Goal: Task Accomplishment & Management: Use online tool/utility

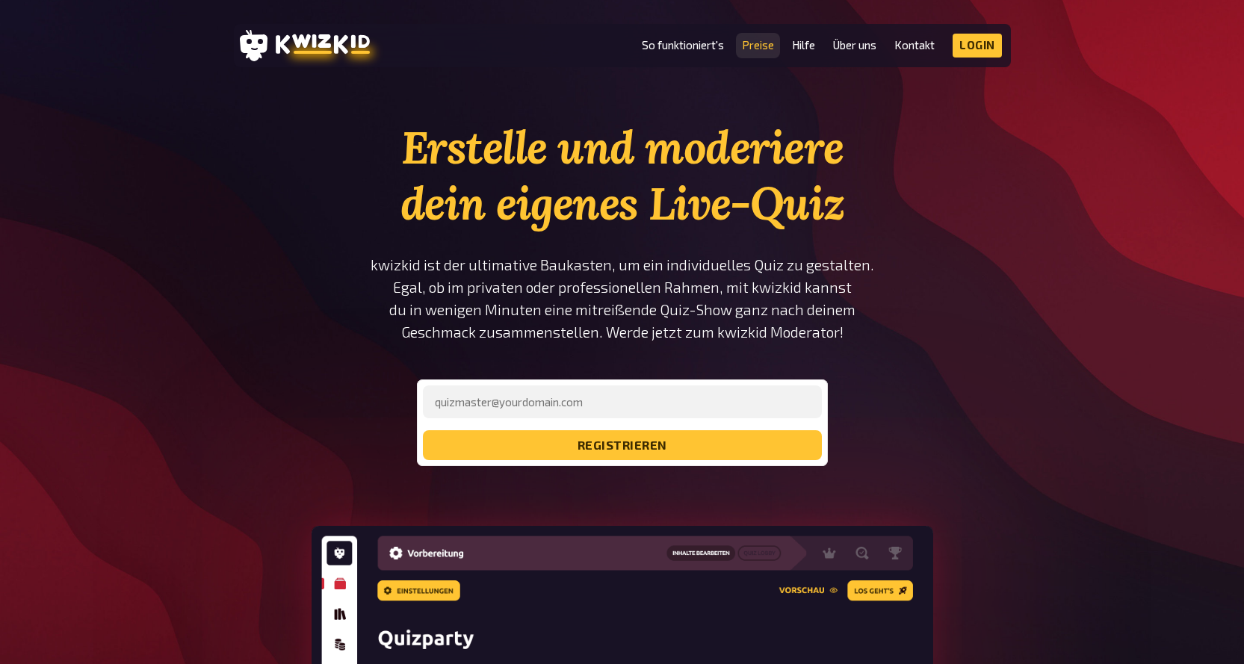
click at [762, 45] on link "Preise" at bounding box center [758, 45] width 32 height 13
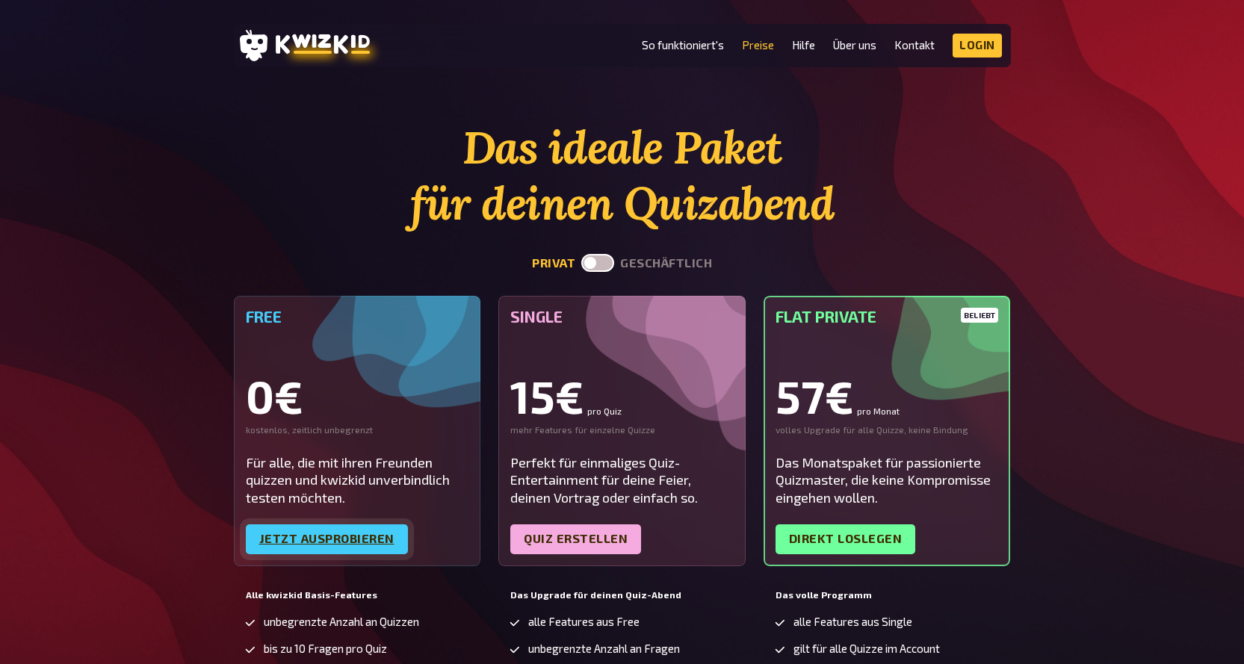
click at [309, 540] on link "Jetzt ausprobieren" at bounding box center [327, 540] width 162 height 30
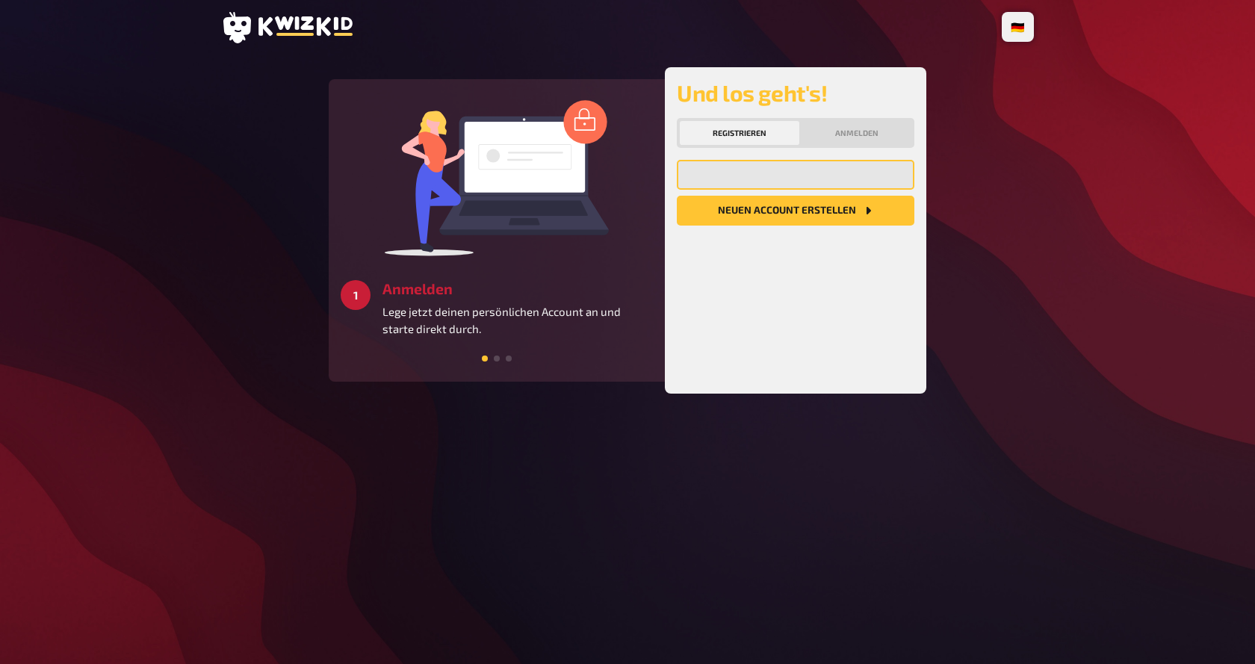
click at [775, 174] on input "email" at bounding box center [796, 175] width 238 height 30
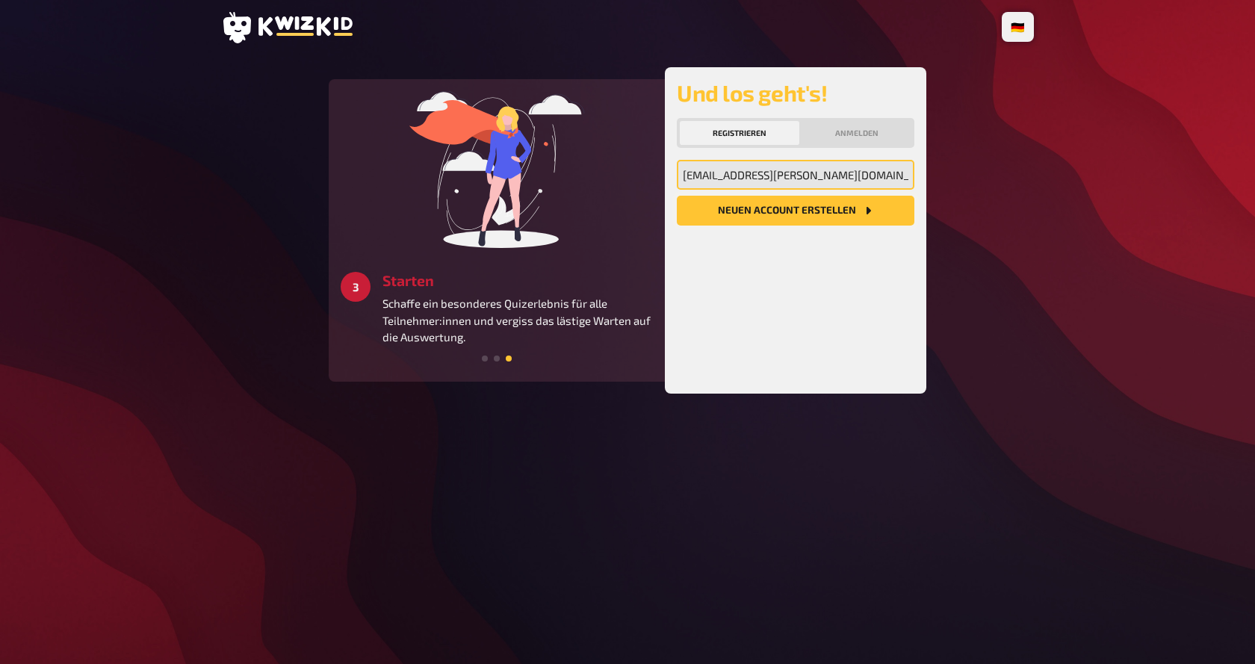
type input "[EMAIL_ADDRESS][DOMAIN_NAME]"
click at [866, 210] on icon "Neuen Account Erstellen" at bounding box center [868, 210] width 4 height 7
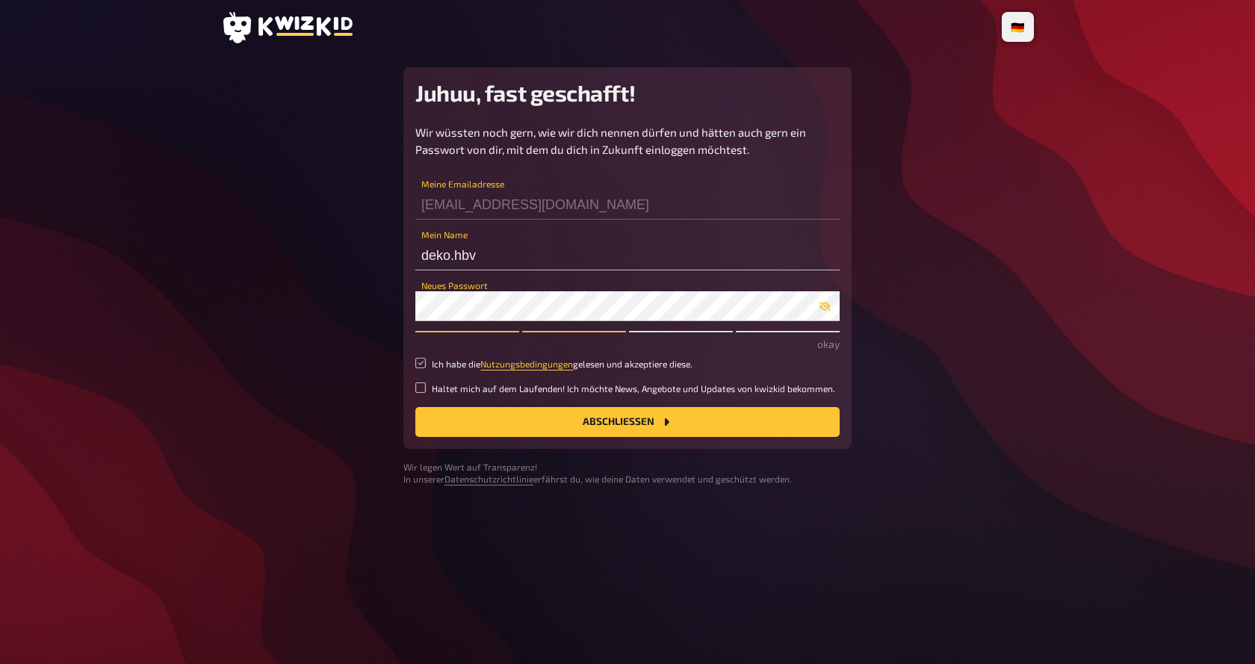
click at [424, 364] on input "Ich habe die Nutzungsbedingungen gelesen und akzeptiere diese." at bounding box center [420, 363] width 10 height 10
checkbox input "true"
click at [631, 426] on button "Abschließen" at bounding box center [627, 422] width 424 height 30
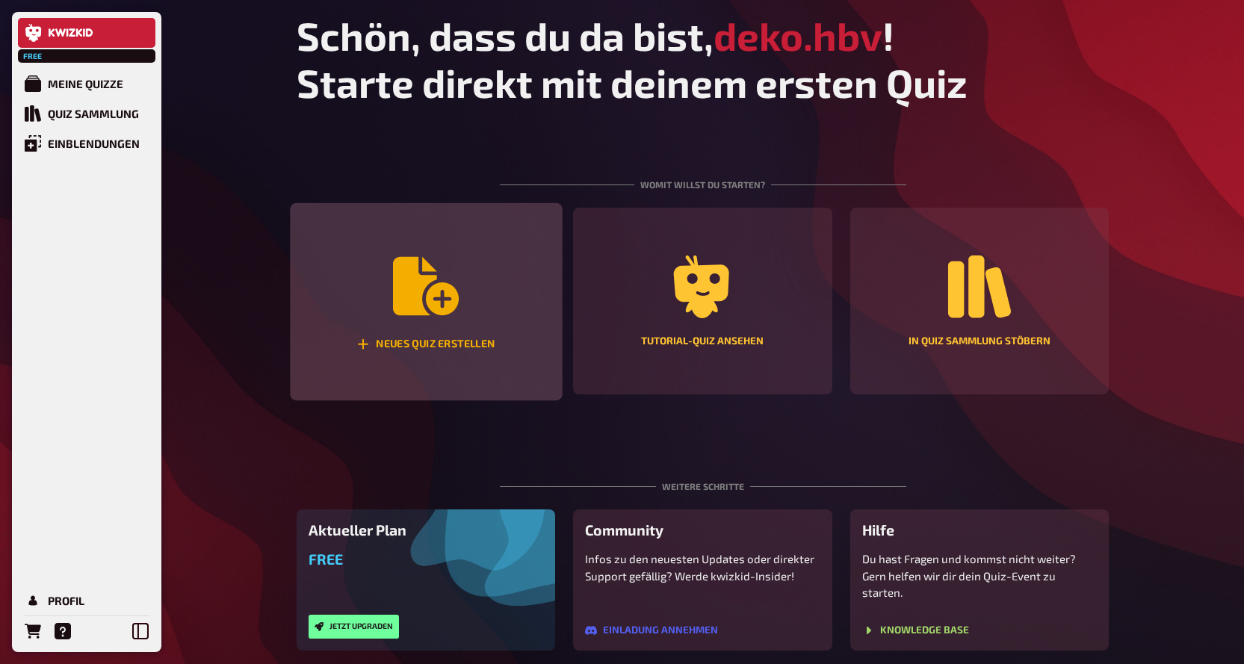
click at [474, 327] on div "Neues Quiz erstellen" at bounding box center [426, 302] width 272 height 198
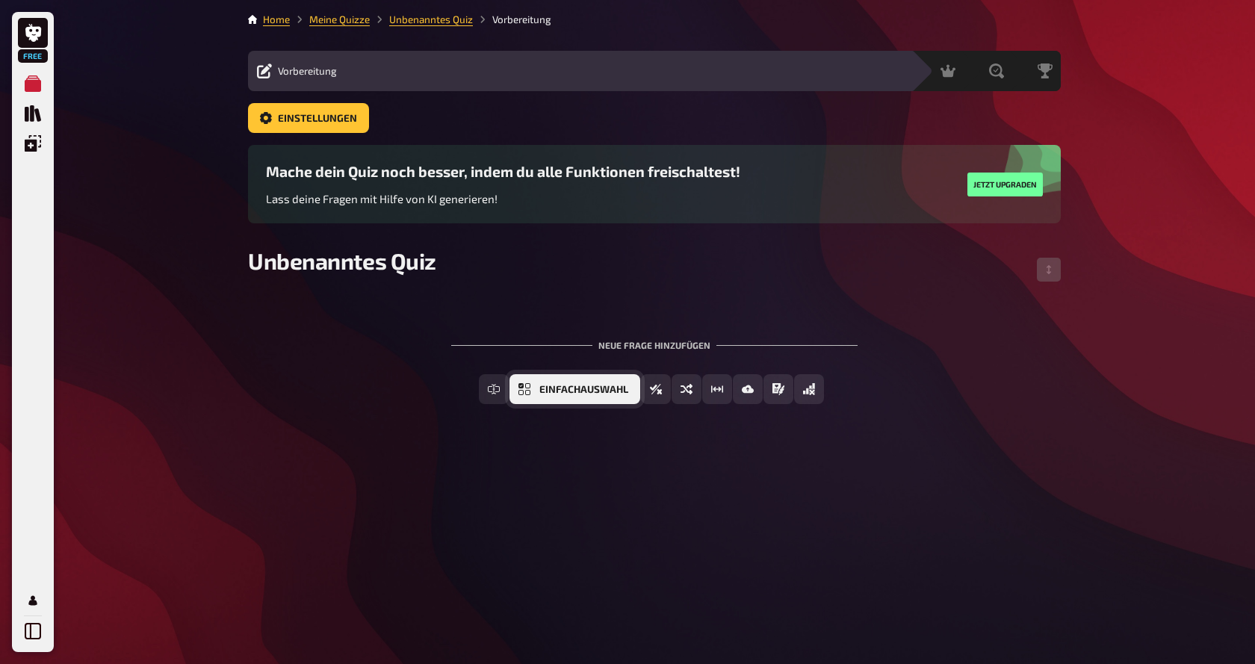
click at [589, 386] on span "Einfachauswahl" at bounding box center [583, 390] width 89 height 10
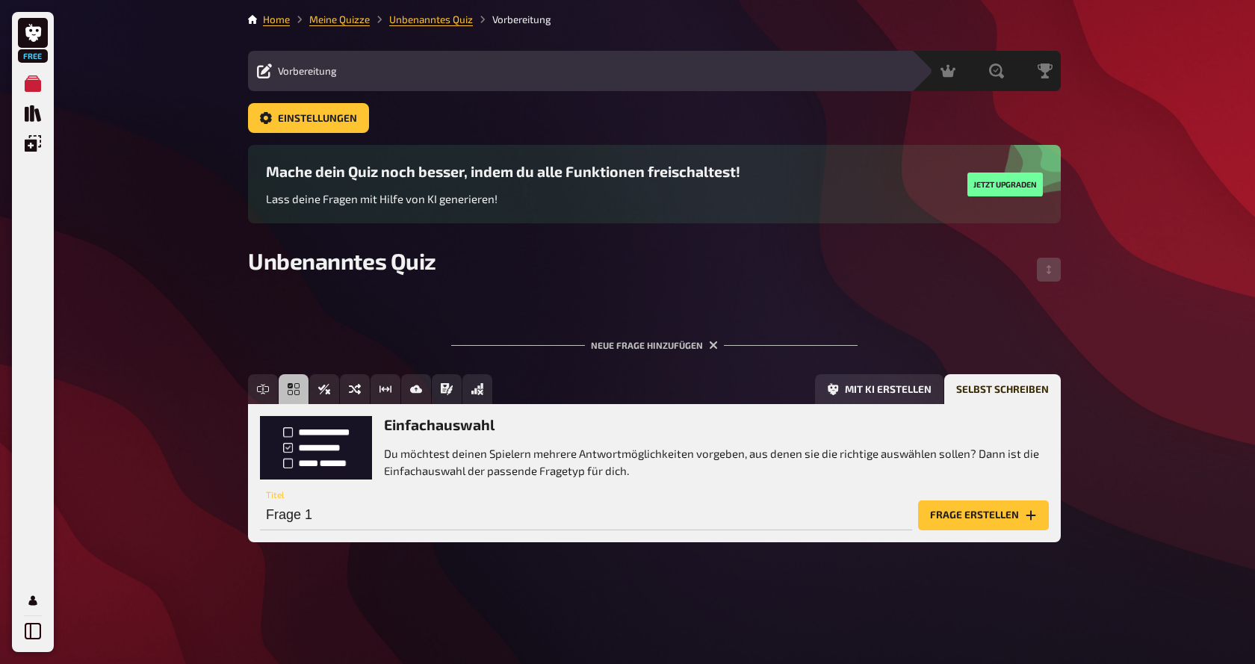
click at [451, 513] on input "Frage 1" at bounding box center [586, 516] width 652 height 30
click at [426, 495] on div "Frage 1 Titel" at bounding box center [586, 508] width 652 height 45
click at [358, 513] on input "Frage 1" at bounding box center [586, 516] width 652 height 30
click at [956, 523] on button "Frage erstellen" at bounding box center [983, 516] width 131 height 30
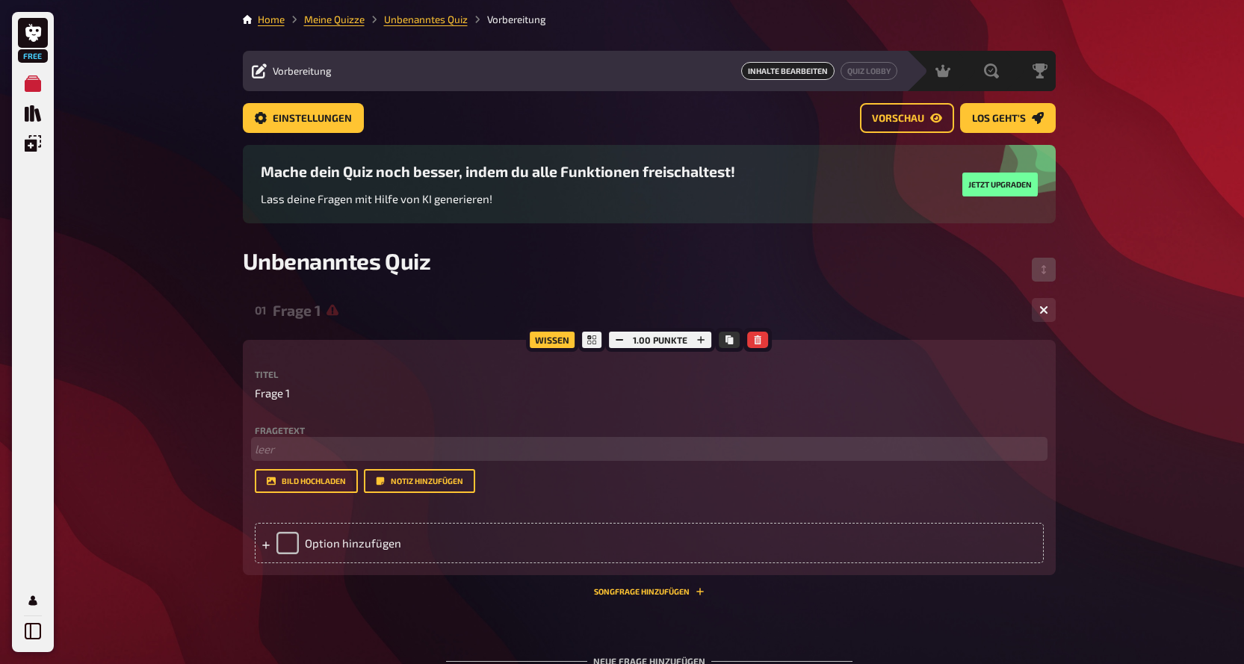
click at [302, 450] on p "﻿ leer" at bounding box center [649, 449] width 789 height 17
click at [310, 448] on p "Wieviele Standorte hat [PERSON_NAME] aktuell?" at bounding box center [649, 449] width 789 height 17
click at [255, 456] on span "Wieviele Standorte hat [PERSON_NAME] aktuell?" at bounding box center [378, 448] width 247 height 13
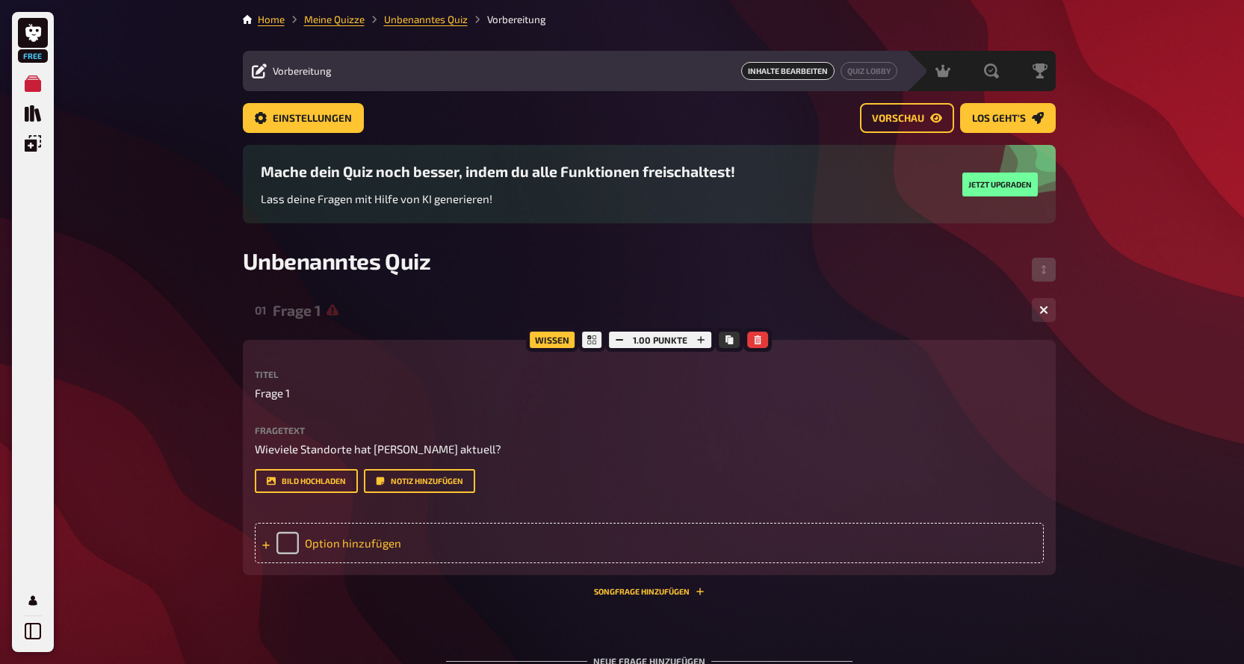
click at [262, 543] on icon at bounding box center [266, 545] width 9 height 9
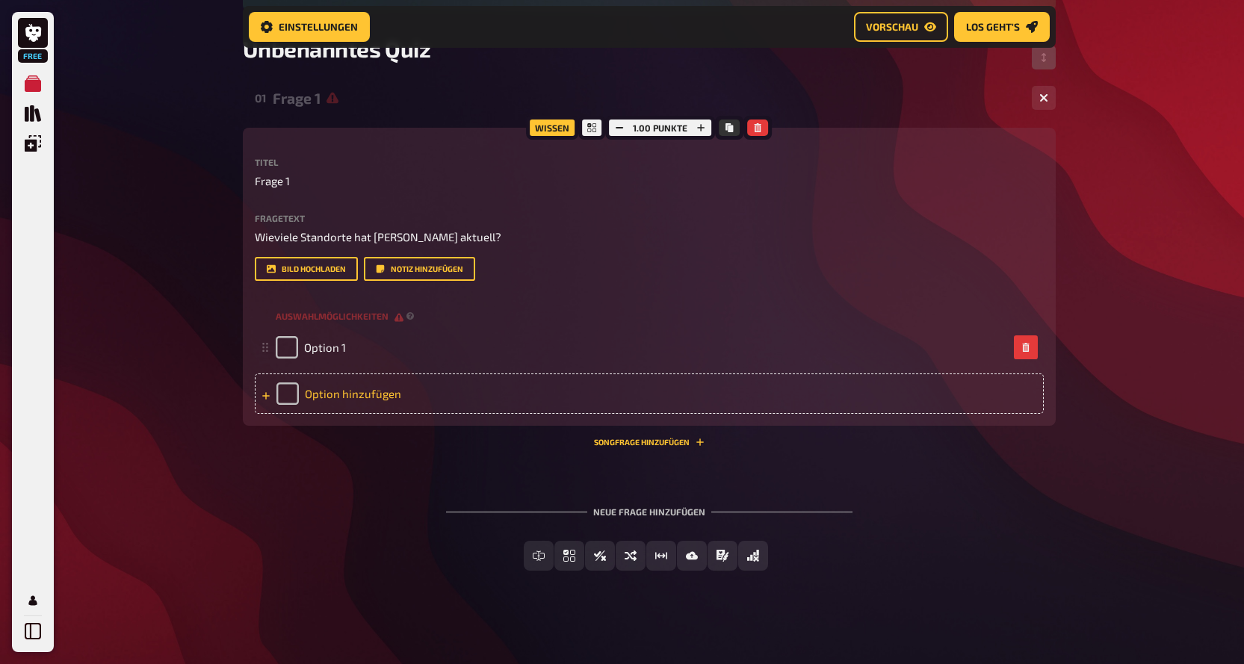
scroll to position [226, 0]
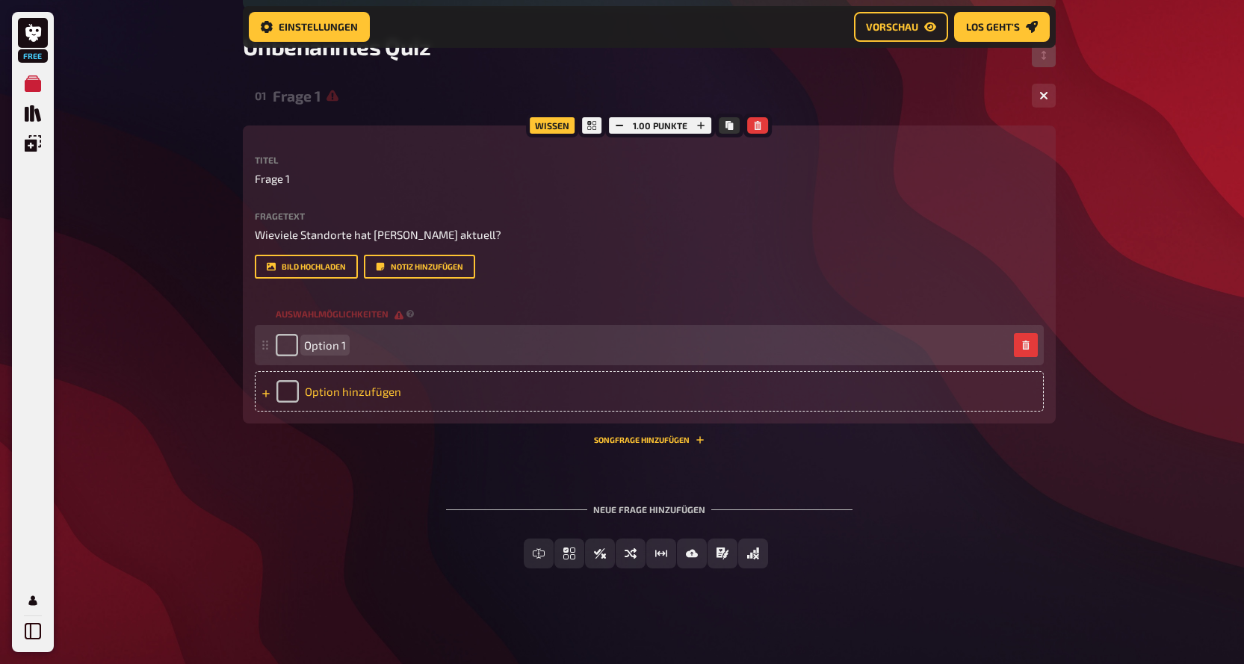
click at [316, 342] on span "Option 1" at bounding box center [325, 344] width 42 height 13
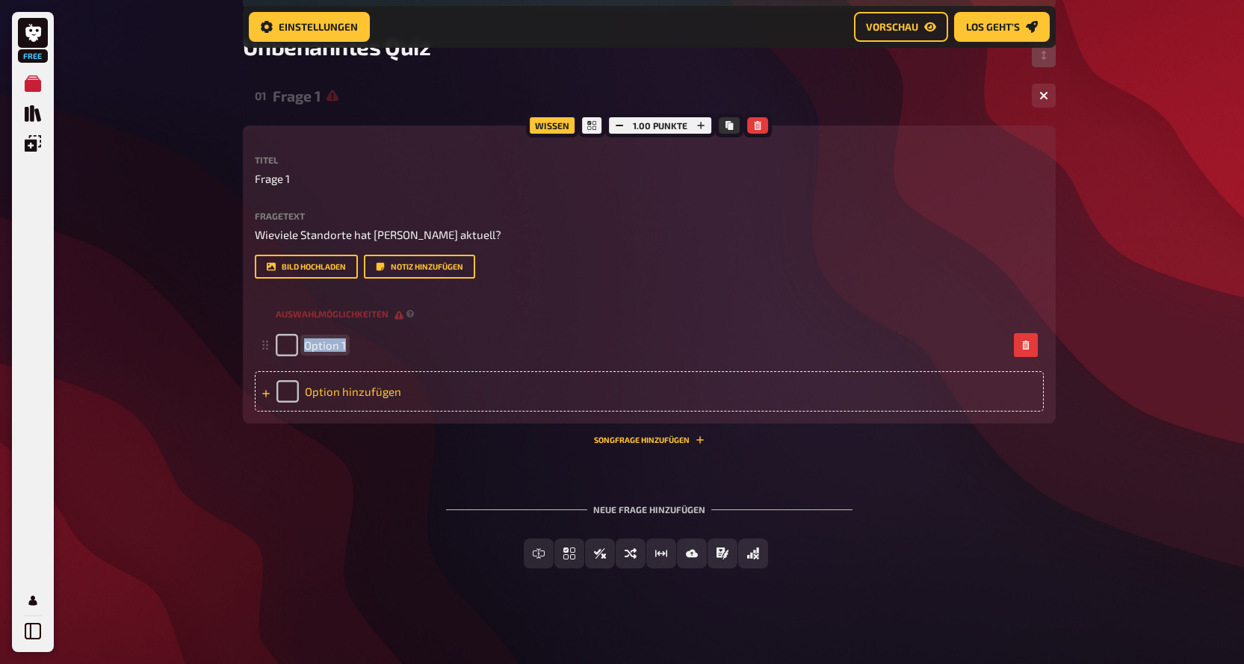
drag, startPoint x: 344, startPoint y: 345, endPoint x: 109, endPoint y: 345, distance: 234.6
click at [109, 345] on div "Free Meine Quizze Quiz Sammlung Einblendungen Profil Home Meine Quizze Unbenann…" at bounding box center [622, 219] width 1244 height 891
click at [403, 388] on div "Option hinzufügen" at bounding box center [649, 391] width 789 height 40
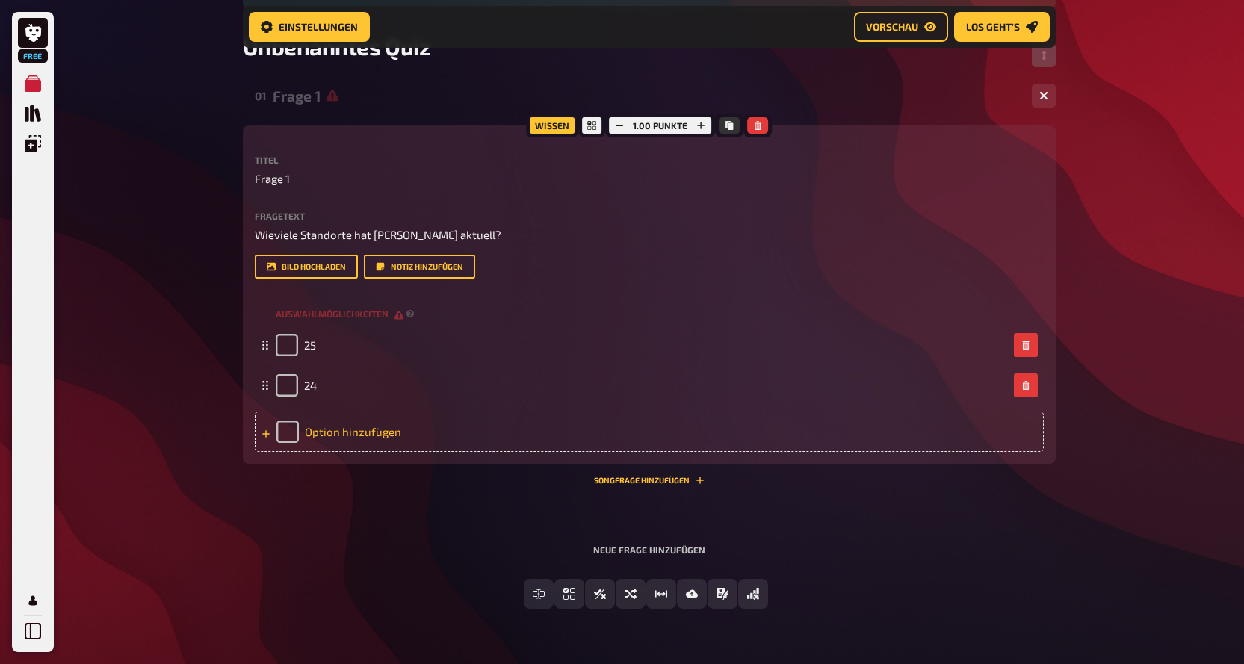
click at [374, 430] on div "Option hinzufügen" at bounding box center [649, 432] width 789 height 40
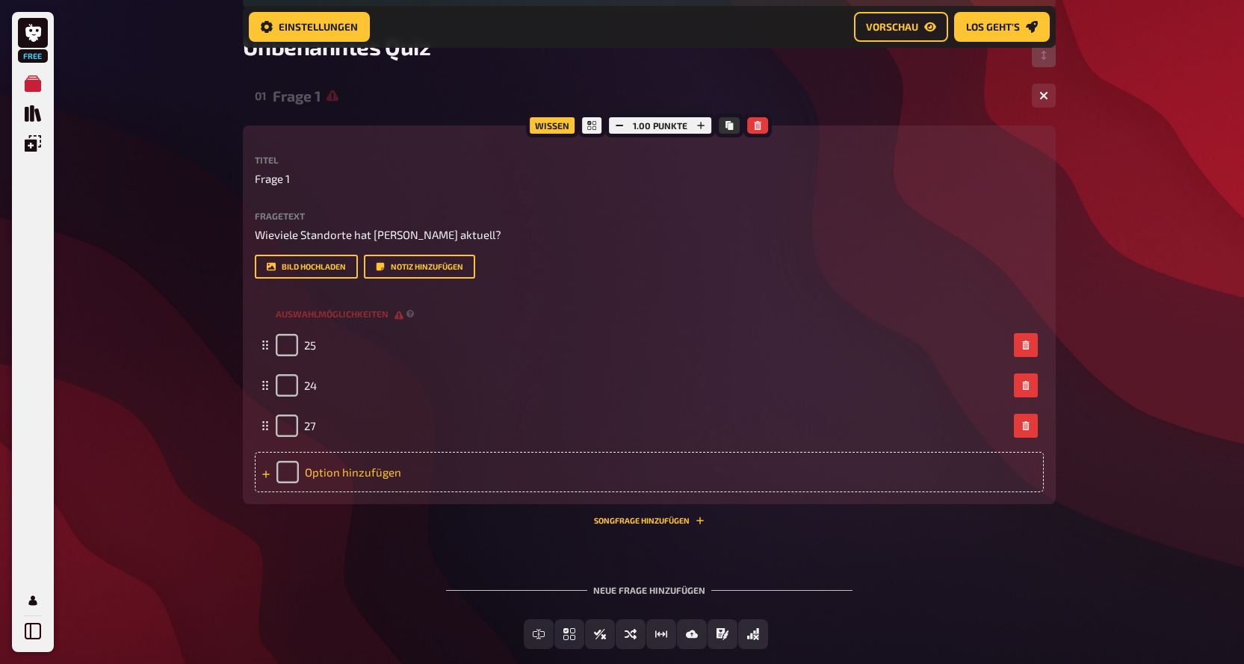
click at [405, 466] on div "Option hinzufügen" at bounding box center [649, 472] width 789 height 40
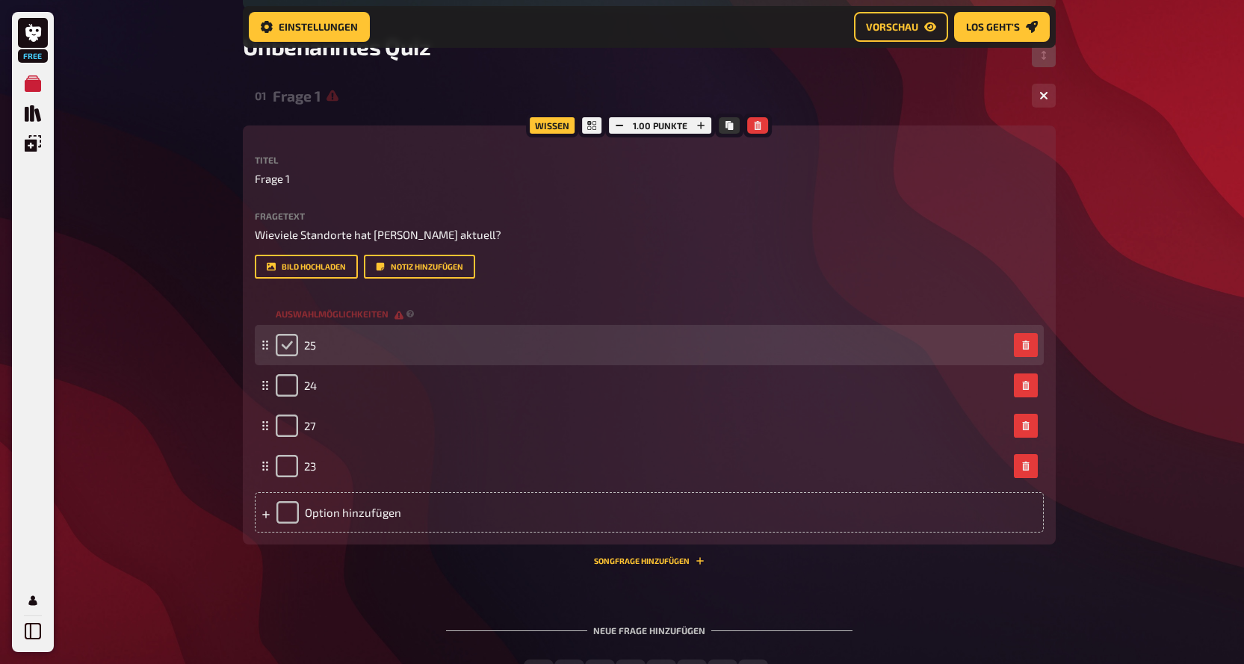
click at [283, 345] on input "checkbox" at bounding box center [287, 345] width 22 height 22
checkbox input "true"
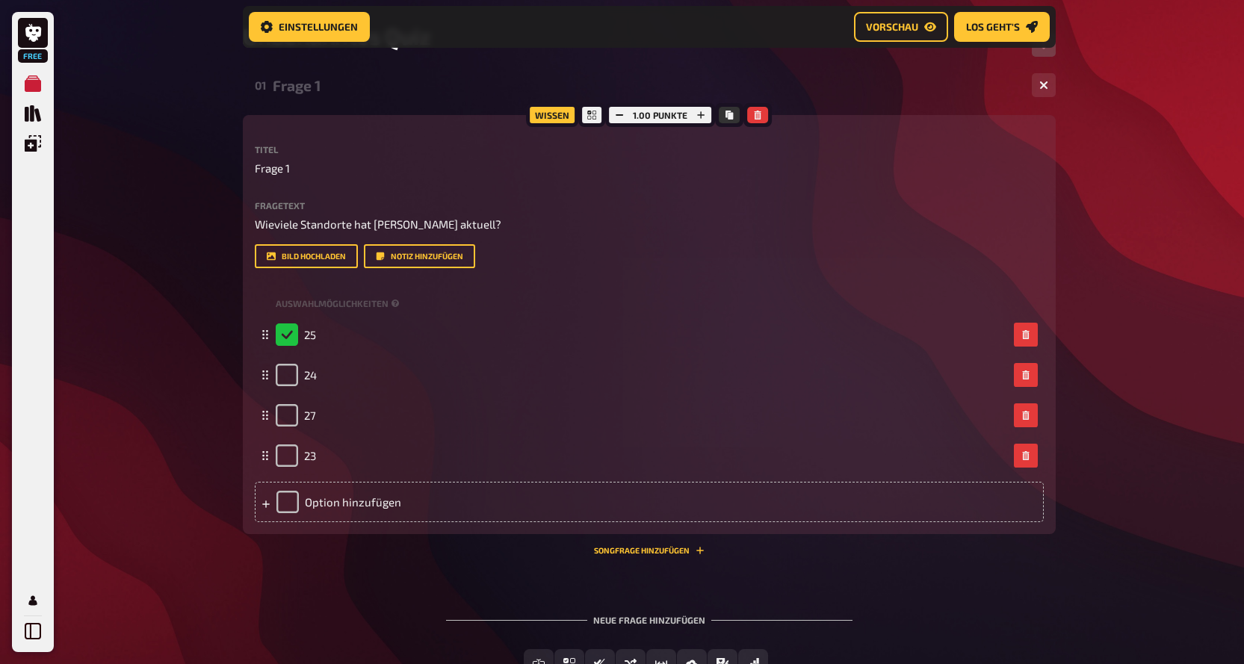
scroll to position [347, 0]
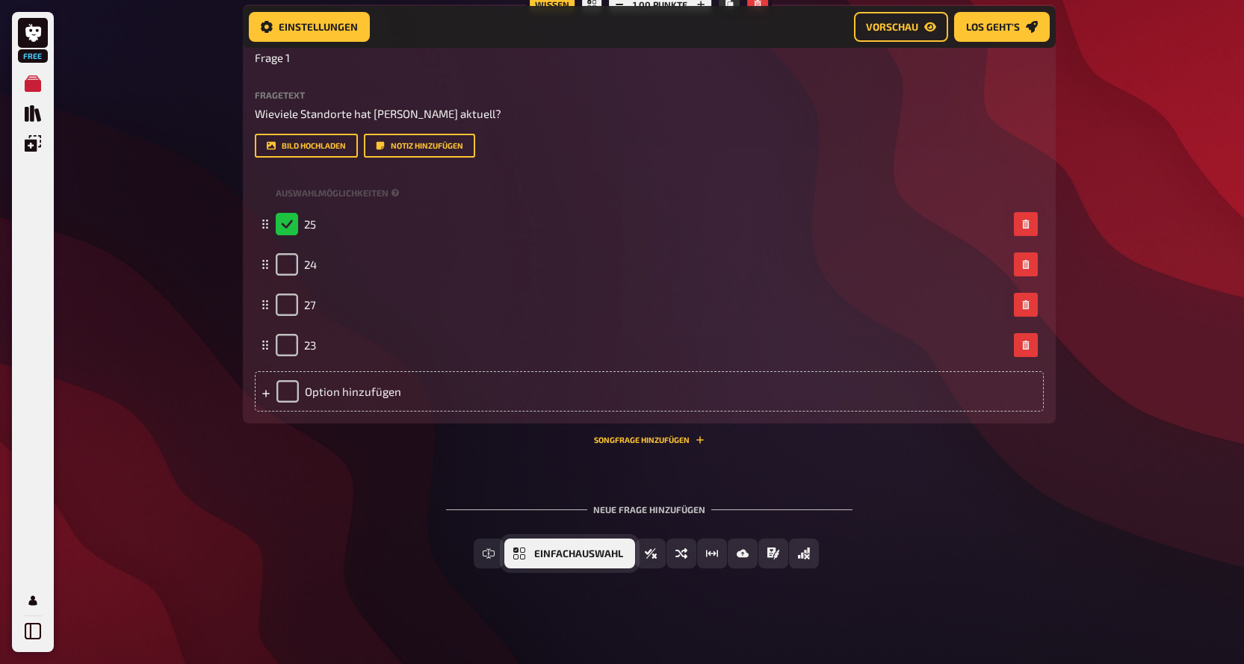
click at [563, 560] on button "Einfachauswahl" at bounding box center [569, 554] width 131 height 30
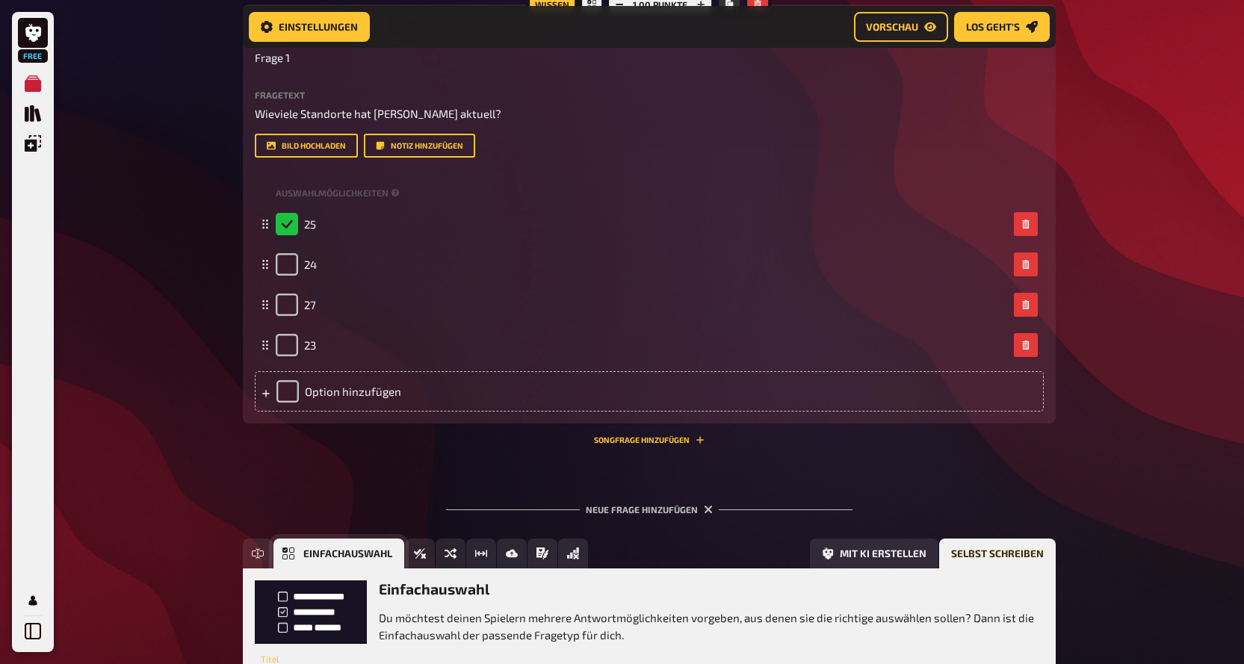
scroll to position [486, 0]
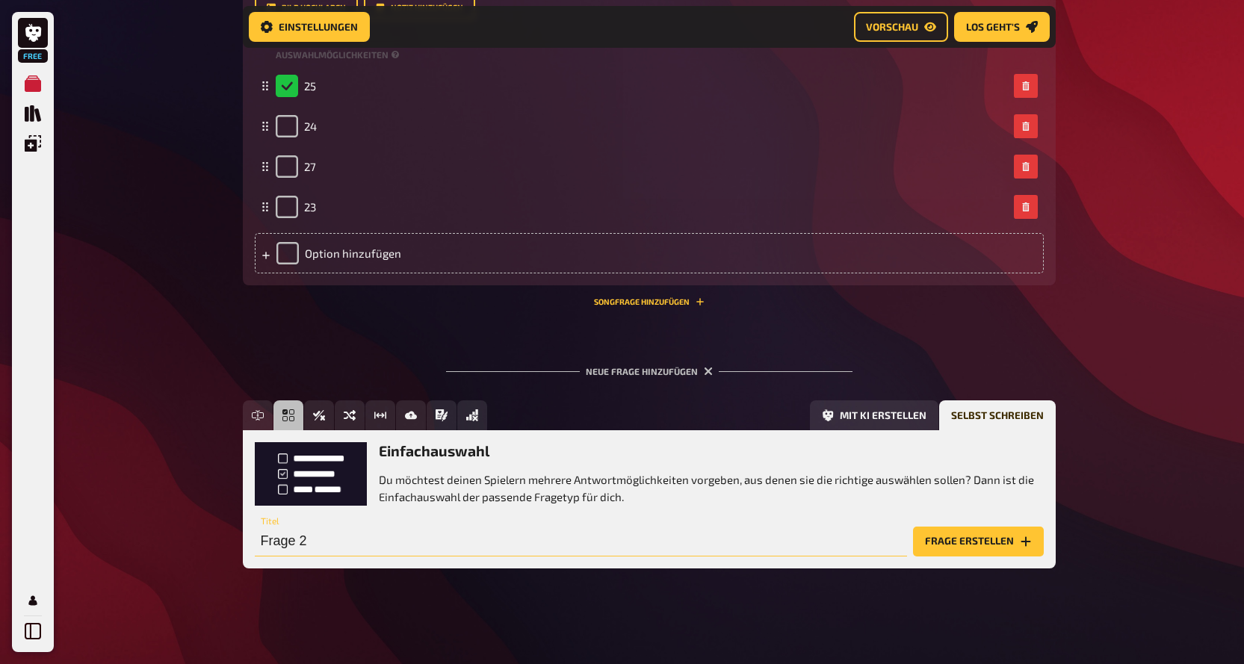
click at [377, 547] on input "Frage 2" at bounding box center [581, 542] width 652 height 30
click at [399, 542] on input "Frage 2" at bounding box center [581, 542] width 652 height 30
click at [1003, 543] on button "Frage erstellen" at bounding box center [978, 542] width 131 height 30
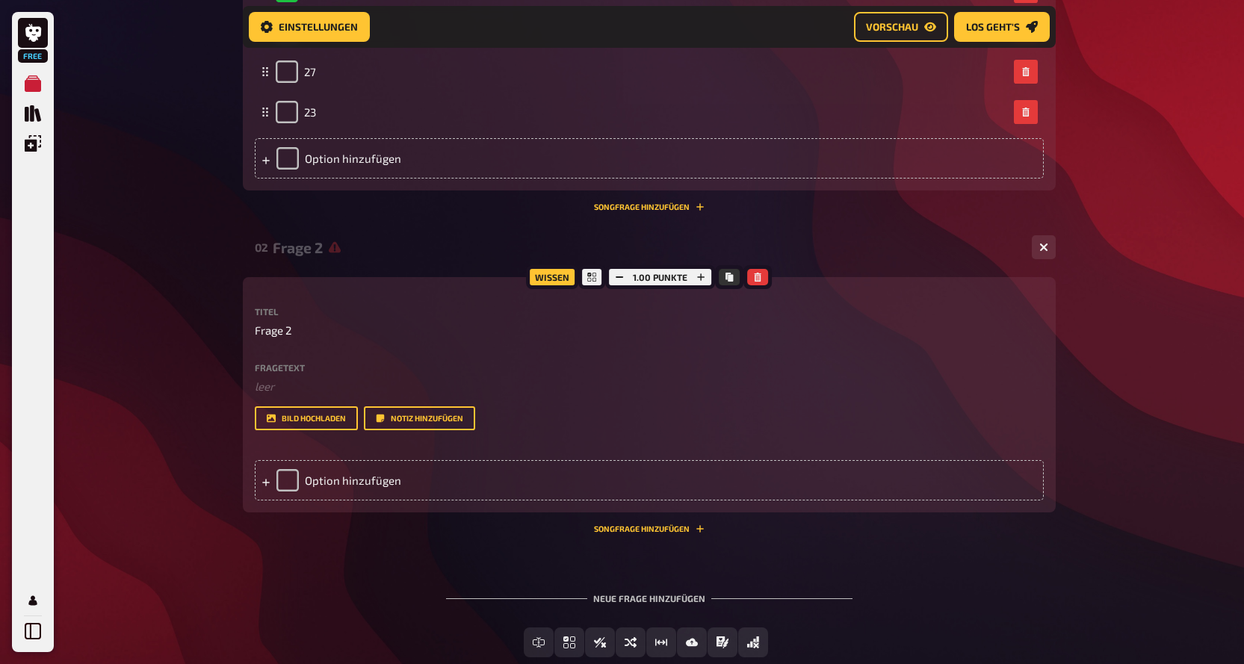
scroll to position [635, 0]
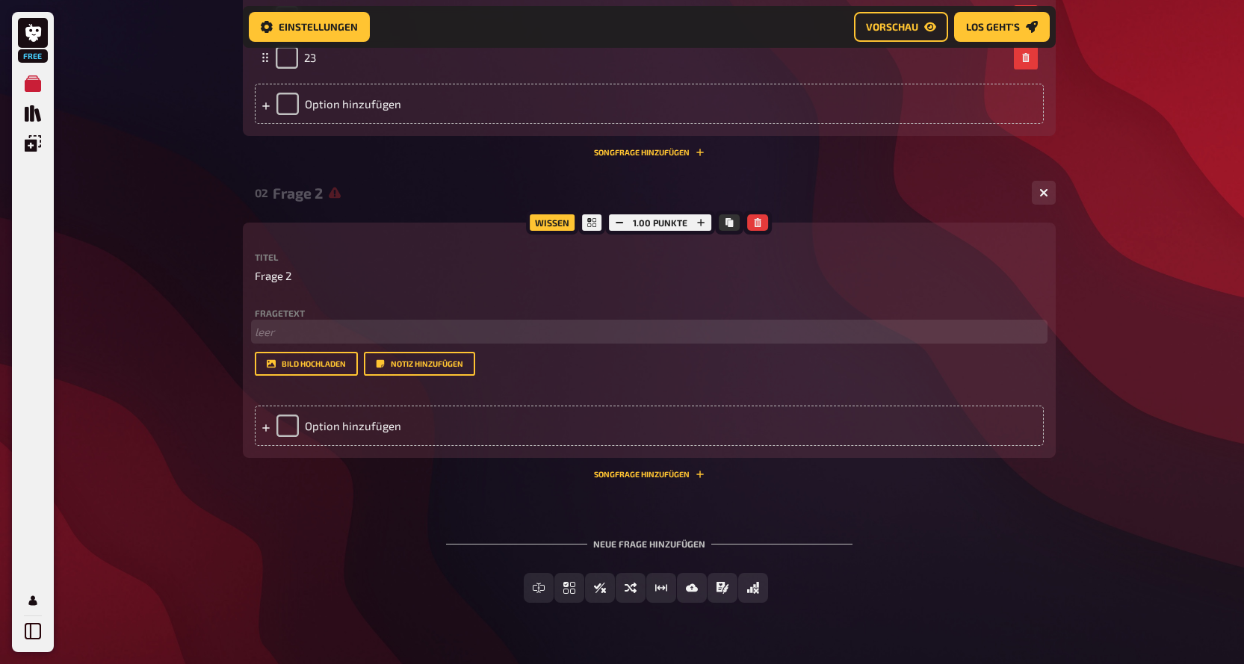
click at [290, 326] on p "﻿ leer" at bounding box center [649, 332] width 789 height 17
click at [257, 338] on span "Wie heißt das Restaurant von [PERSON_NAME]?" at bounding box center [377, 331] width 244 height 13
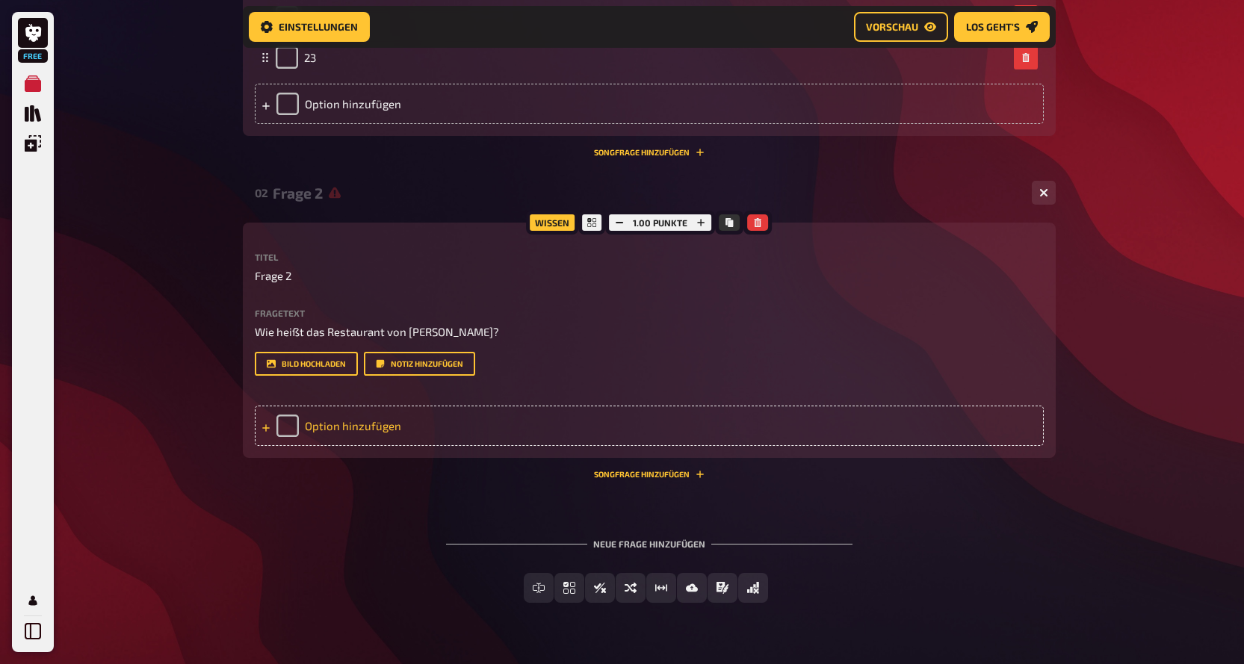
click at [362, 416] on div "Option hinzufügen" at bounding box center [649, 426] width 789 height 40
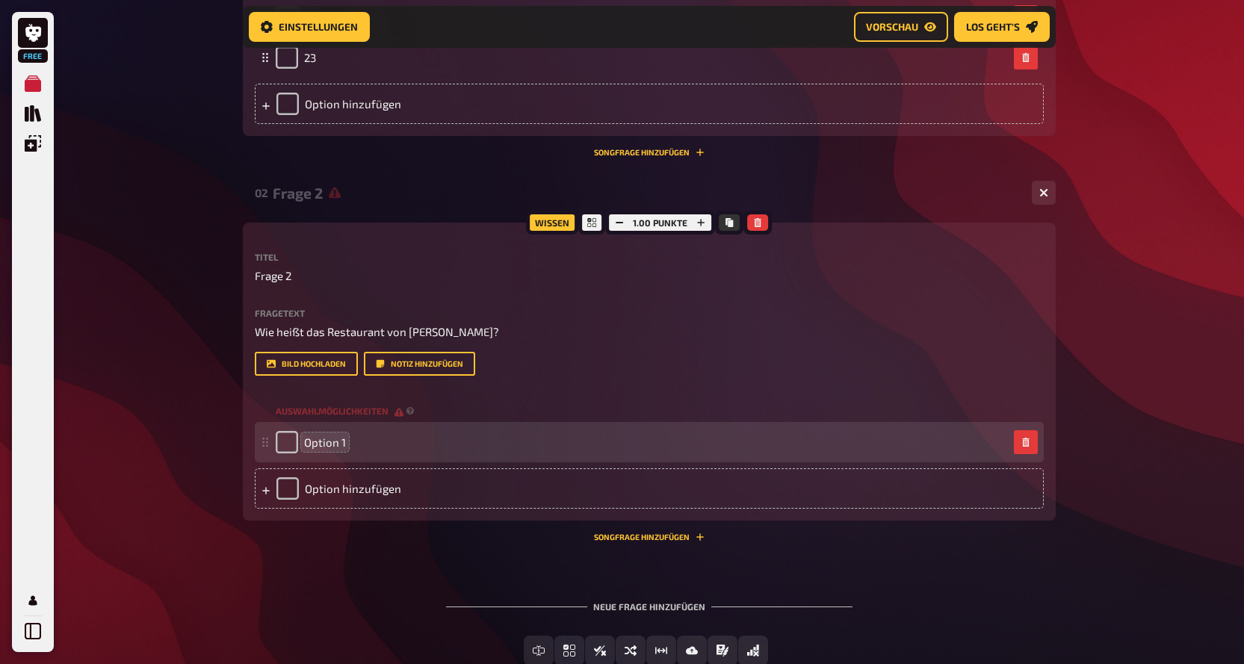
click at [344, 445] on span "Option 1" at bounding box center [325, 442] width 42 height 13
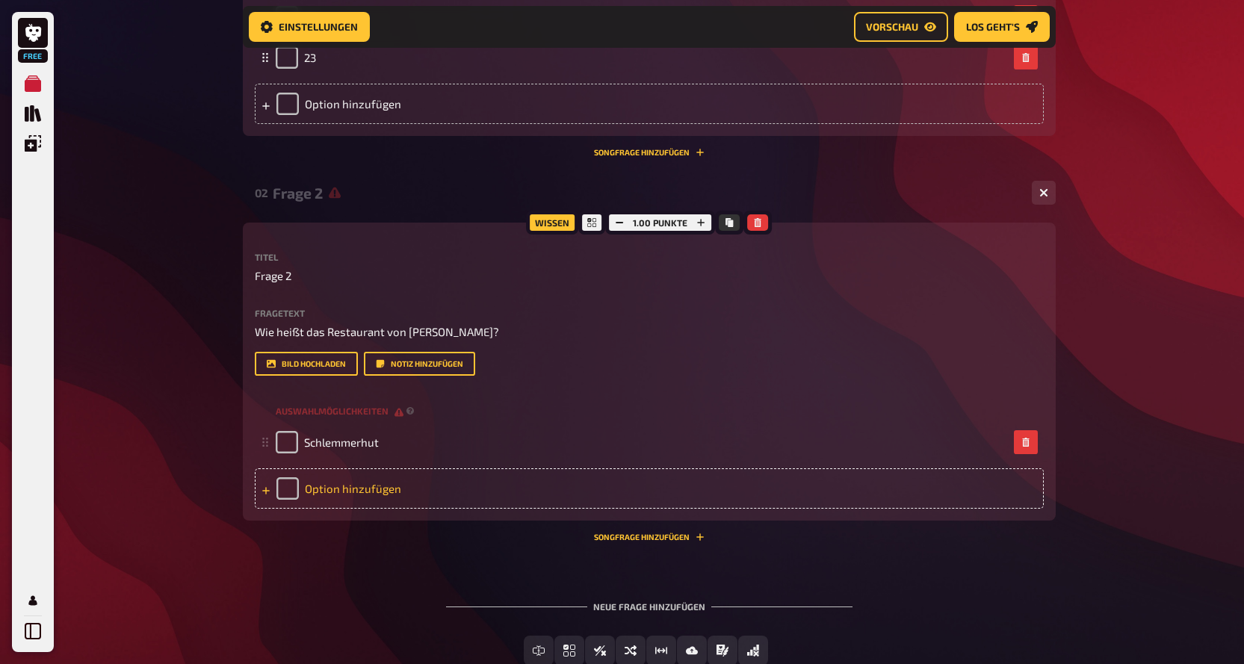
click at [342, 485] on div "Option hinzufügen" at bounding box center [649, 488] width 789 height 40
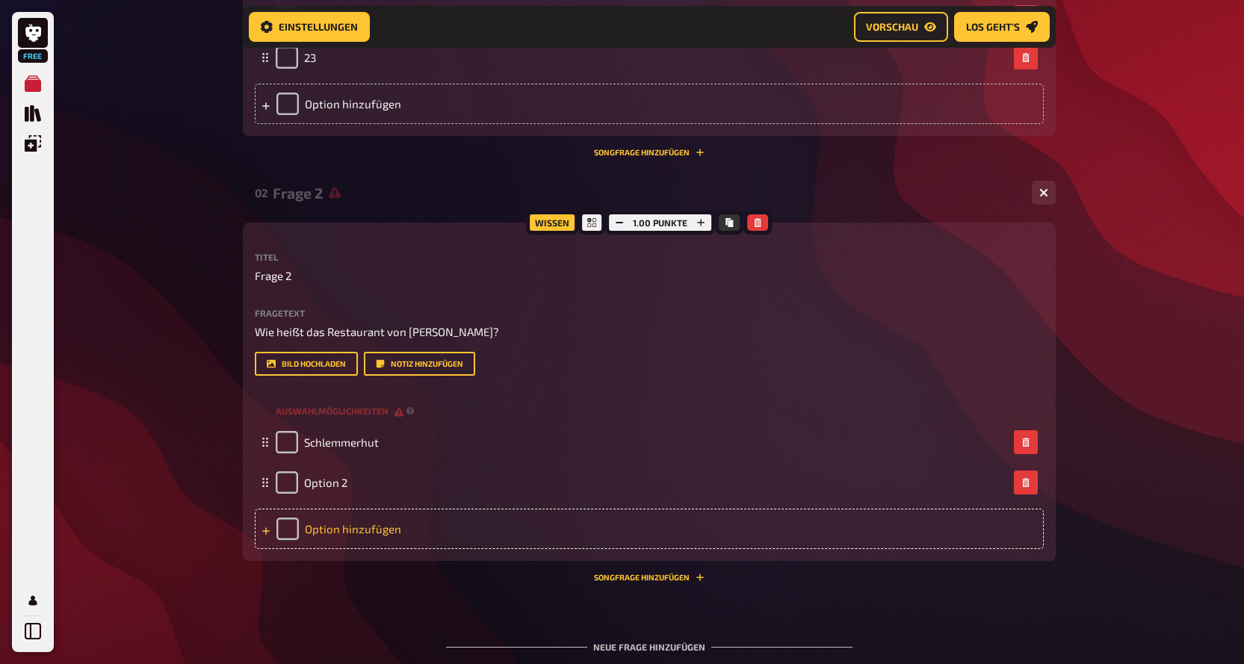
click at [342, 484] on span "Option 2" at bounding box center [325, 482] width 43 height 13
click at [353, 541] on div "Option hinzufügen" at bounding box center [649, 529] width 789 height 40
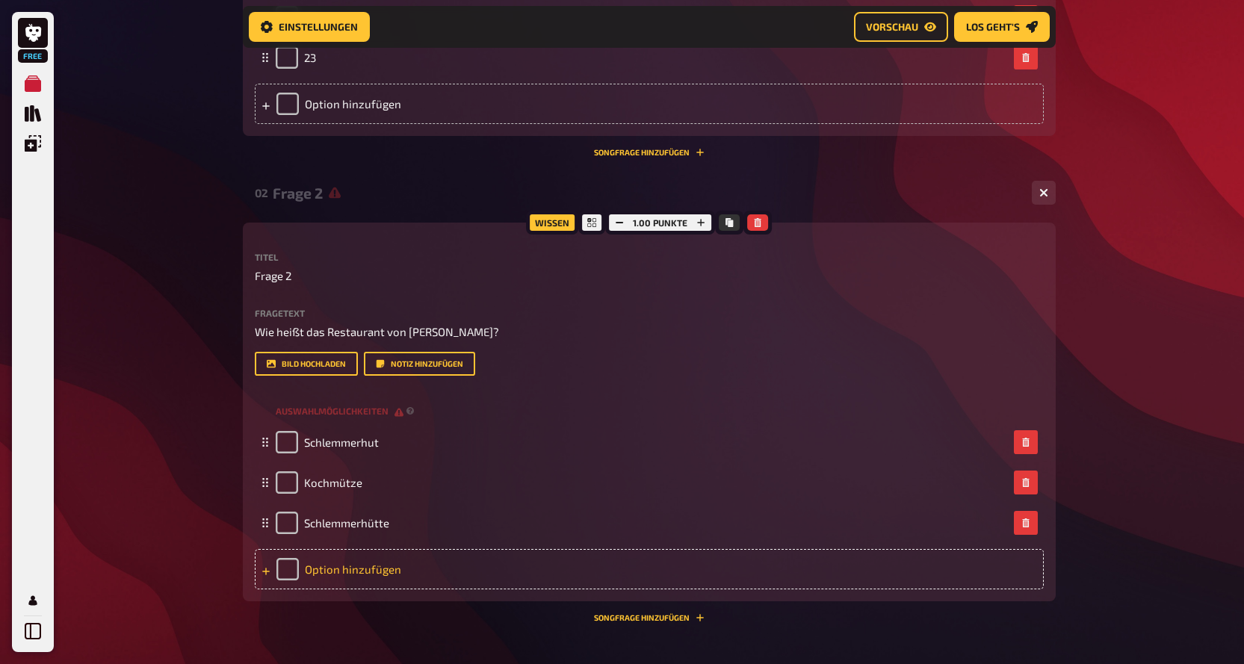
click at [366, 572] on div "Option hinzufügen" at bounding box center [649, 569] width 789 height 40
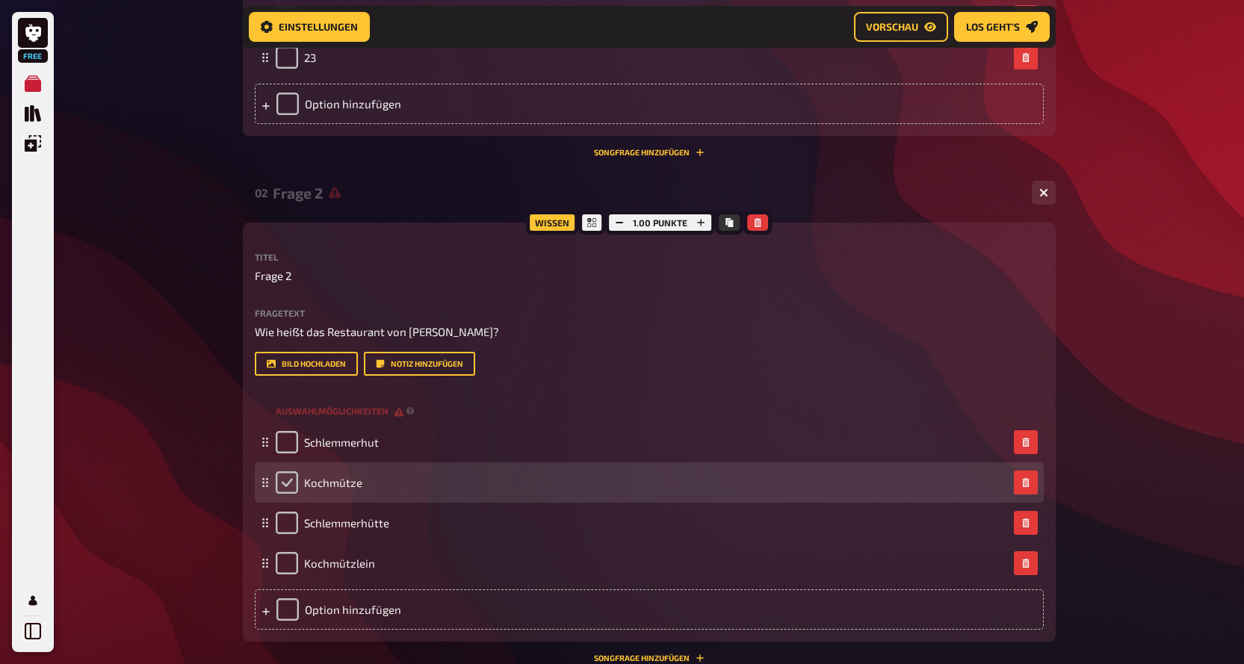
click at [285, 488] on input "checkbox" at bounding box center [287, 482] width 22 height 22
checkbox input "true"
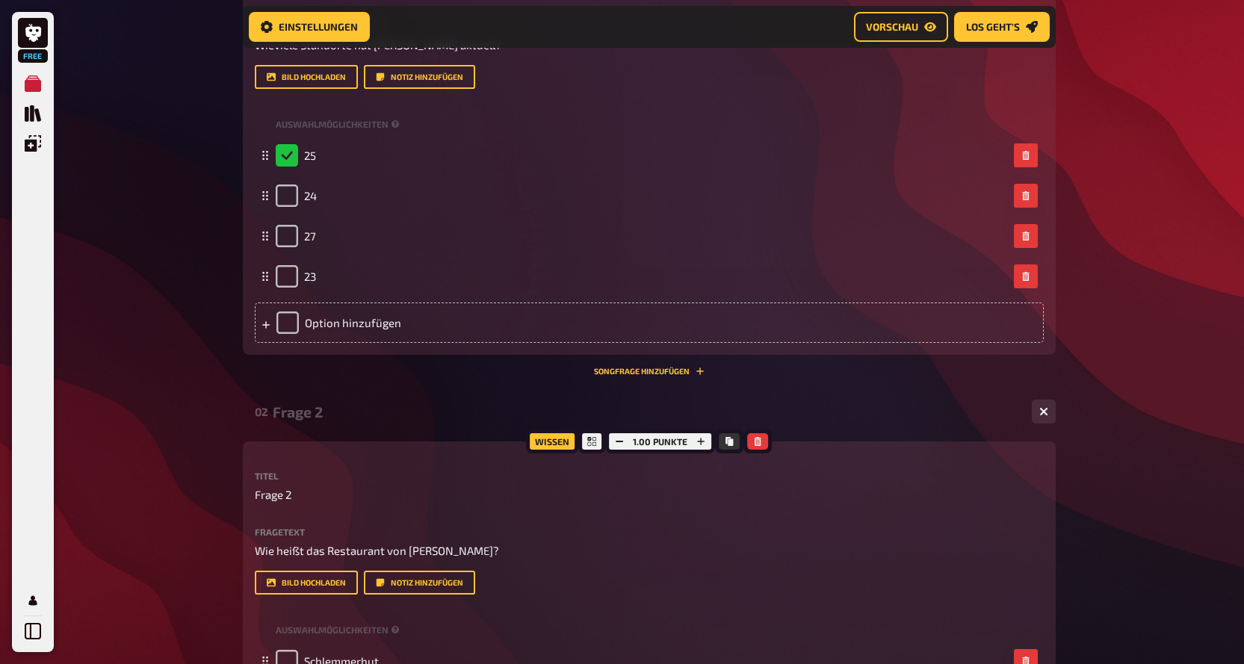
scroll to position [181, 0]
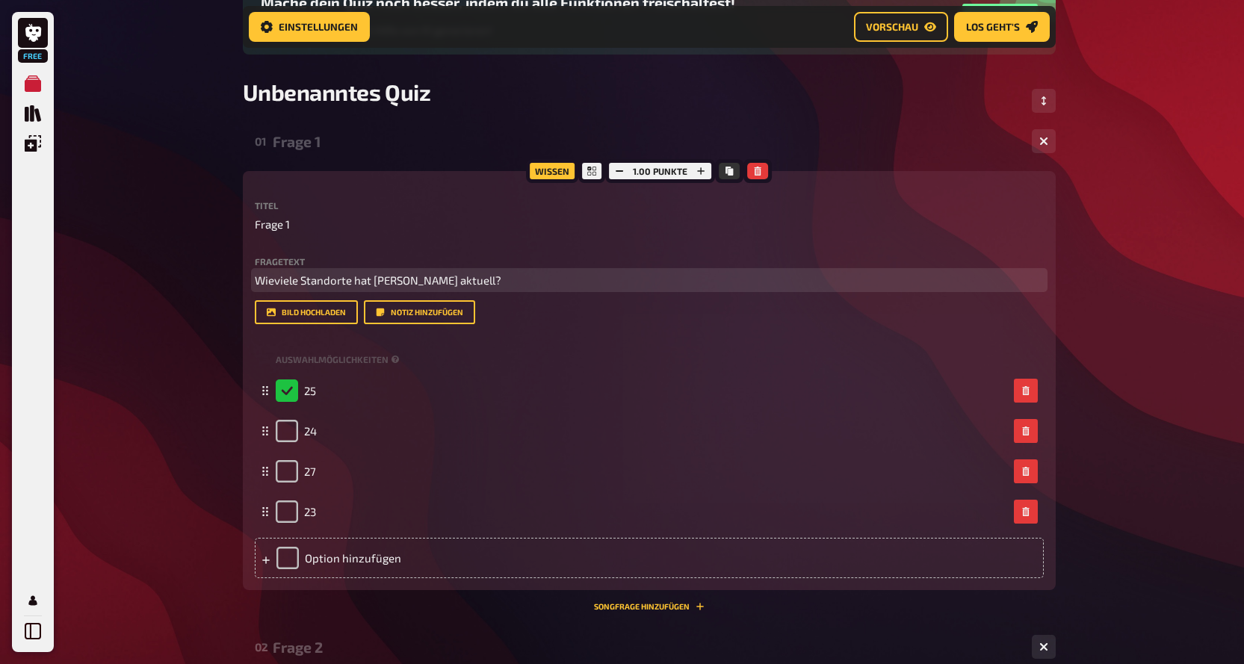
click at [272, 285] on span "Wieviele Standorte hat [PERSON_NAME] aktuell?" at bounding box center [378, 279] width 247 height 13
click at [498, 273] on p "Wie viele Standorte hat [PERSON_NAME] aktuell?" at bounding box center [649, 280] width 789 height 17
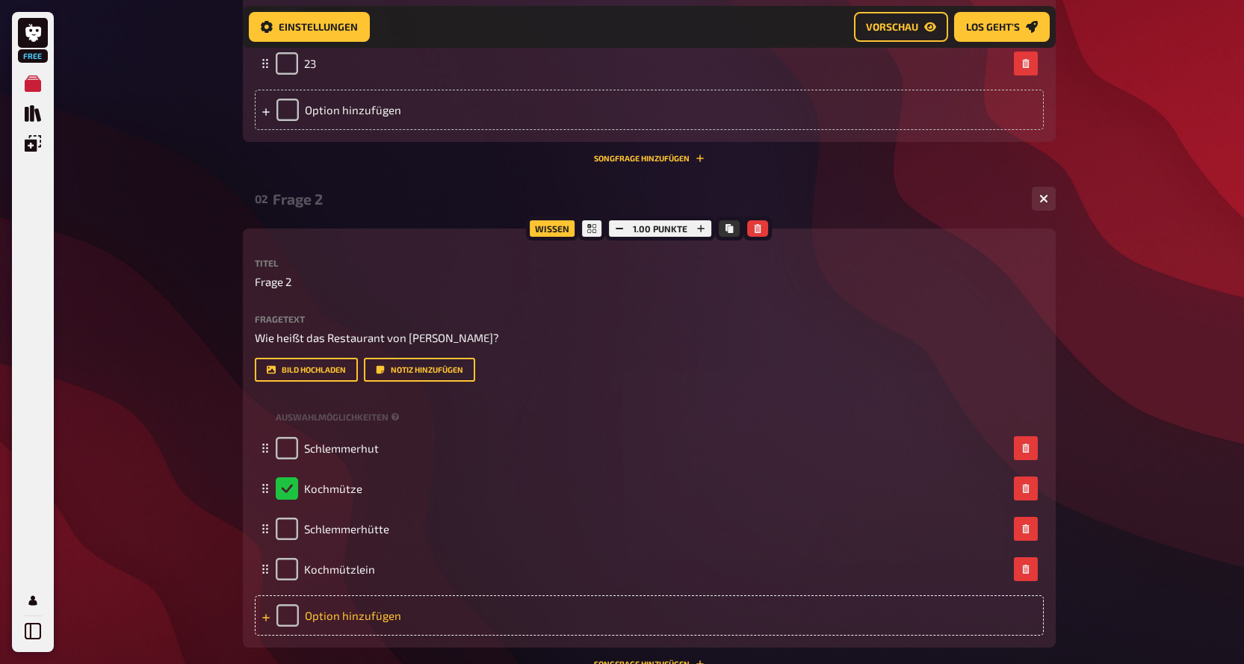
scroll to position [853, 0]
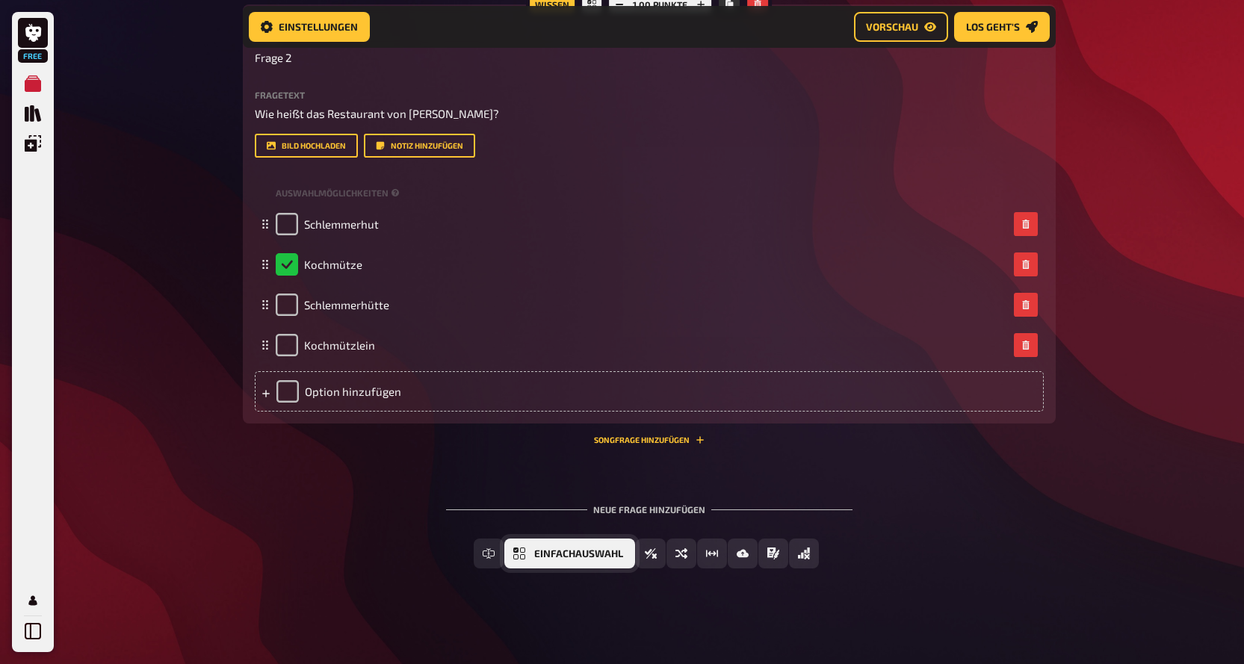
click at [558, 549] on span "Einfachauswahl" at bounding box center [578, 554] width 89 height 10
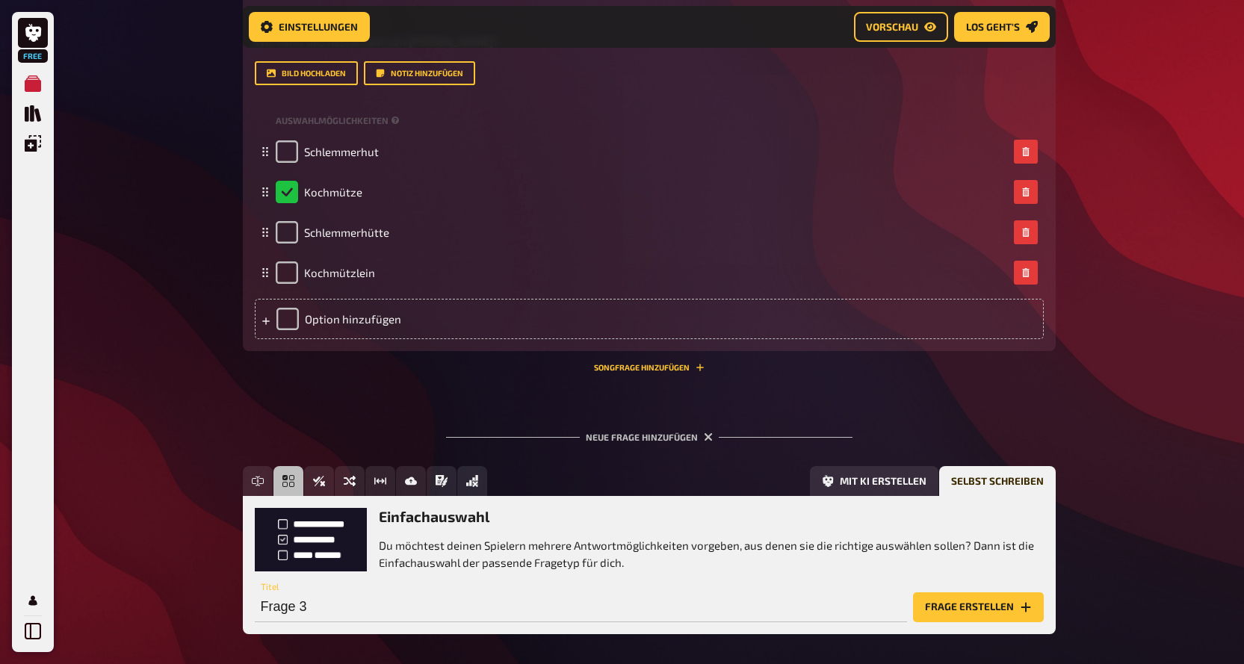
scroll to position [992, 0]
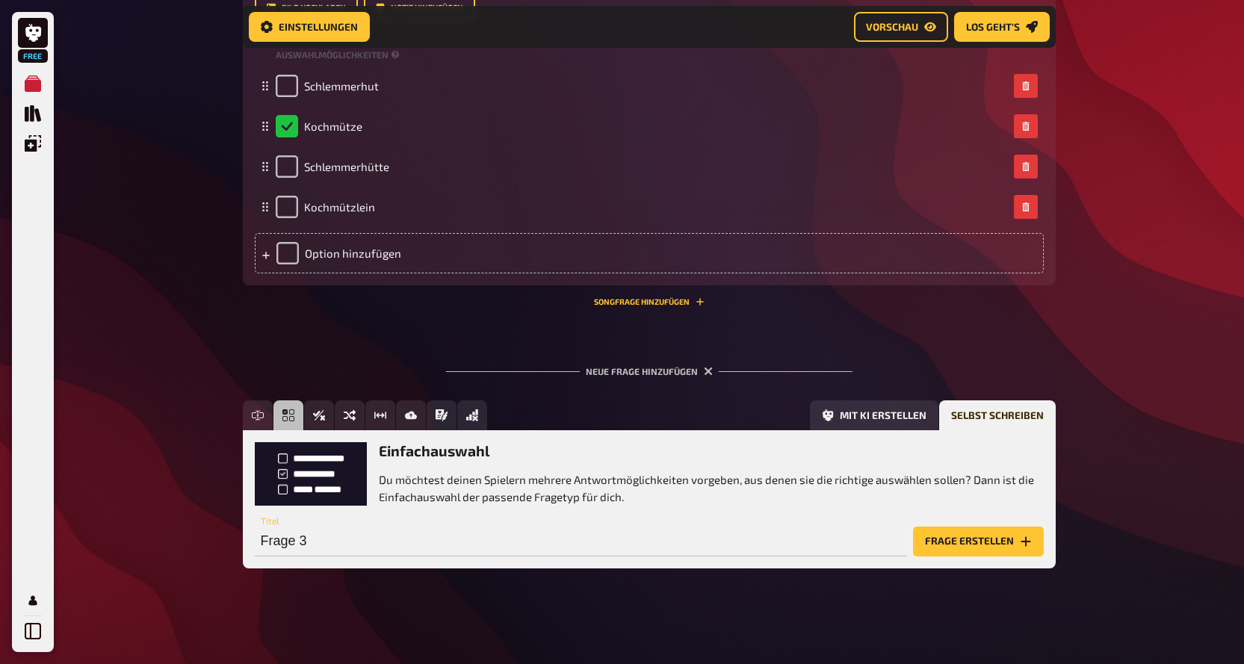
click at [1015, 538] on button "Frage erstellen" at bounding box center [978, 542] width 131 height 30
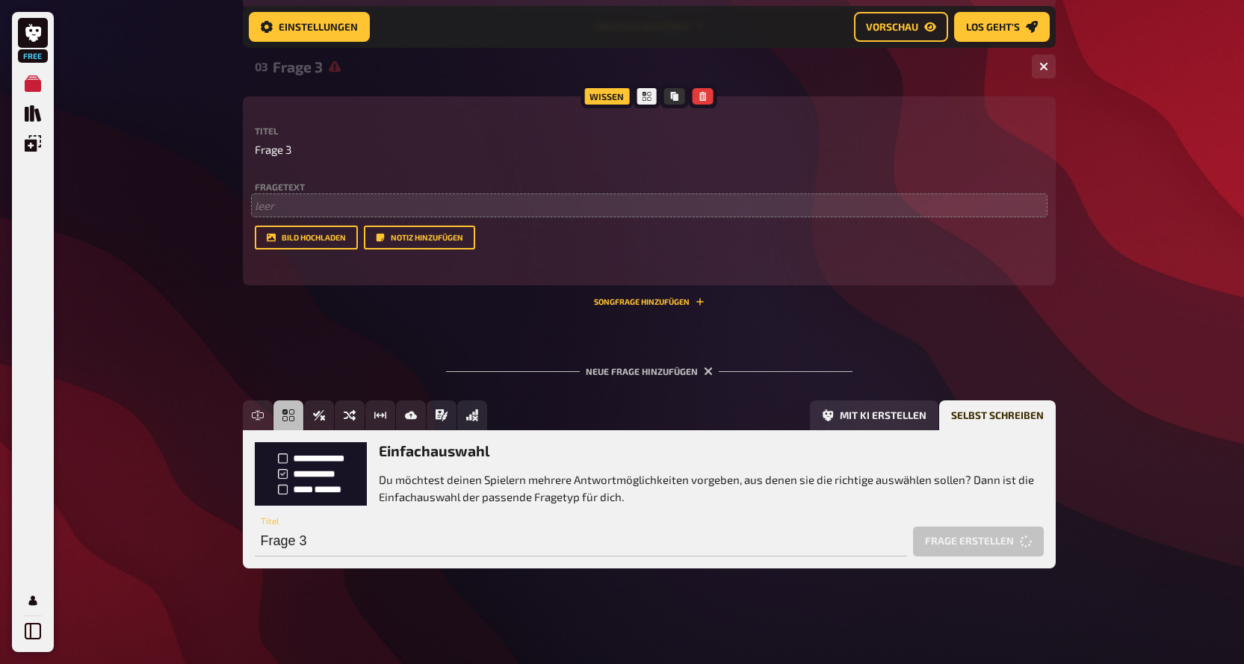
scroll to position [1175, 0]
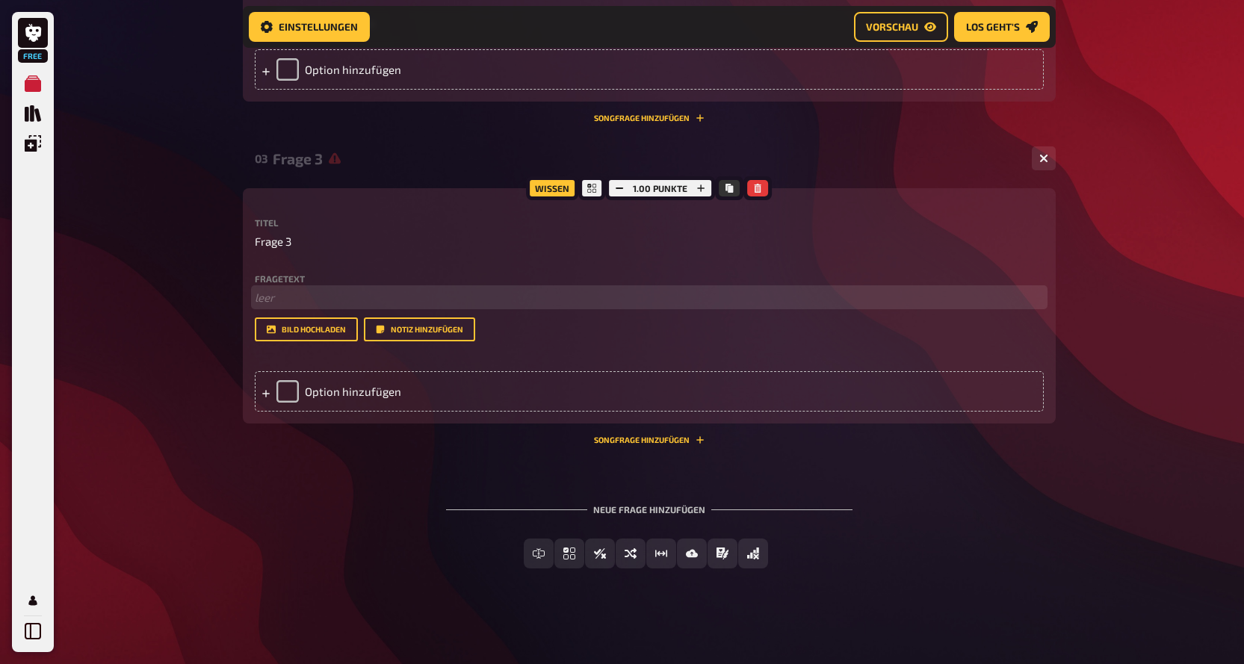
click at [324, 297] on p "﻿ leer" at bounding box center [649, 297] width 789 height 17
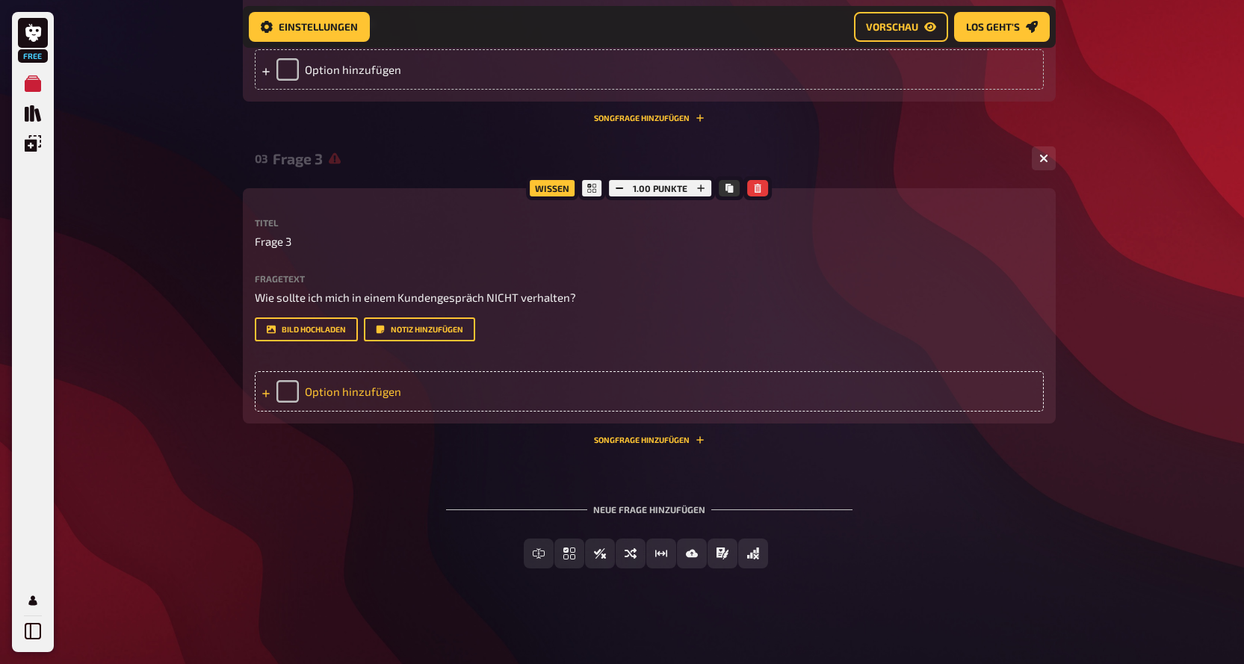
click at [355, 389] on div "Option hinzufügen" at bounding box center [649, 391] width 789 height 40
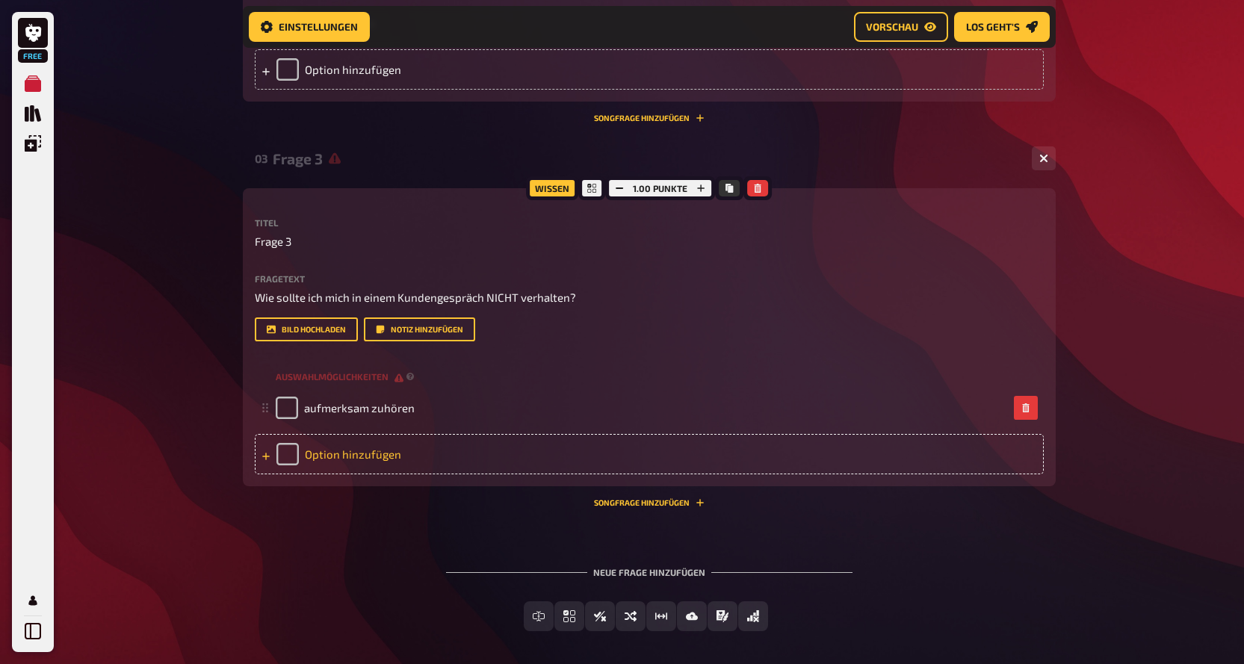
click at [377, 454] on div "Option hinzufügen" at bounding box center [649, 454] width 789 height 40
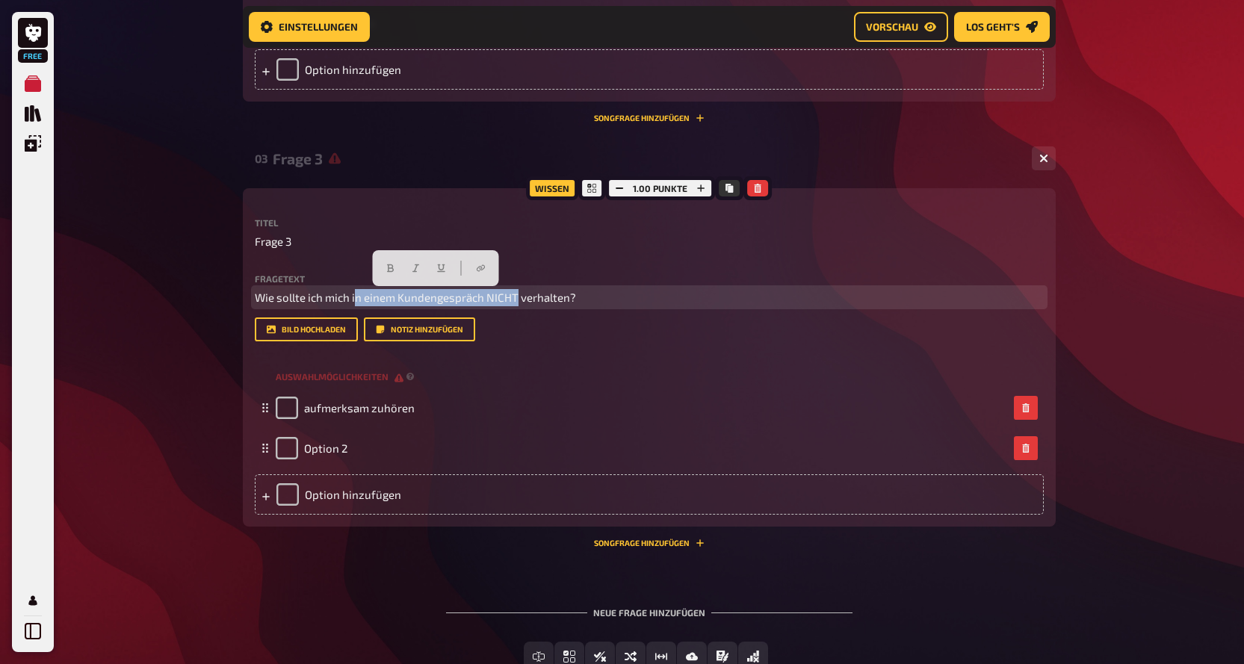
drag, startPoint x: 516, startPoint y: 302, endPoint x: 355, endPoint y: 299, distance: 160.7
click at [355, 299] on span "Wie sollte ich mich in einem Kundengespräch NICHT verhalten?" at bounding box center [415, 297] width 321 height 13
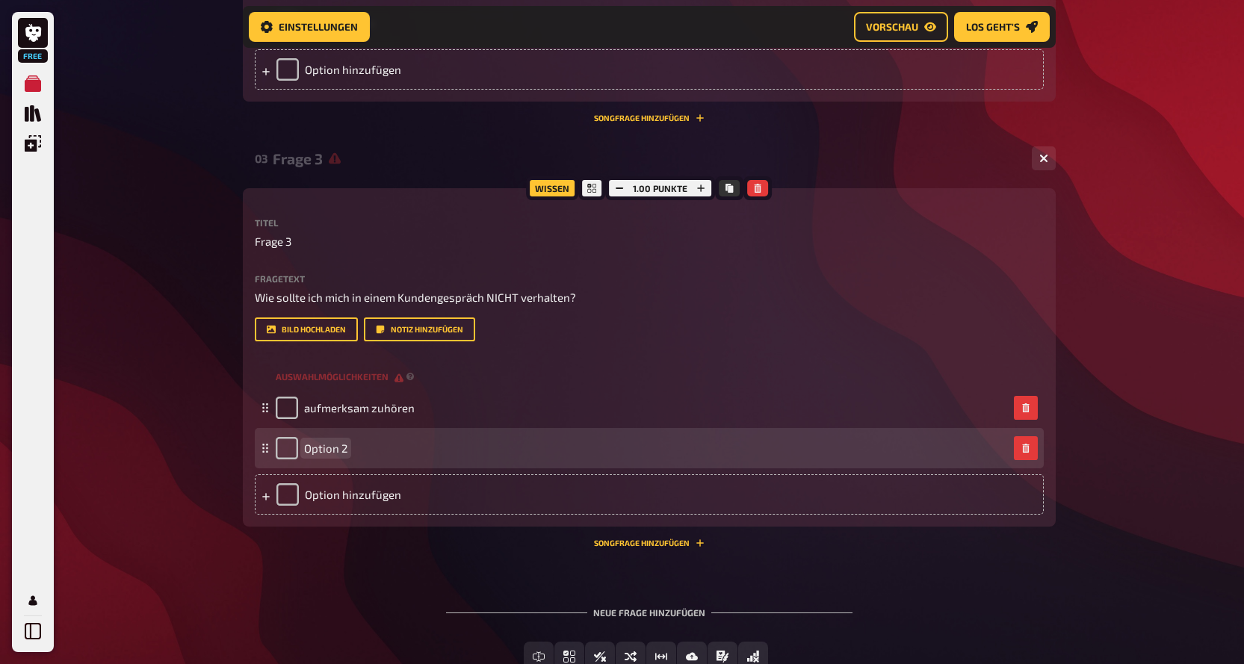
click at [335, 454] on span "Option 2" at bounding box center [325, 448] width 43 height 13
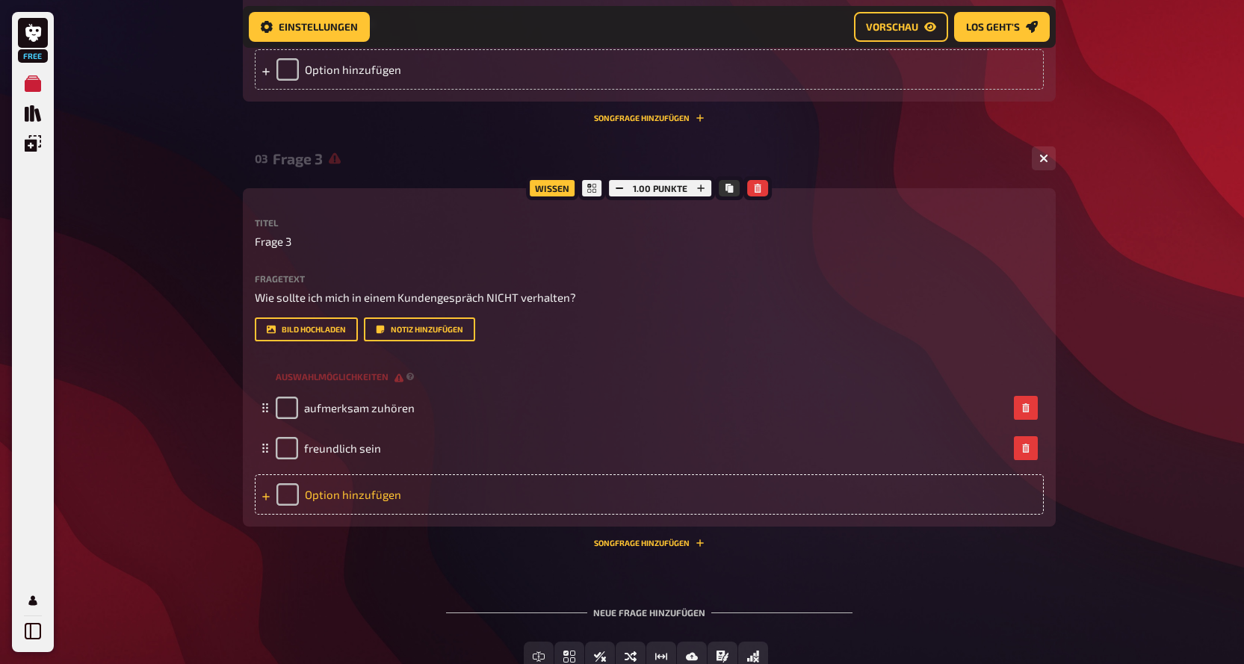
click at [348, 496] on div "Option hinzufügen" at bounding box center [649, 494] width 789 height 40
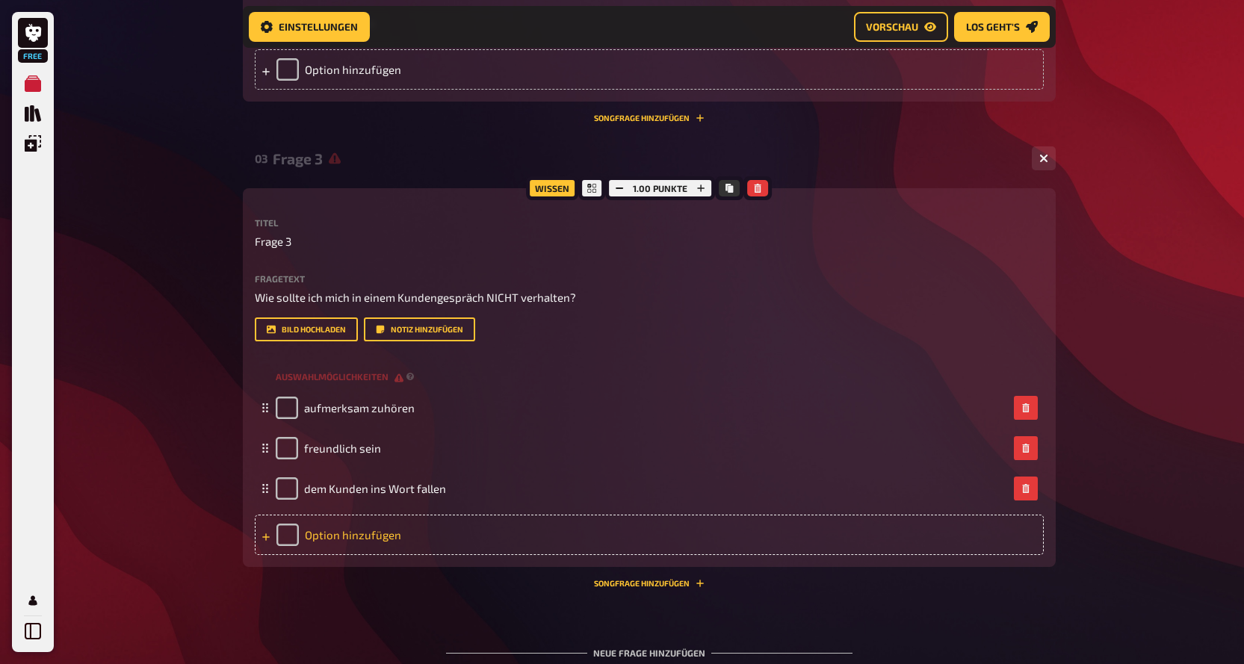
click at [370, 537] on div "Option hinzufügen" at bounding box center [649, 535] width 789 height 40
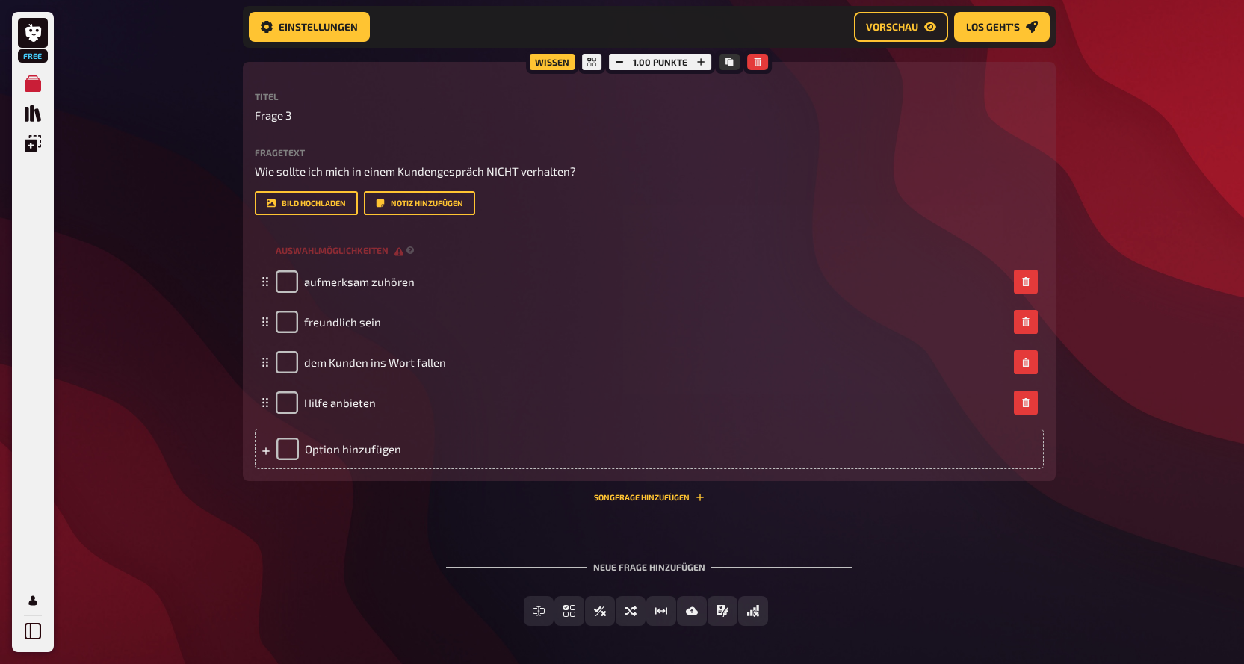
scroll to position [1359, 0]
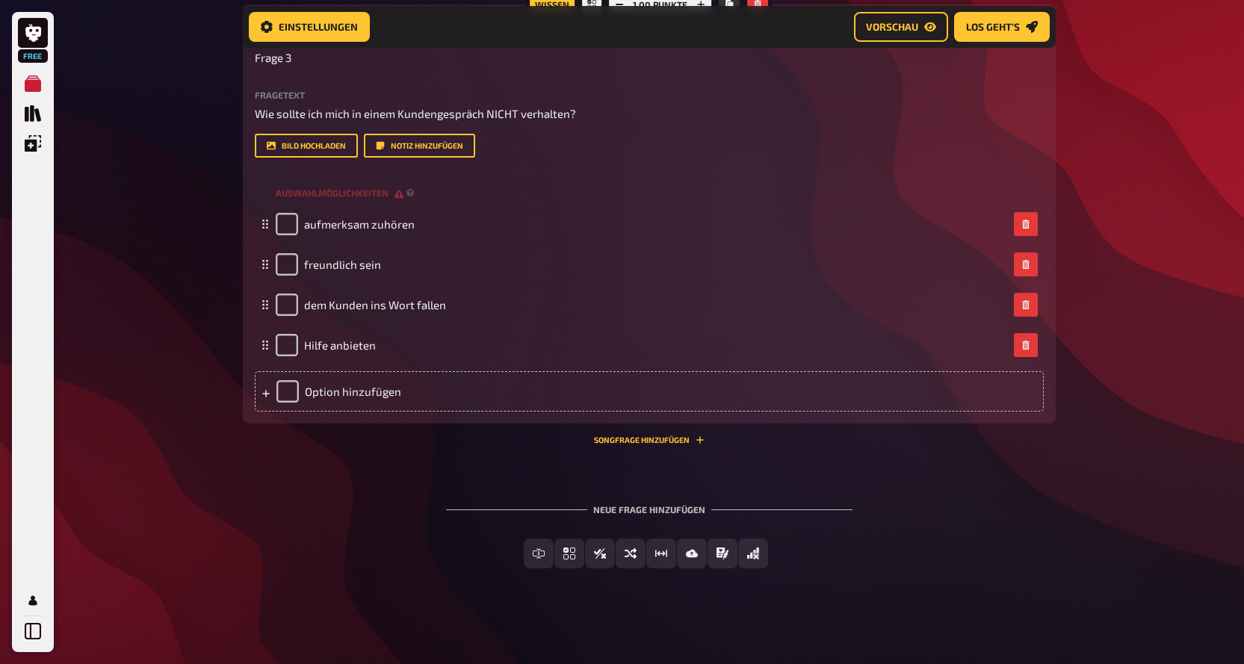
click at [575, 553] on span "Einfachauswahl" at bounding box center [578, 554] width 89 height 10
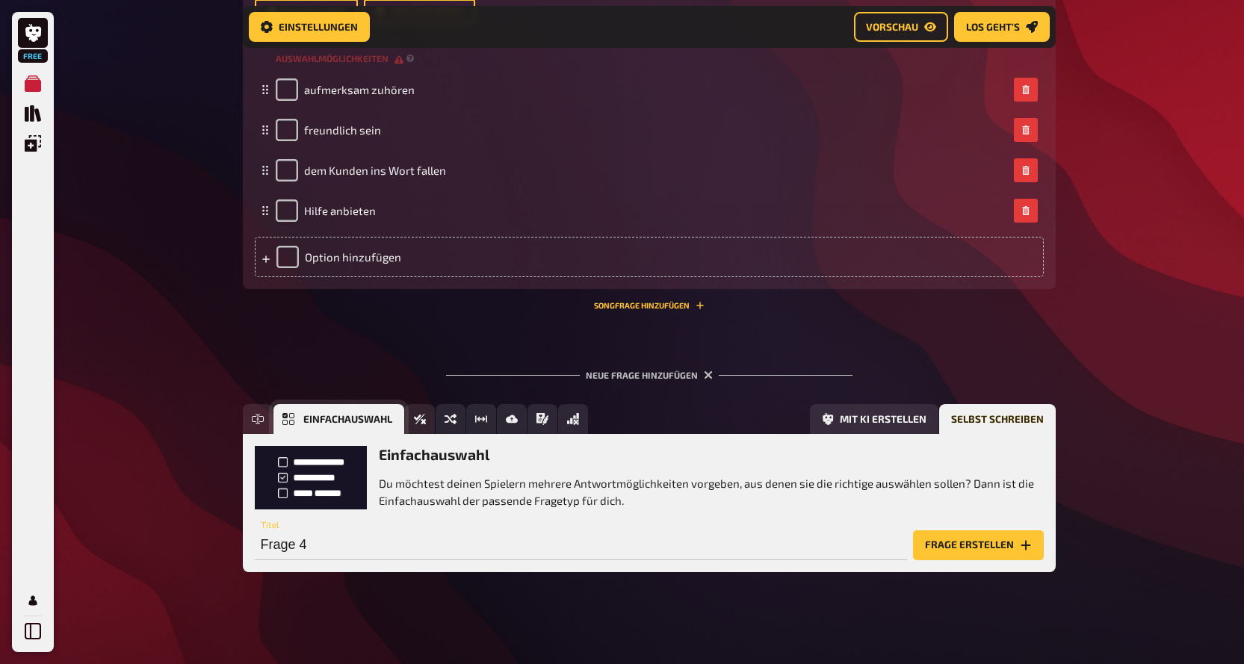
scroll to position [1497, 0]
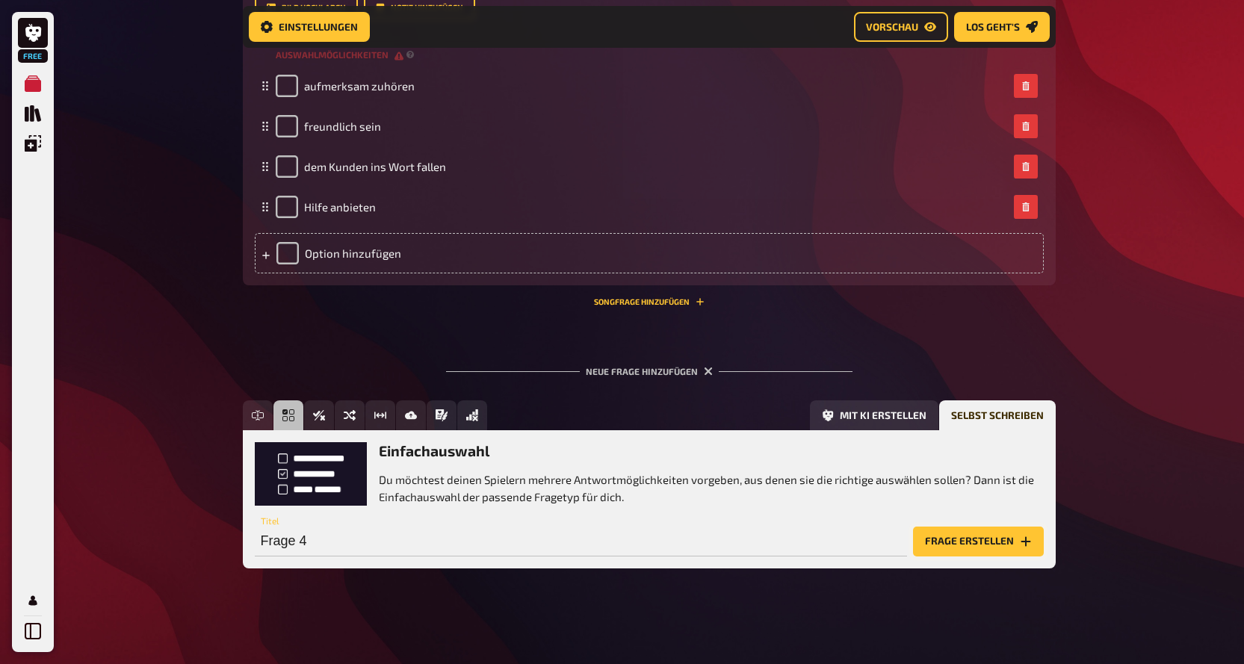
click at [1010, 536] on button "Frage erstellen" at bounding box center [978, 542] width 131 height 30
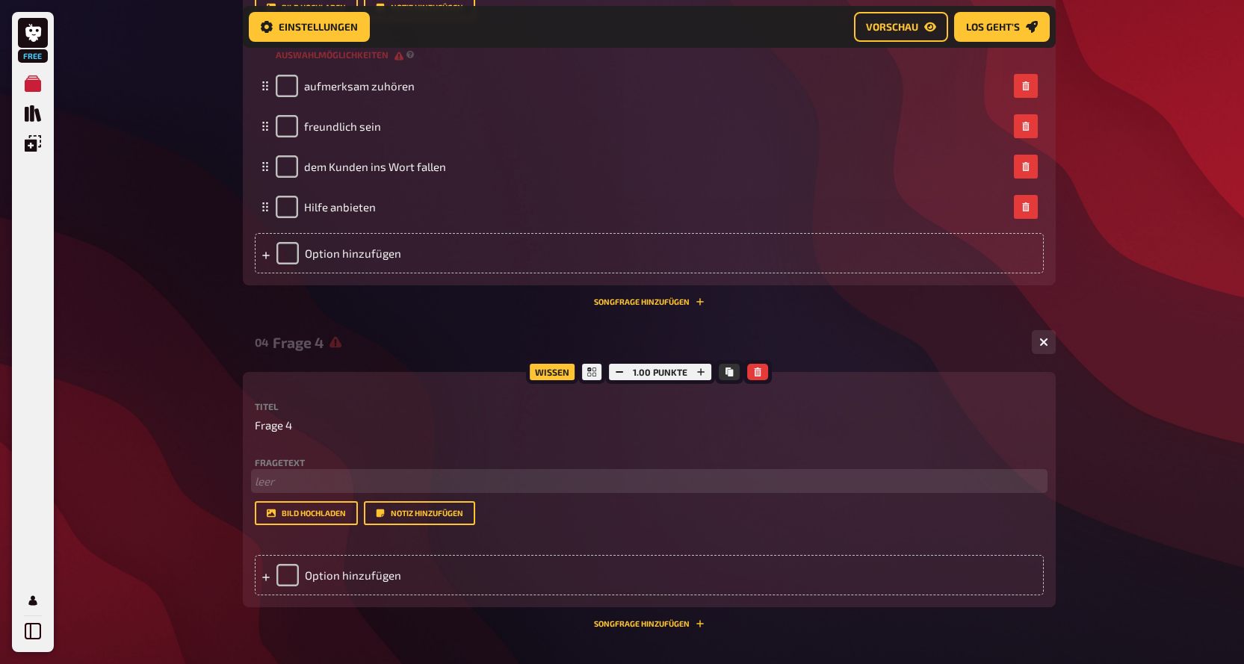
click at [286, 479] on p "﻿ leer" at bounding box center [649, 481] width 789 height 17
click at [416, 487] on p "Was machst du, wenn du unsicher bist oder etwas nicht verstehst?" at bounding box center [649, 481] width 789 height 17
click at [253, 498] on div "Wissen 1.00 Punkte Titel Frage 4 Fragetext Was machst du, wenn du unsicher bist…" at bounding box center [649, 489] width 813 height 235
click at [253, 495] on div "Wissen 1.00 Punkte Titel Frage 4 Fragetext Was machst du, wenn du unsicher bist…" at bounding box center [649, 489] width 813 height 235
click at [257, 488] on span "Was machst du, wenn du unsicher bist oder etwas nicht verstehst?" at bounding box center [426, 480] width 343 height 13
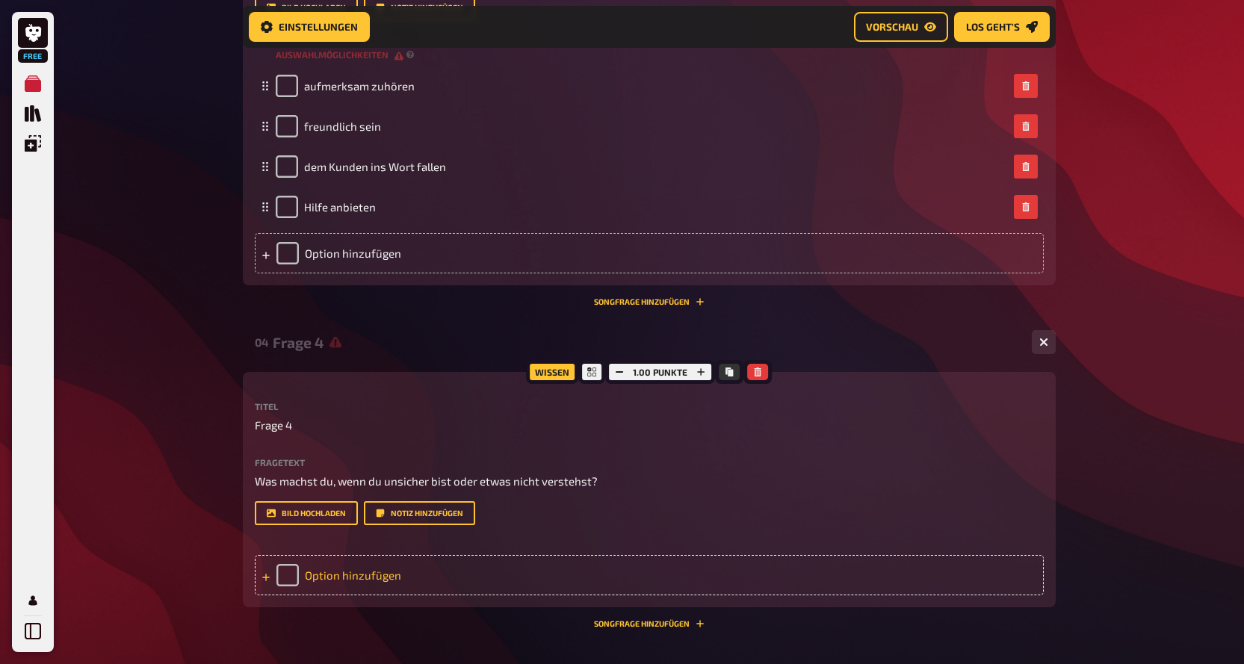
click at [344, 579] on div "Option hinzufügen" at bounding box center [649, 575] width 789 height 40
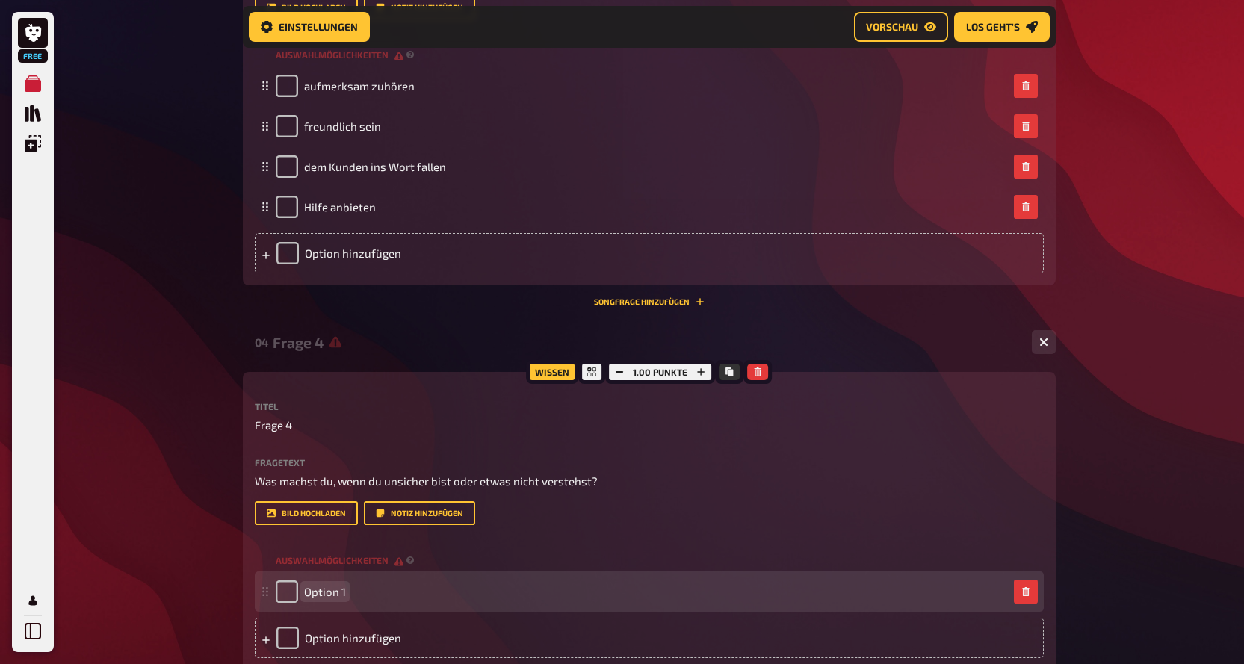
paste span
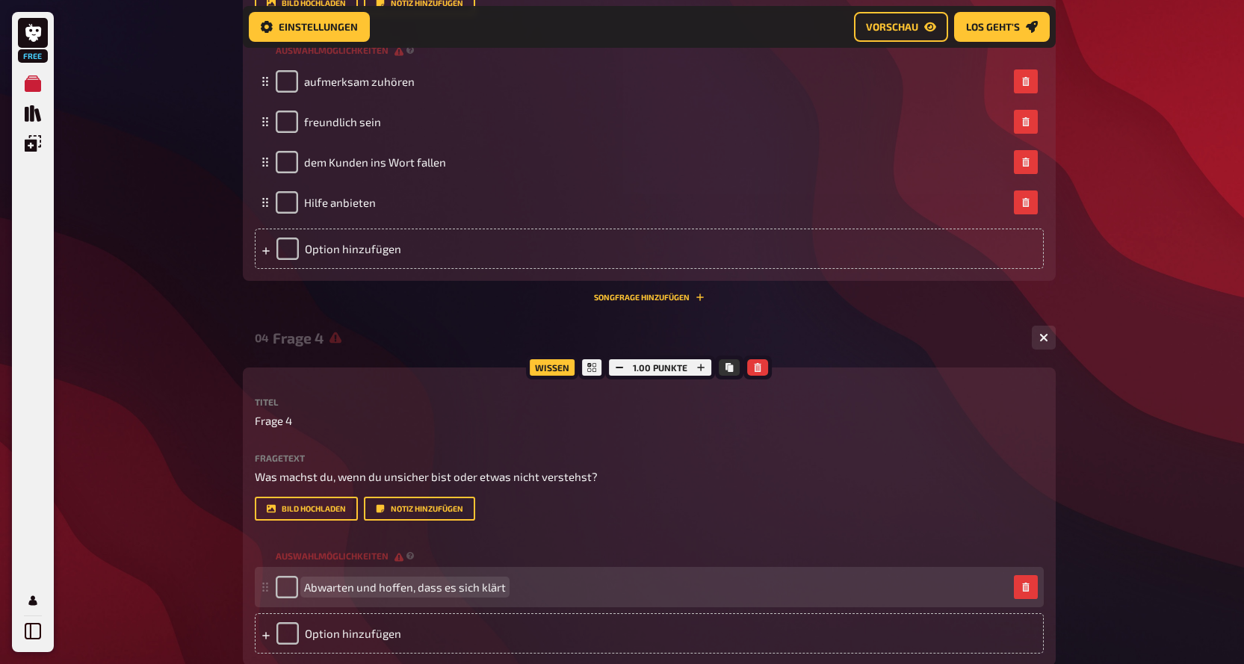
scroll to position [1744, 0]
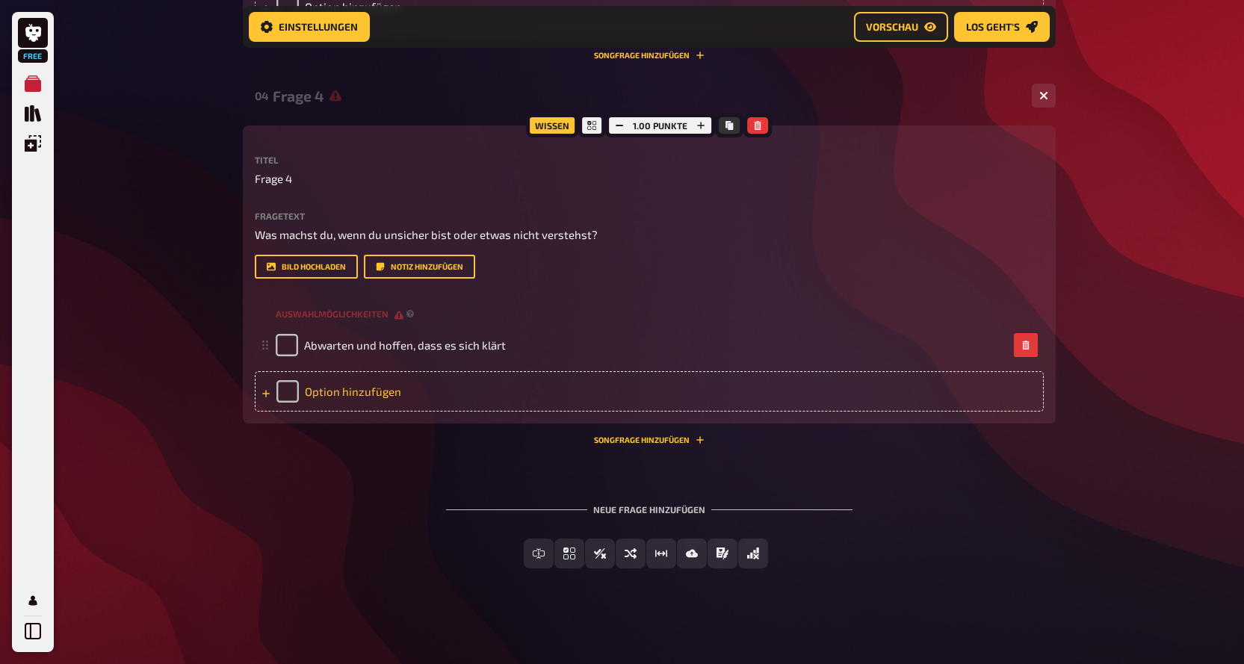
click at [344, 395] on div "Option hinzufügen" at bounding box center [649, 391] width 789 height 40
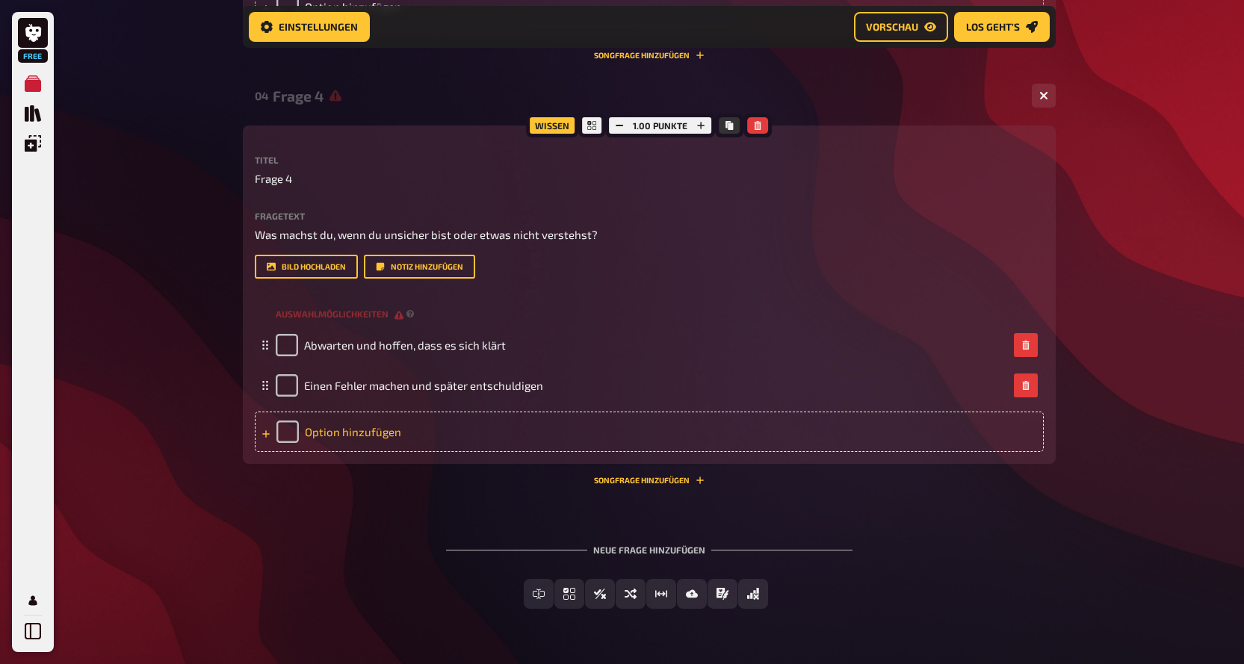
click at [417, 433] on div "Option hinzufügen" at bounding box center [649, 432] width 789 height 40
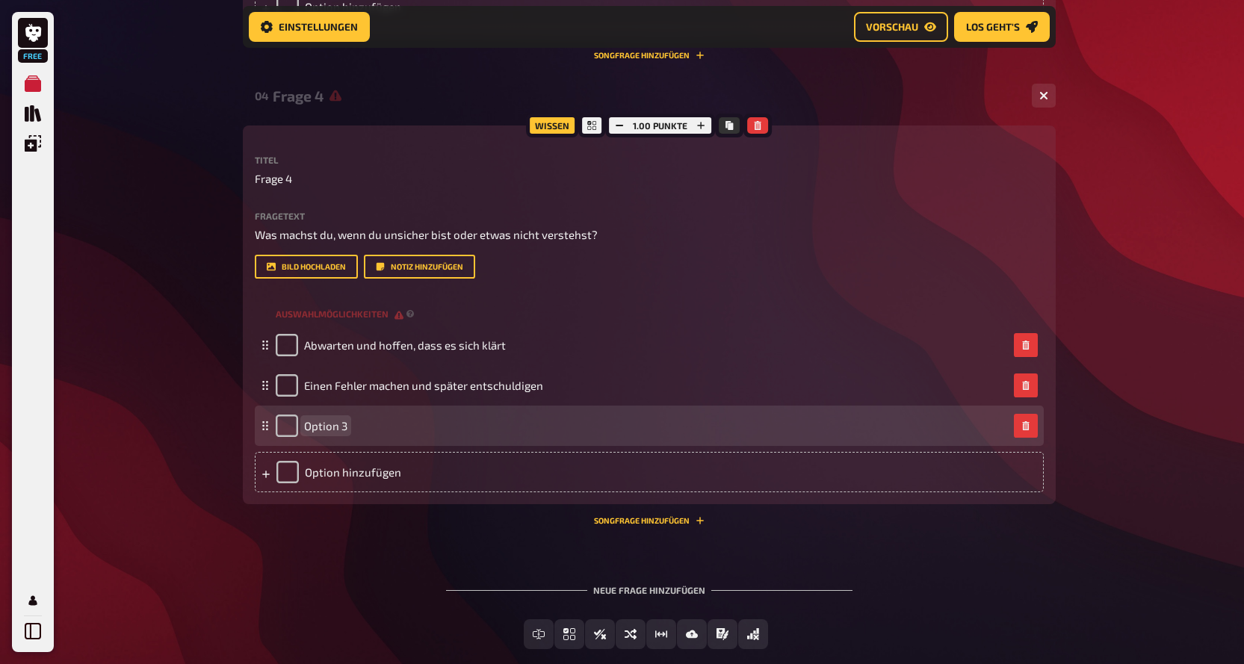
paste span
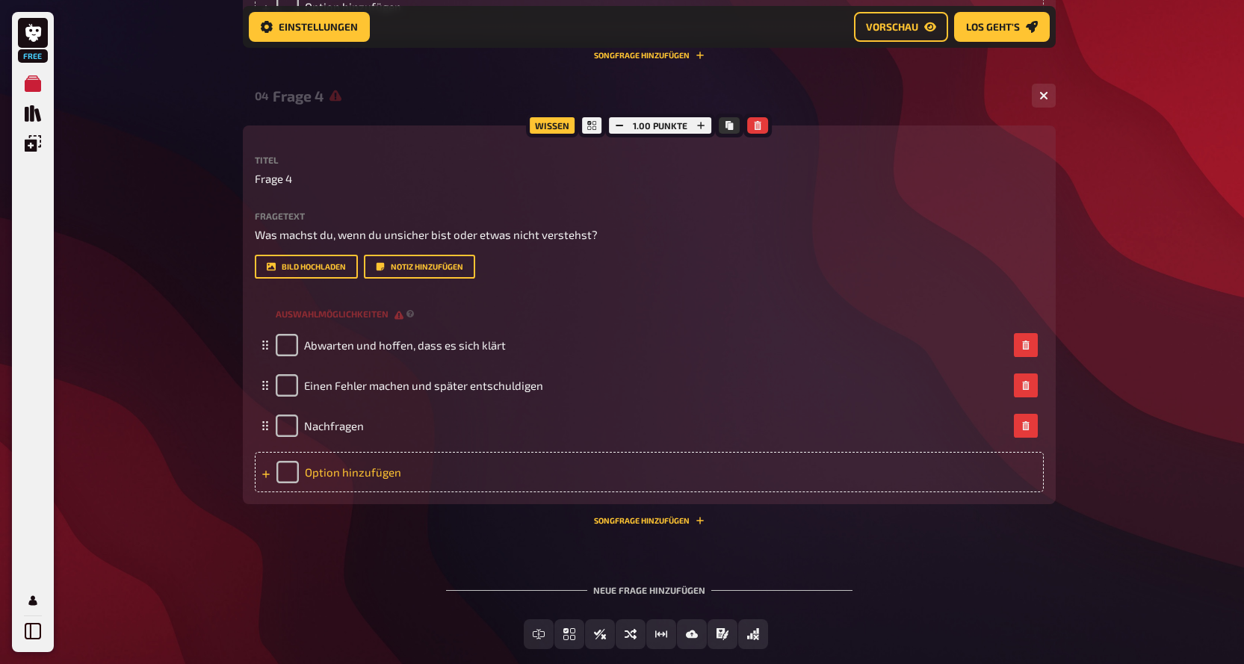
click at [348, 473] on div "Option hinzufügen" at bounding box center [649, 472] width 789 height 40
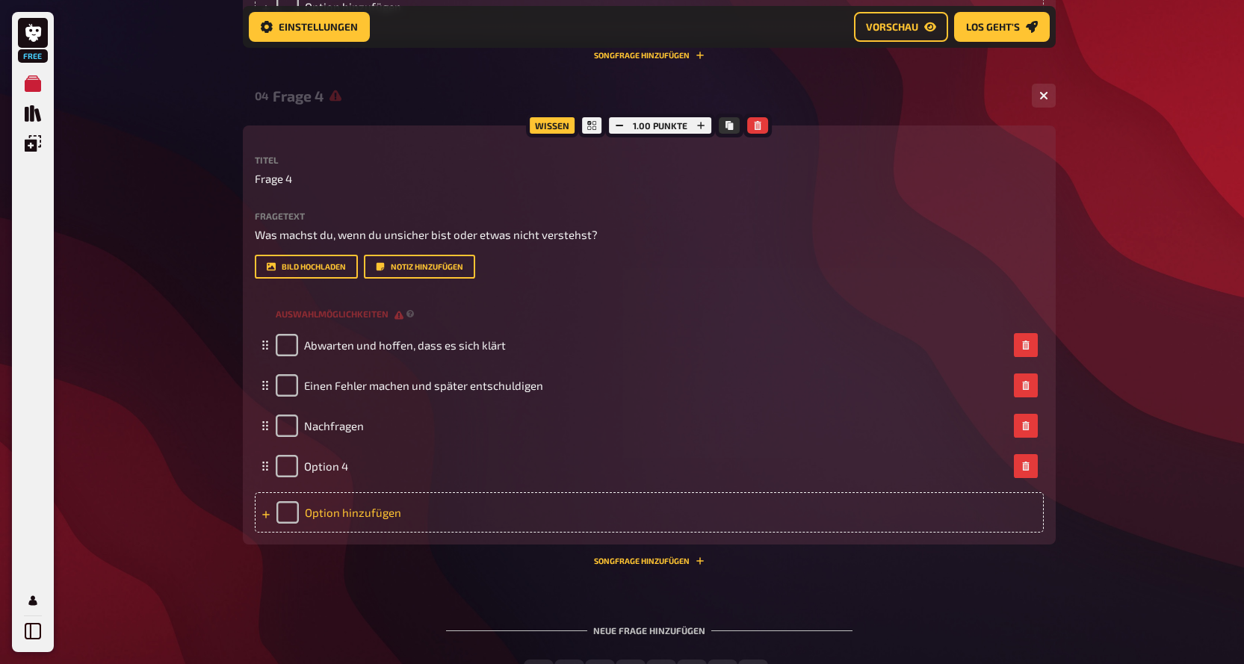
click at [341, 509] on div "Option hinzufügen" at bounding box center [649, 512] width 789 height 40
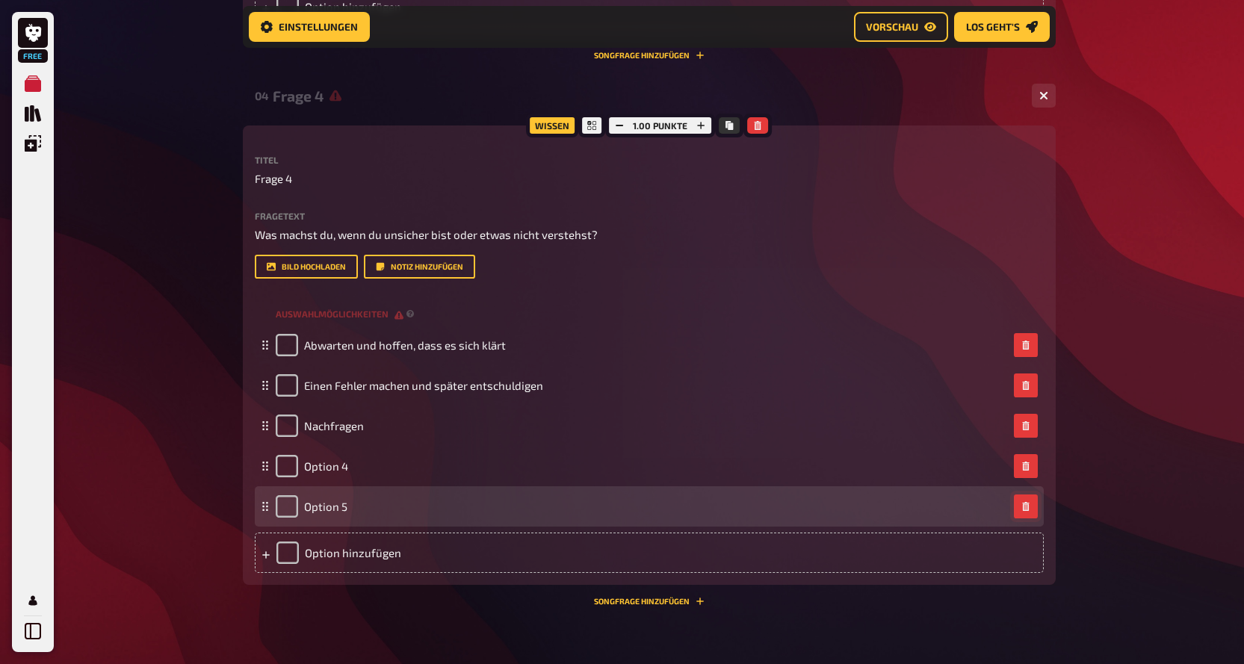
drag, startPoint x: 1029, startPoint y: 510, endPoint x: 471, endPoint y: 452, distance: 561.1
click at [1028, 510] on icon "button" at bounding box center [1025, 506] width 9 height 9
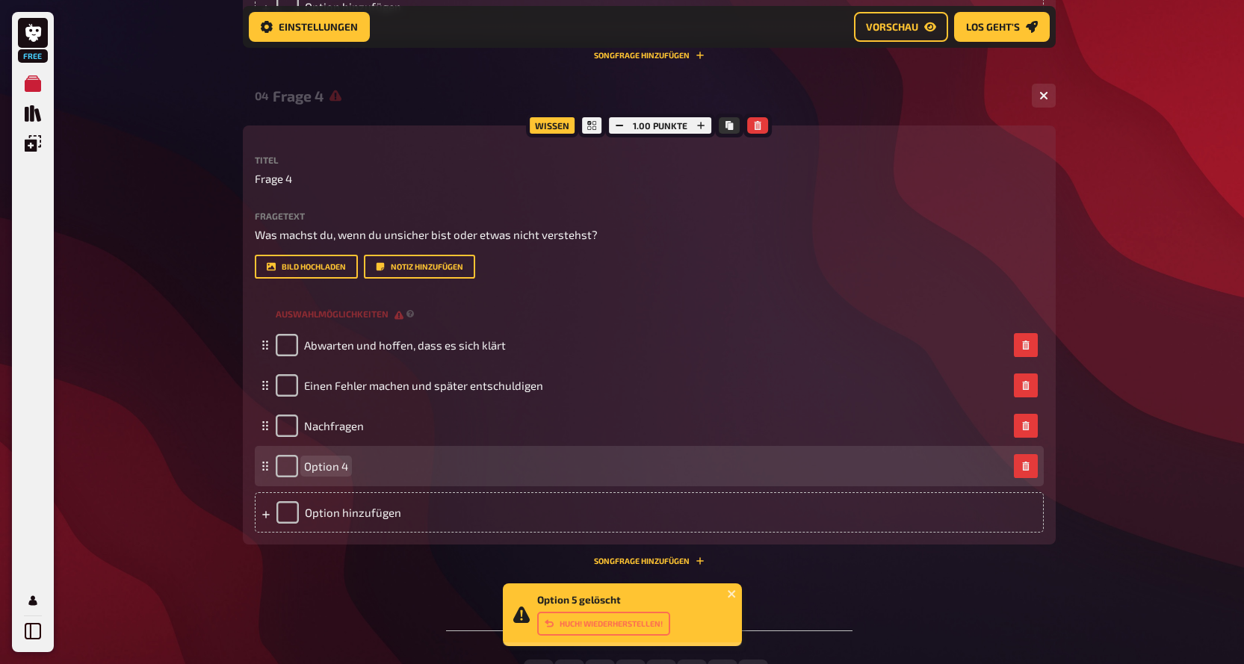
click at [372, 475] on div "Option 4" at bounding box center [642, 466] width 732 height 22
paste span
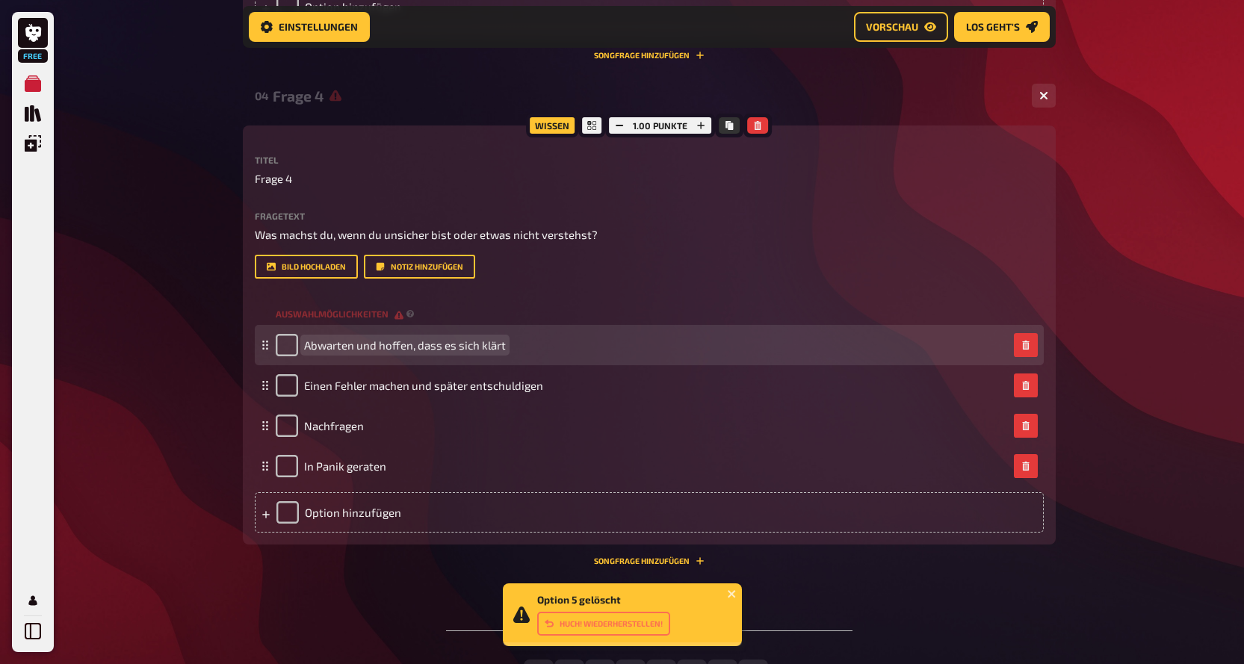
click at [775, 356] on div "Abwarten und hoffen, dass es sich klärt" at bounding box center [642, 345] width 732 height 22
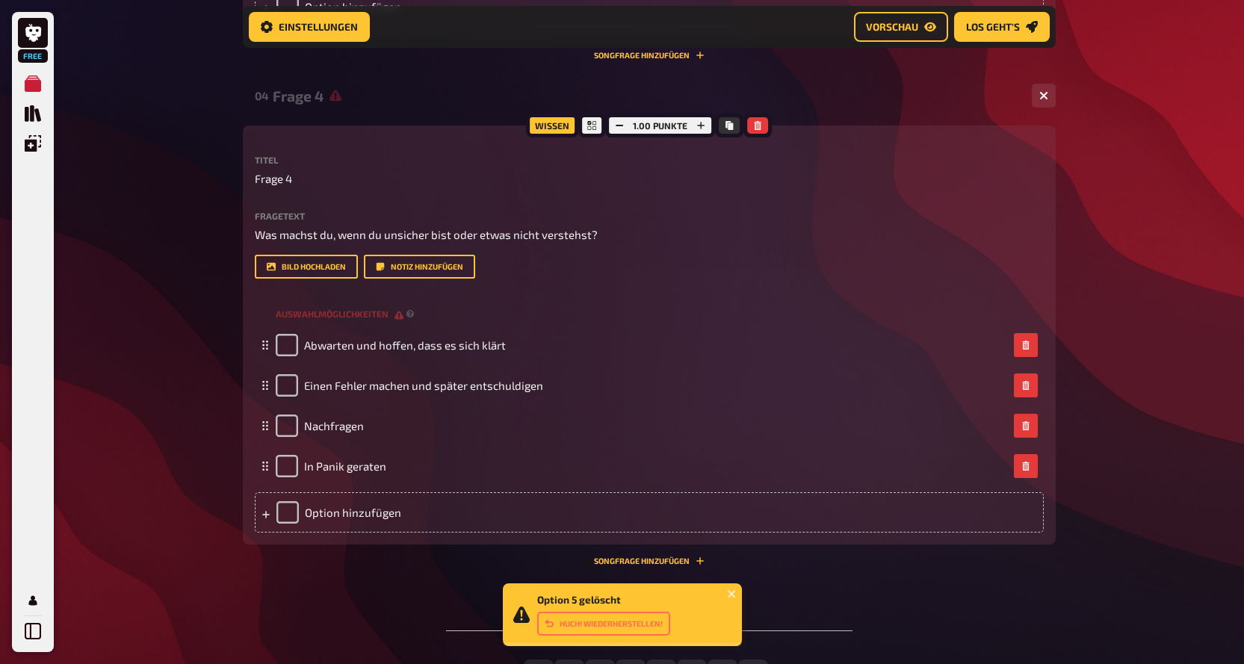
click at [842, 262] on div "Bild hochladen Notiz hinzufügen" at bounding box center [649, 267] width 789 height 24
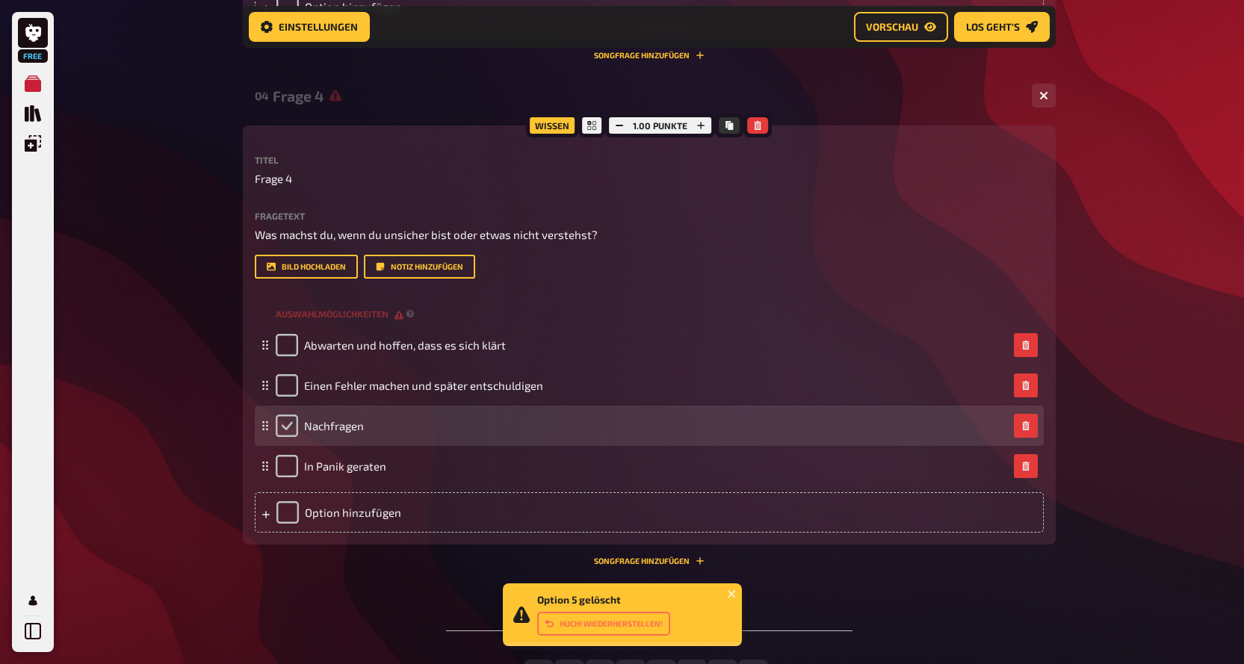
click at [285, 422] on input "checkbox" at bounding box center [287, 426] width 22 height 22
checkbox input "true"
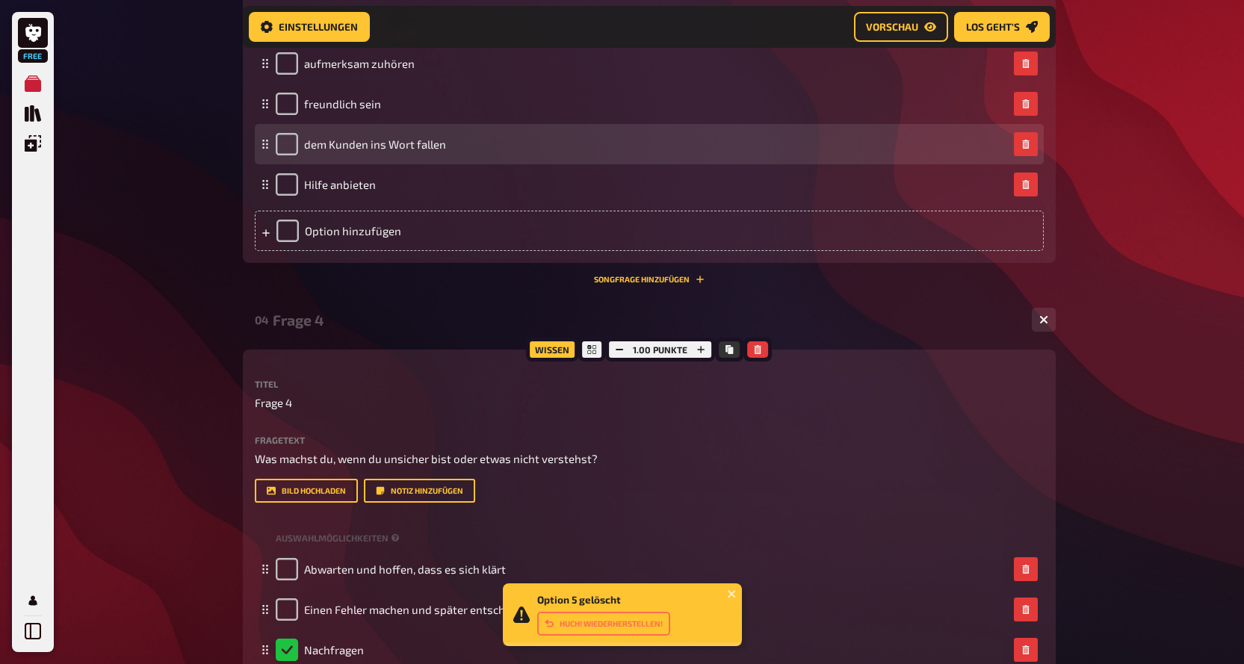
scroll to position [1370, 0]
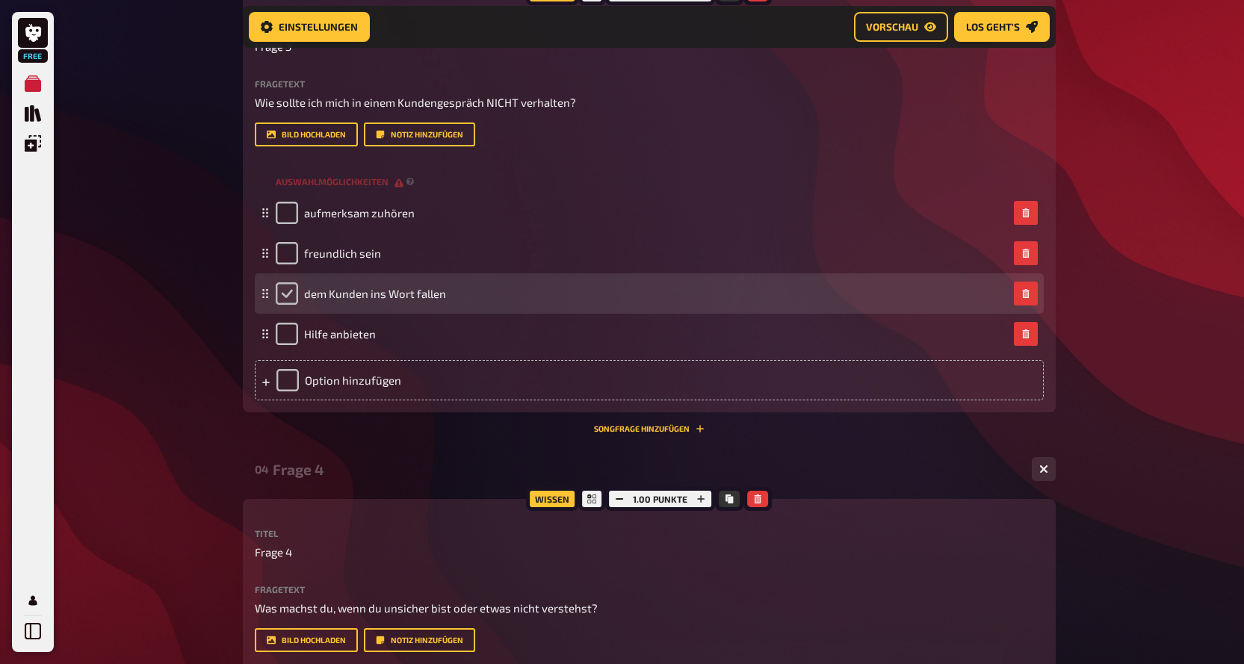
click at [288, 300] on input "checkbox" at bounding box center [287, 293] width 22 height 22
checkbox input "true"
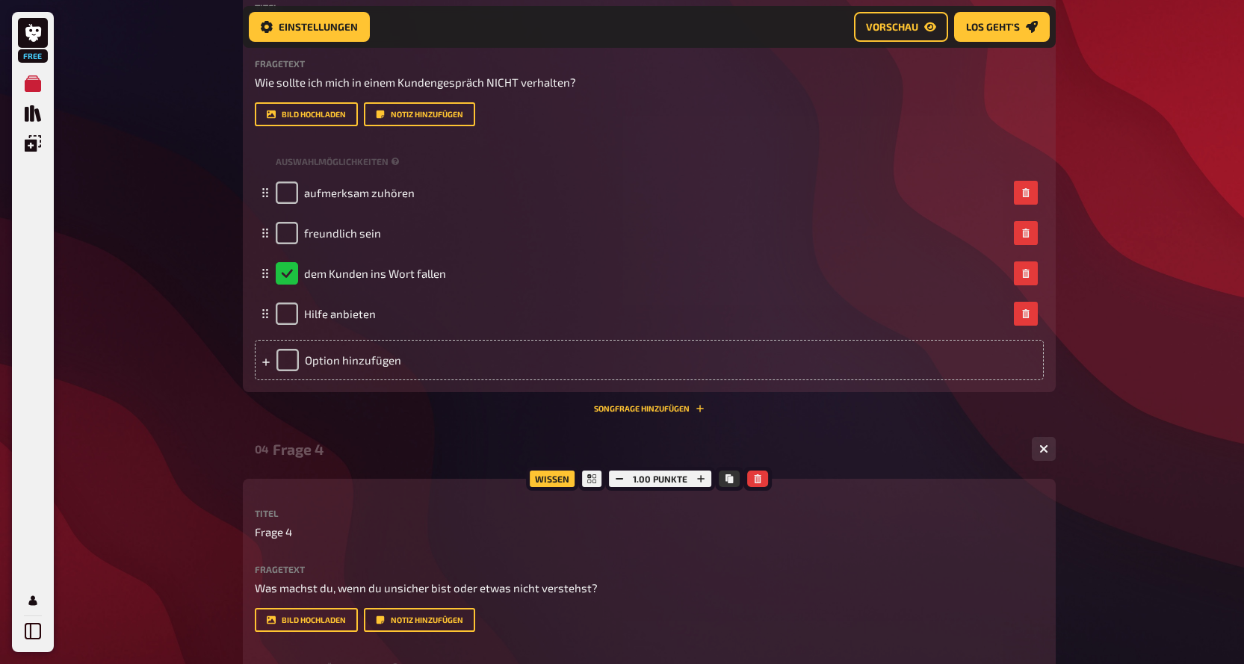
scroll to position [1506, 0]
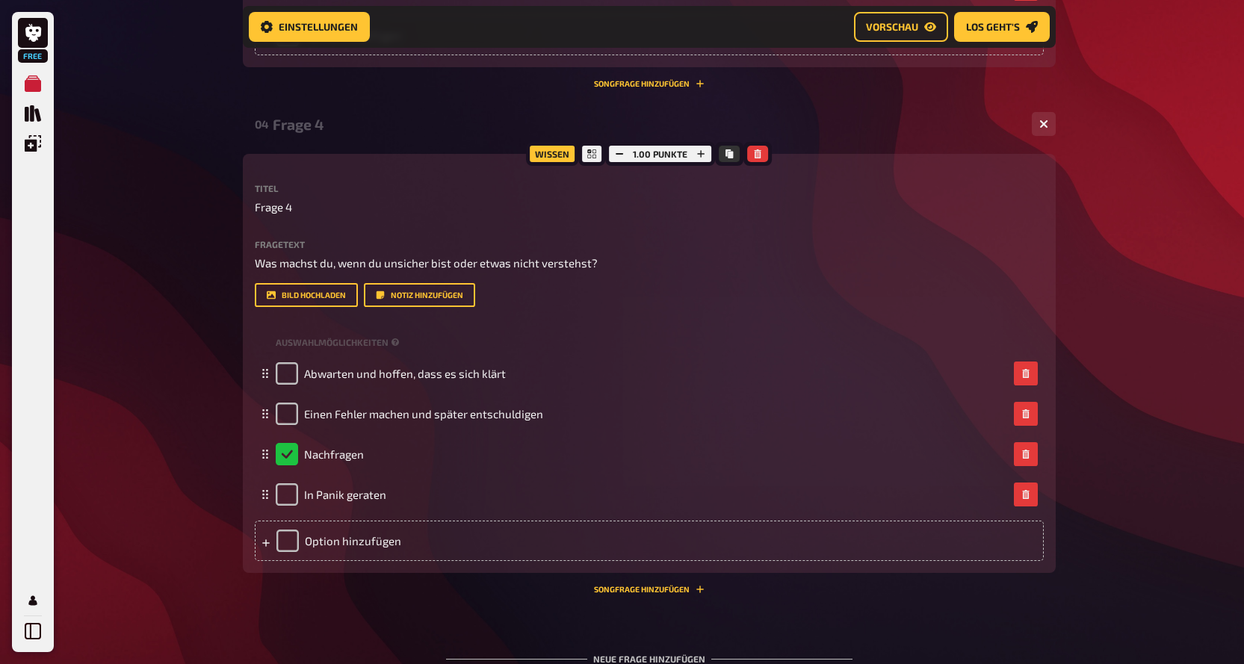
scroll to position [1865, 0]
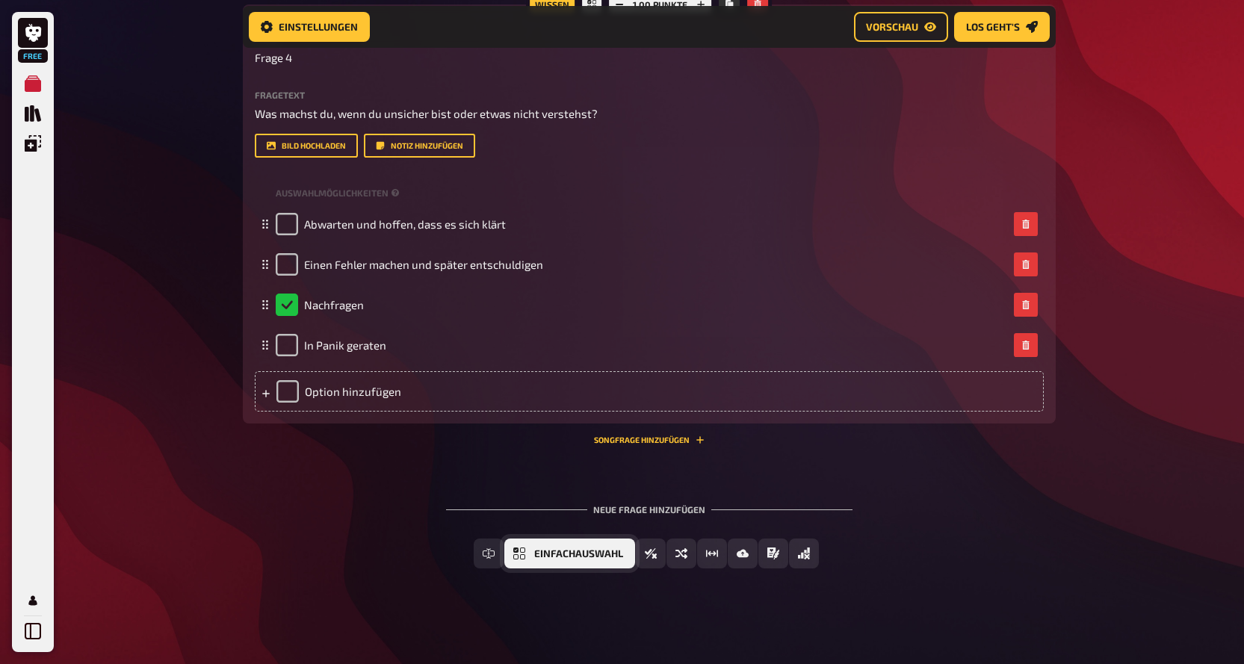
click at [599, 551] on span "Einfachauswahl" at bounding box center [578, 554] width 89 height 10
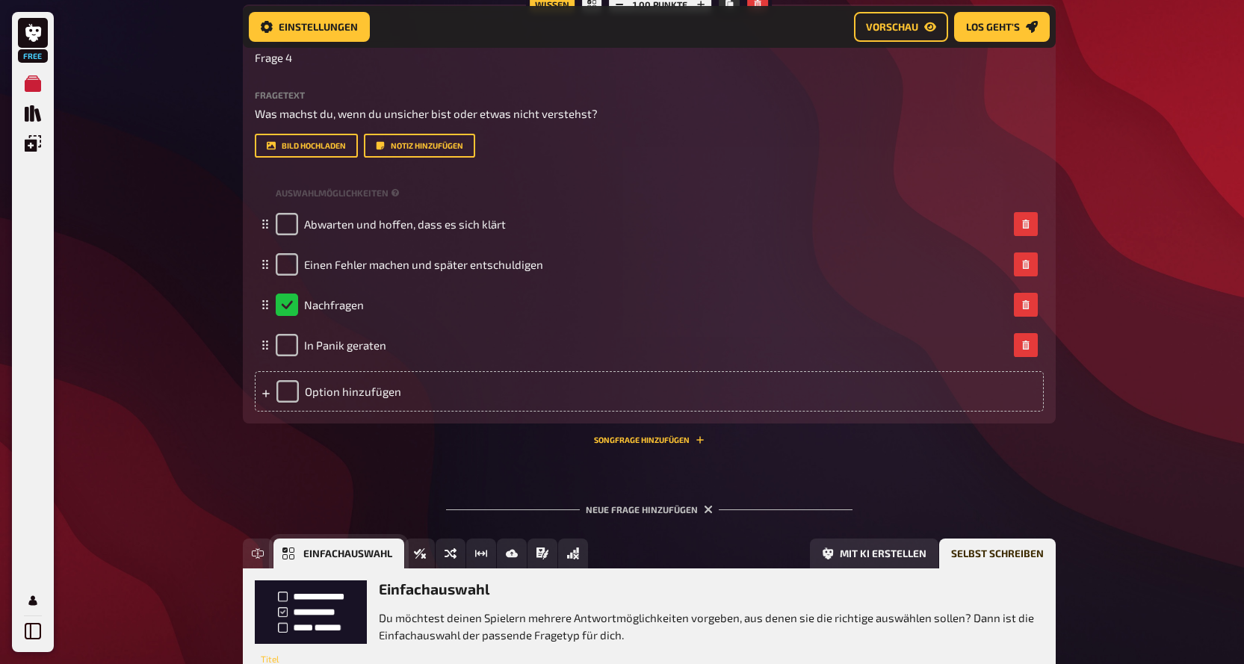
scroll to position [2003, 0]
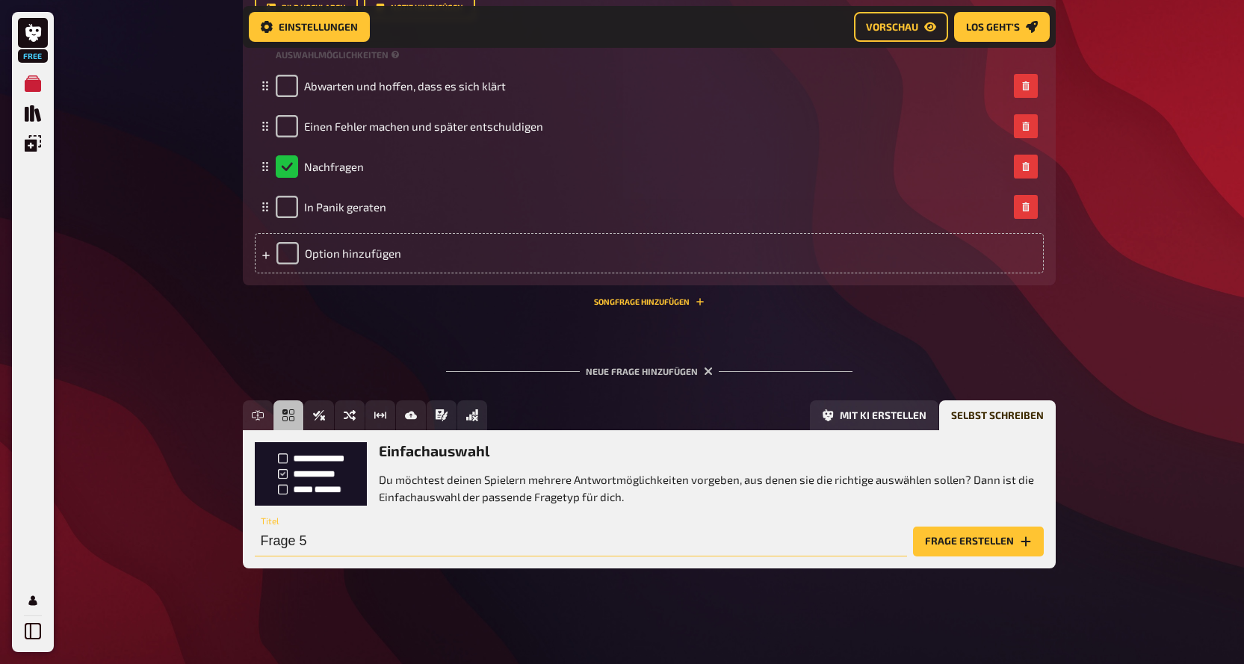
click at [323, 549] on input "Frage 5" at bounding box center [581, 542] width 652 height 30
type input "W"
click at [334, 548] on input "Was ist kein Höffner Event" at bounding box center [581, 542] width 652 height 30
click at [502, 541] on input "Was ist kein typisches Höffner Event" at bounding box center [581, 542] width 652 height 30
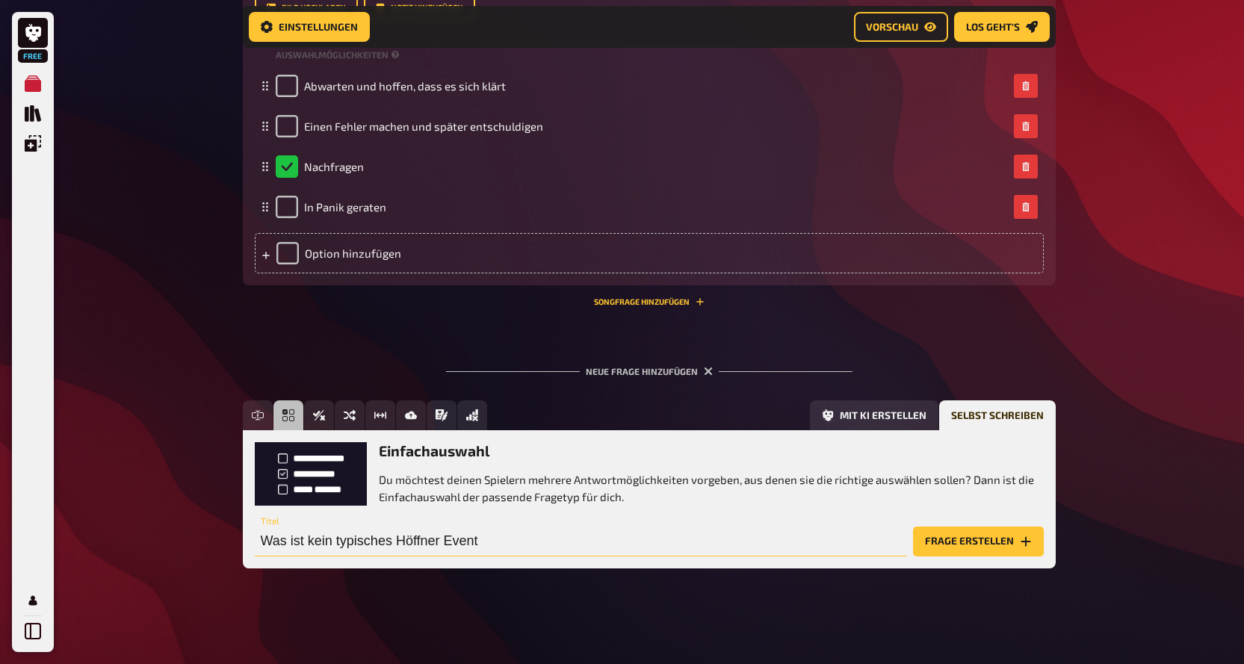
type input "Was ist kein typisches Höffner Event?"
drag, startPoint x: 510, startPoint y: 544, endPoint x: 119, endPoint y: 500, distance: 393.3
type input "Frage 5"
click at [1014, 535] on button "Frage erstellen" at bounding box center [978, 542] width 131 height 30
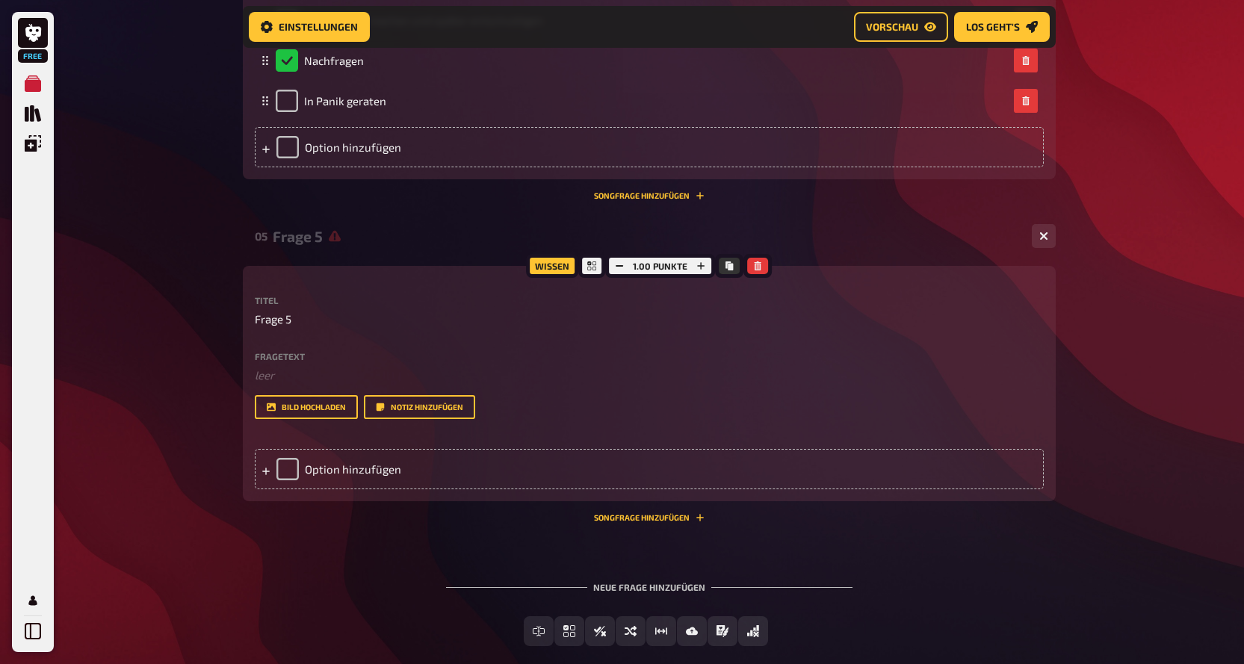
scroll to position [2187, 0]
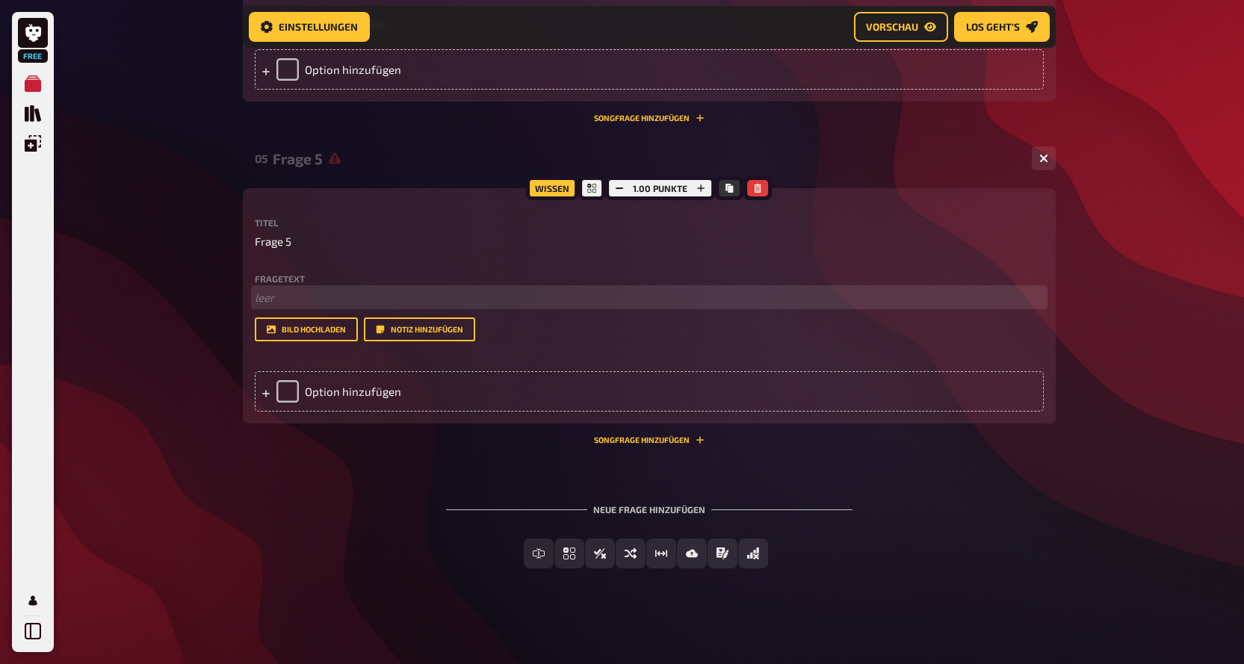
click at [294, 300] on p "﻿ leer" at bounding box center [649, 297] width 789 height 17
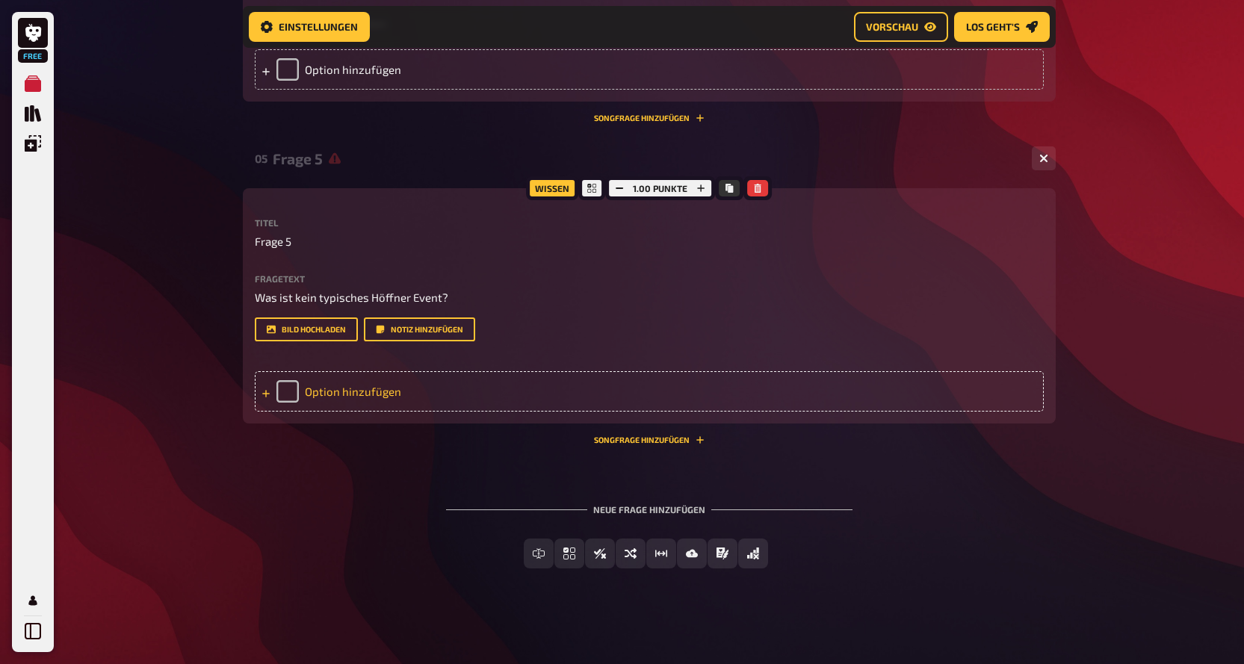
click at [321, 395] on div "Option hinzufügen" at bounding box center [649, 391] width 789 height 40
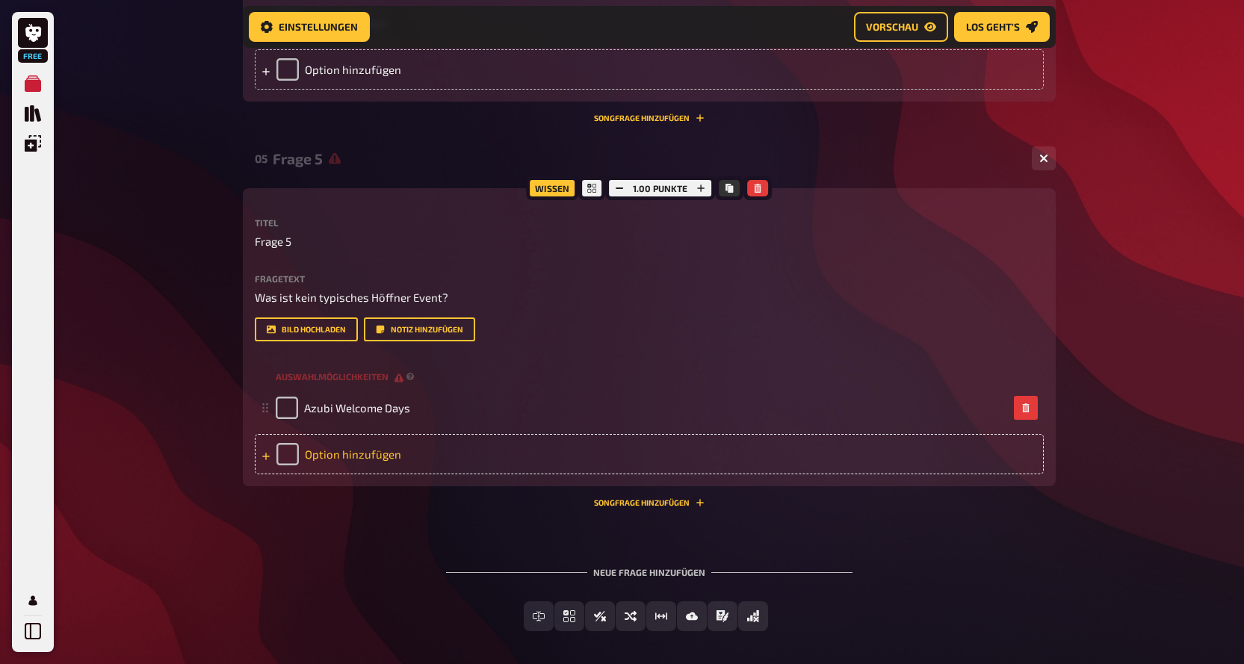
click at [359, 449] on div "Option hinzufügen" at bounding box center [649, 454] width 789 height 40
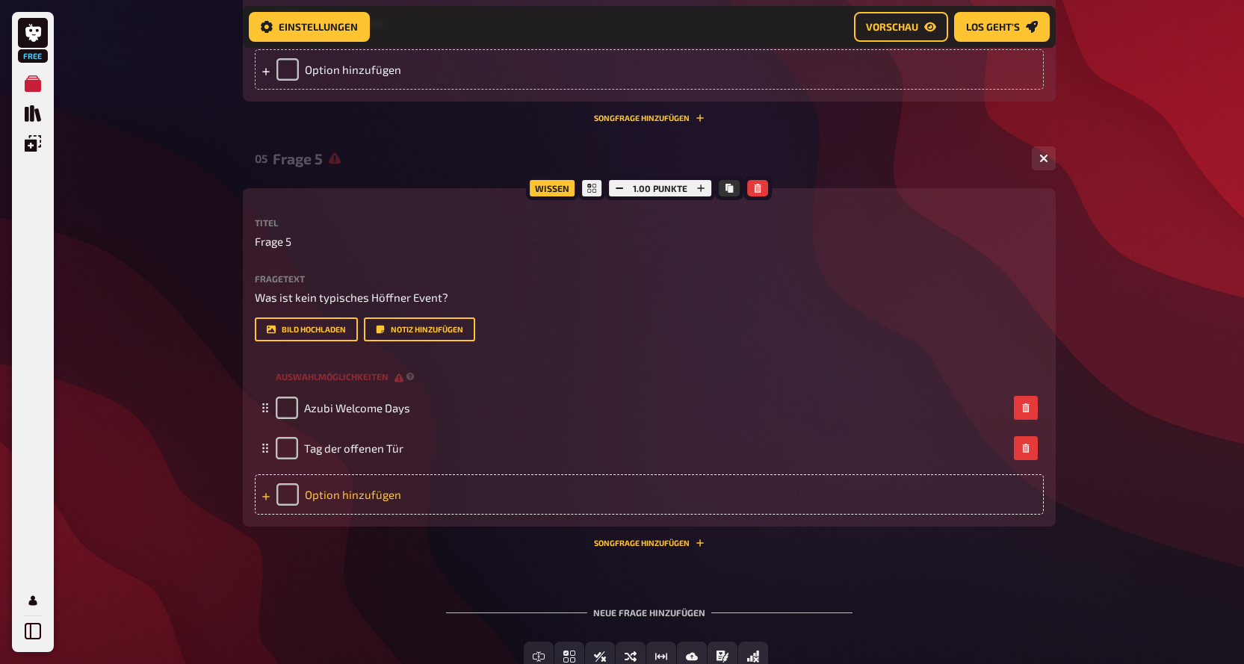
click at [362, 495] on div "Option hinzufügen" at bounding box center [649, 494] width 789 height 40
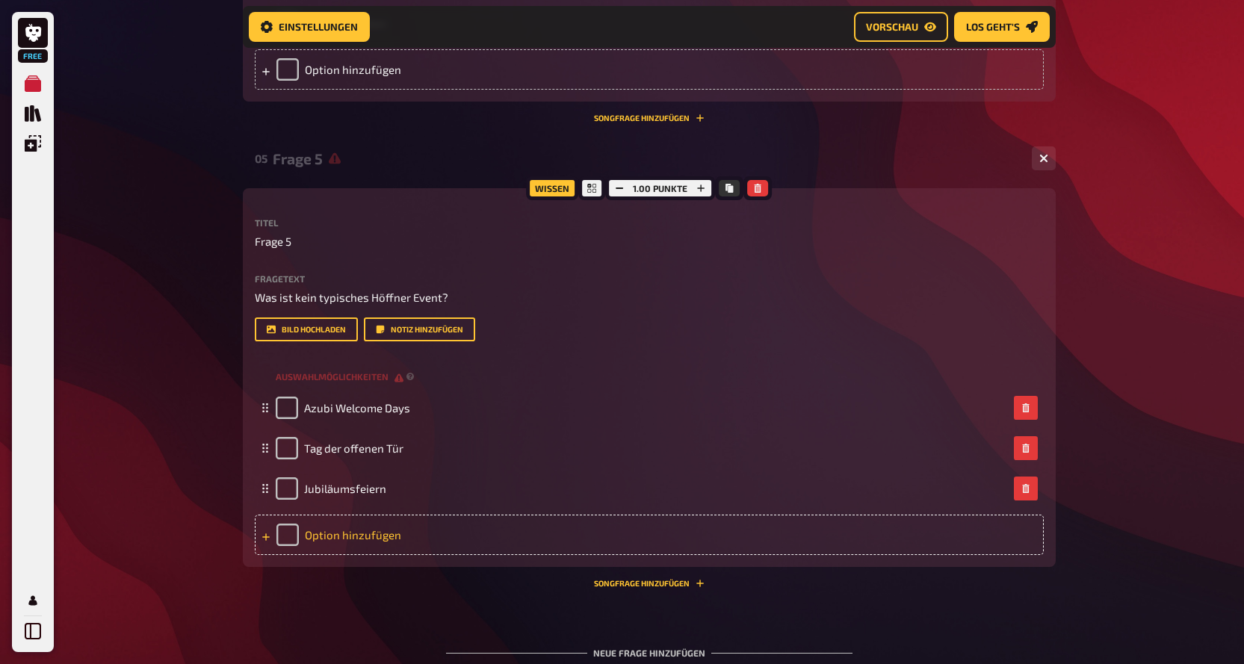
click at [368, 525] on div "Option hinzufügen" at bounding box center [649, 535] width 789 height 40
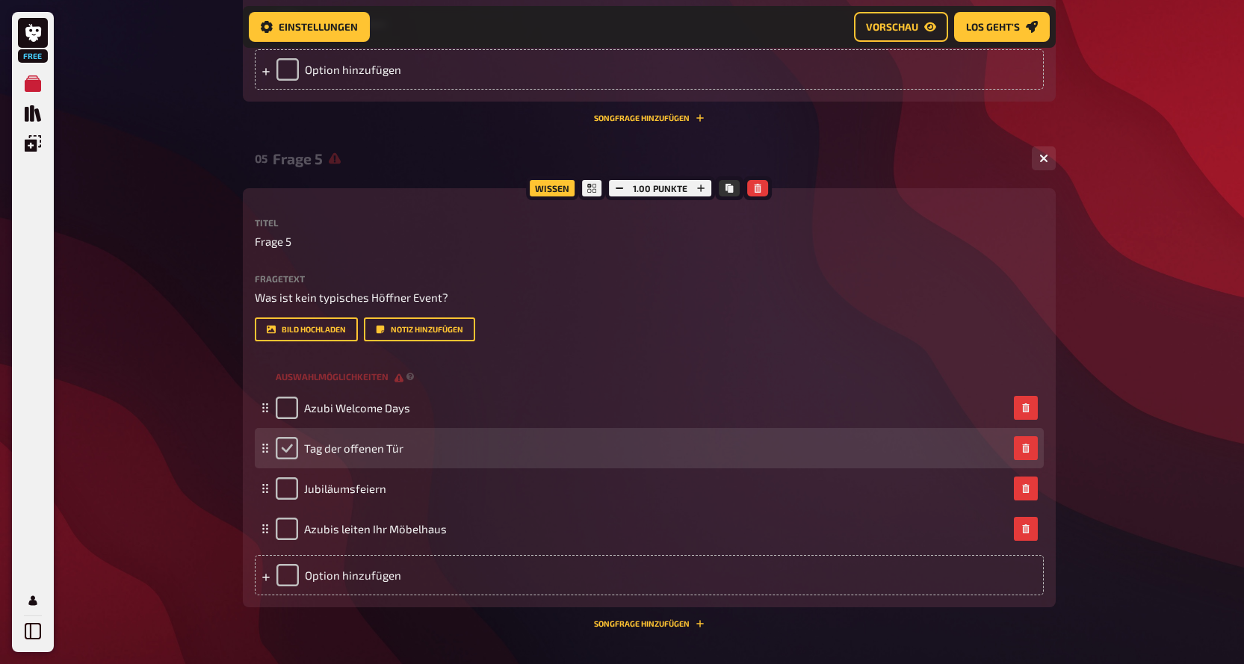
click at [286, 447] on input "checkbox" at bounding box center [287, 448] width 22 height 22
checkbox input "true"
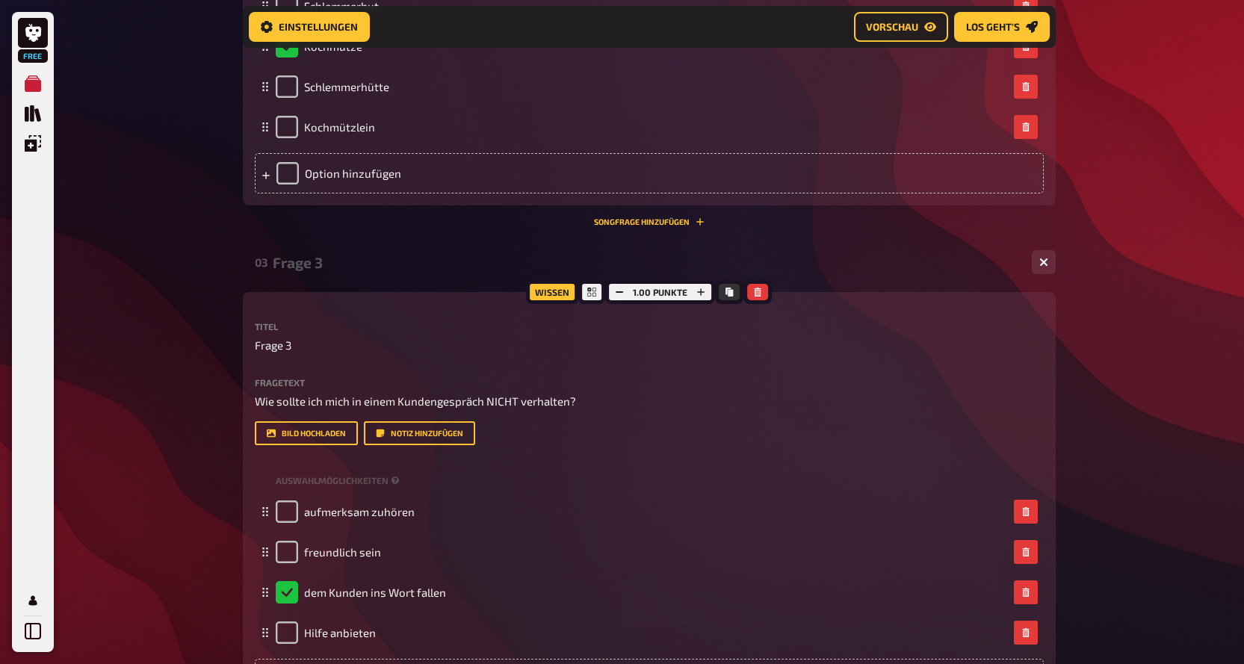
scroll to position [1066, 0]
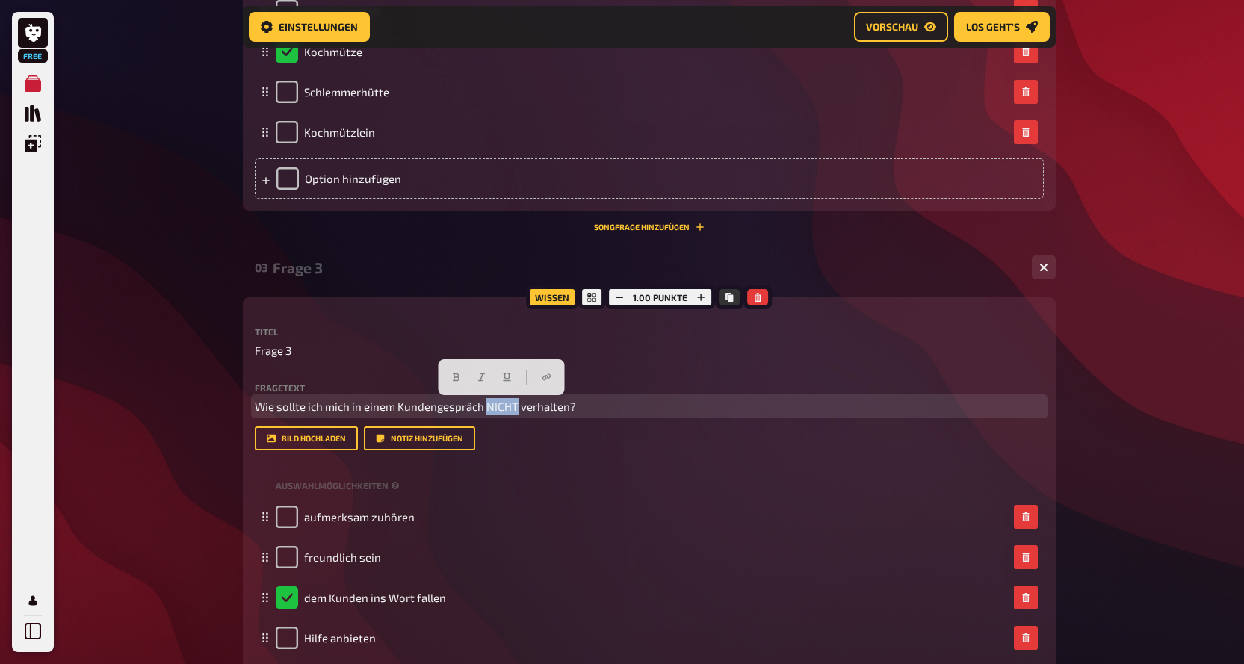
drag, startPoint x: 517, startPoint y: 408, endPoint x: 488, endPoint y: 409, distance: 29.1
click at [488, 409] on span "Wie sollte ich mich in einem Kundengespräch NICHT verhalten?" at bounding box center [415, 406] width 321 height 13
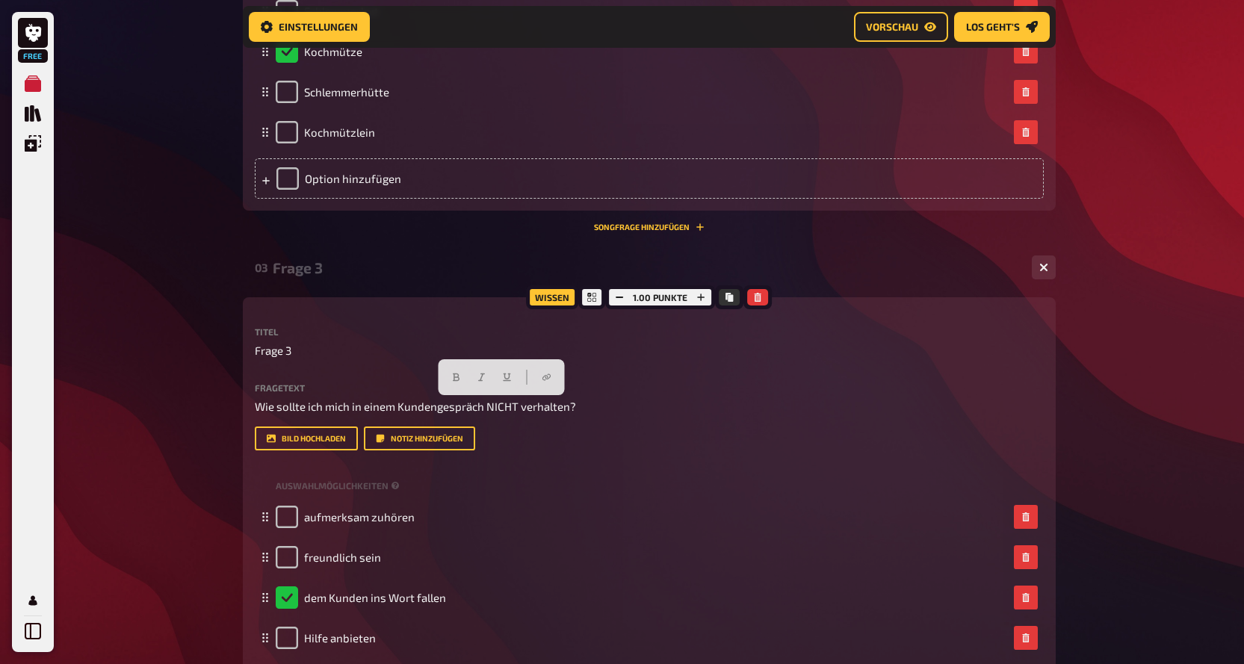
click at [1126, 406] on div "Free Meine Quizze Quiz Sammlung Einblendungen Profil Home Meine Quizze Unbenann…" at bounding box center [622, 451] width 1244 height 3035
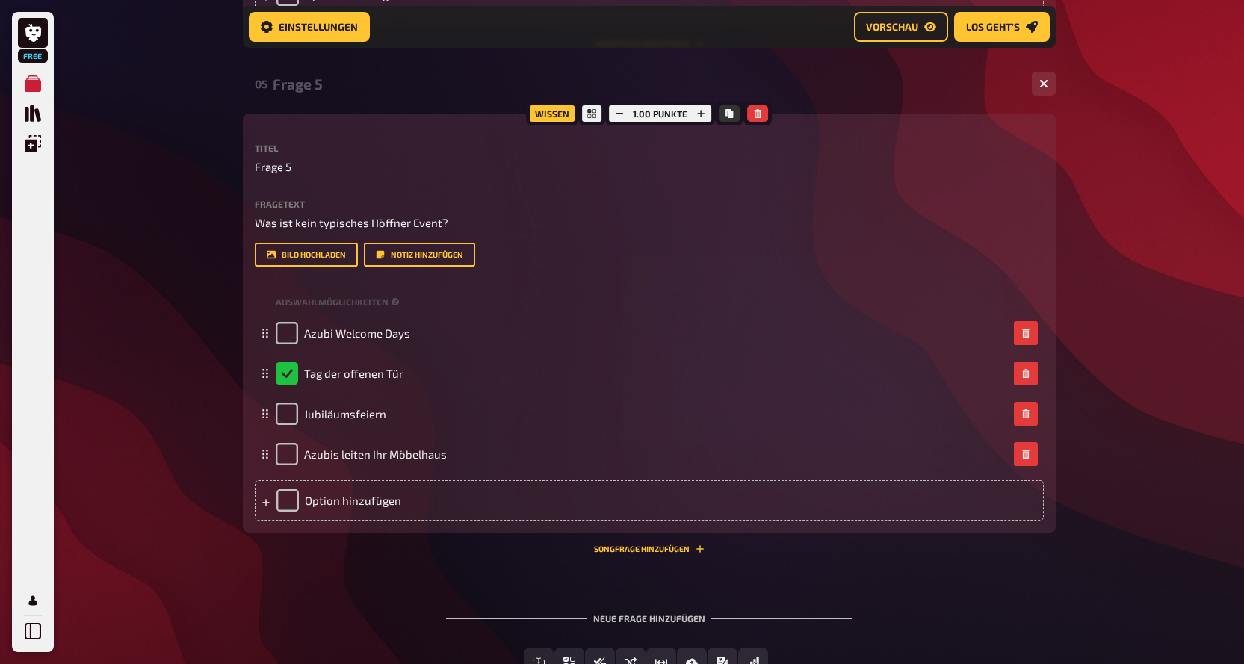
scroll to position [2336, 0]
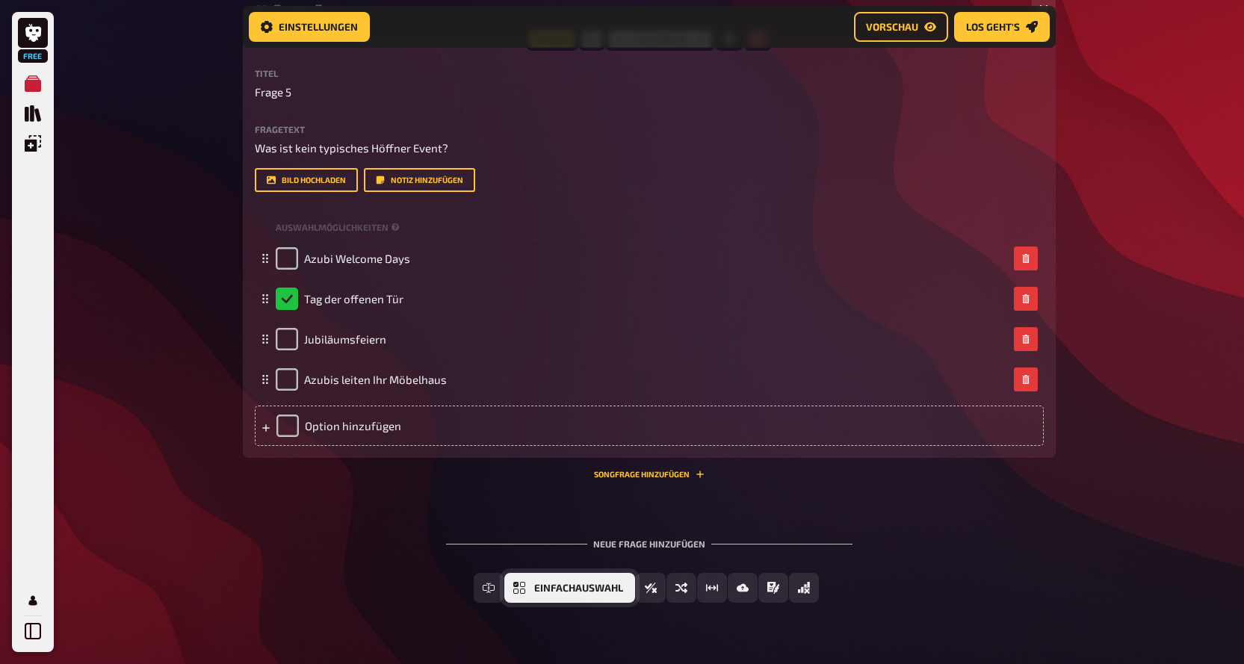
click at [565, 593] on button "Einfachauswahl" at bounding box center [569, 588] width 131 height 30
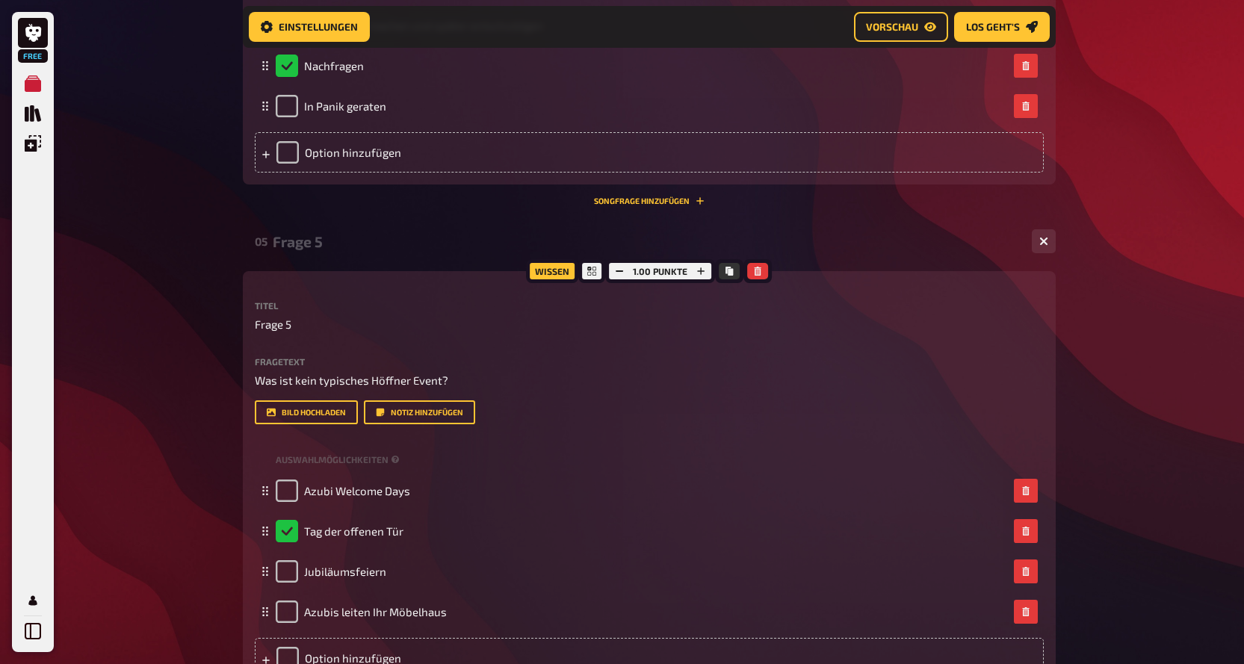
scroll to position [2509, 0]
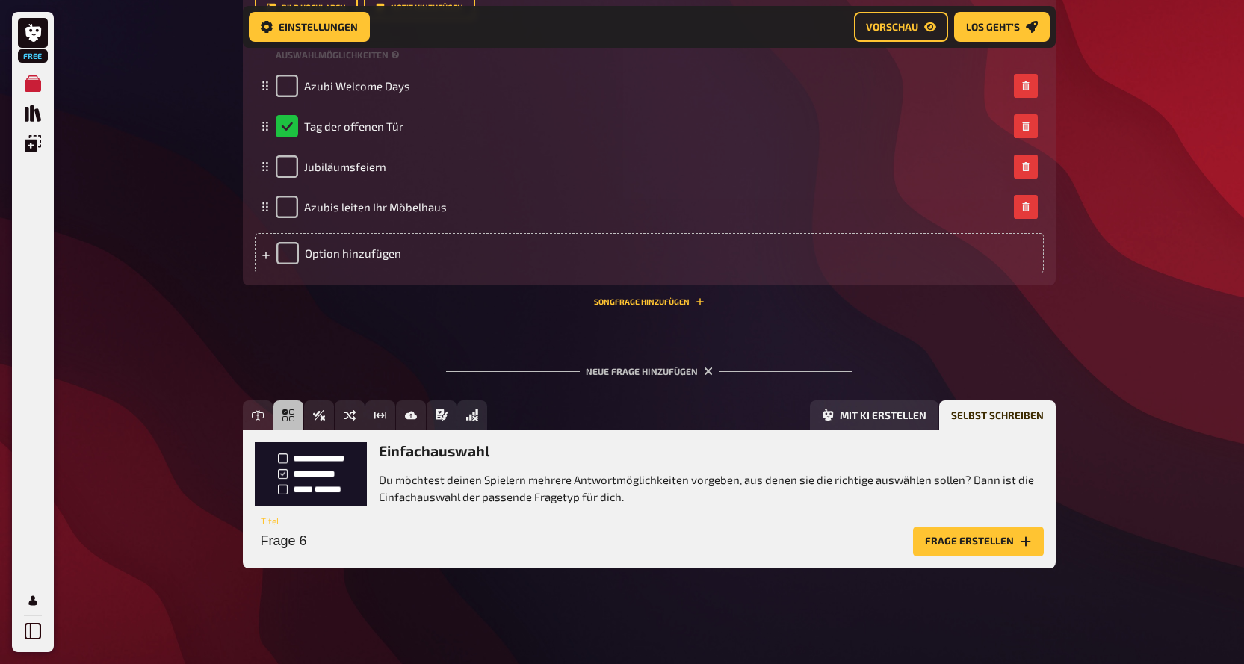
click at [329, 538] on input "Frage 6" at bounding box center [581, 542] width 652 height 30
click at [1021, 540] on icon "Frage erstellen" at bounding box center [1026, 542] width 12 height 12
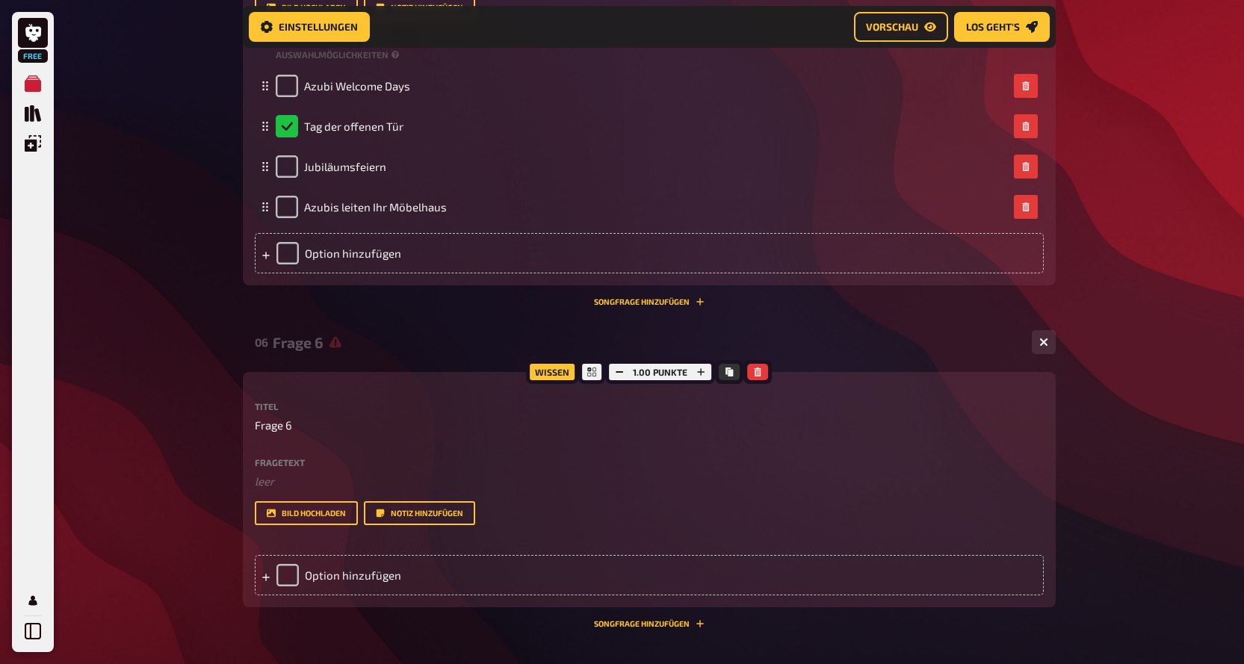
scroll to position [2693, 0]
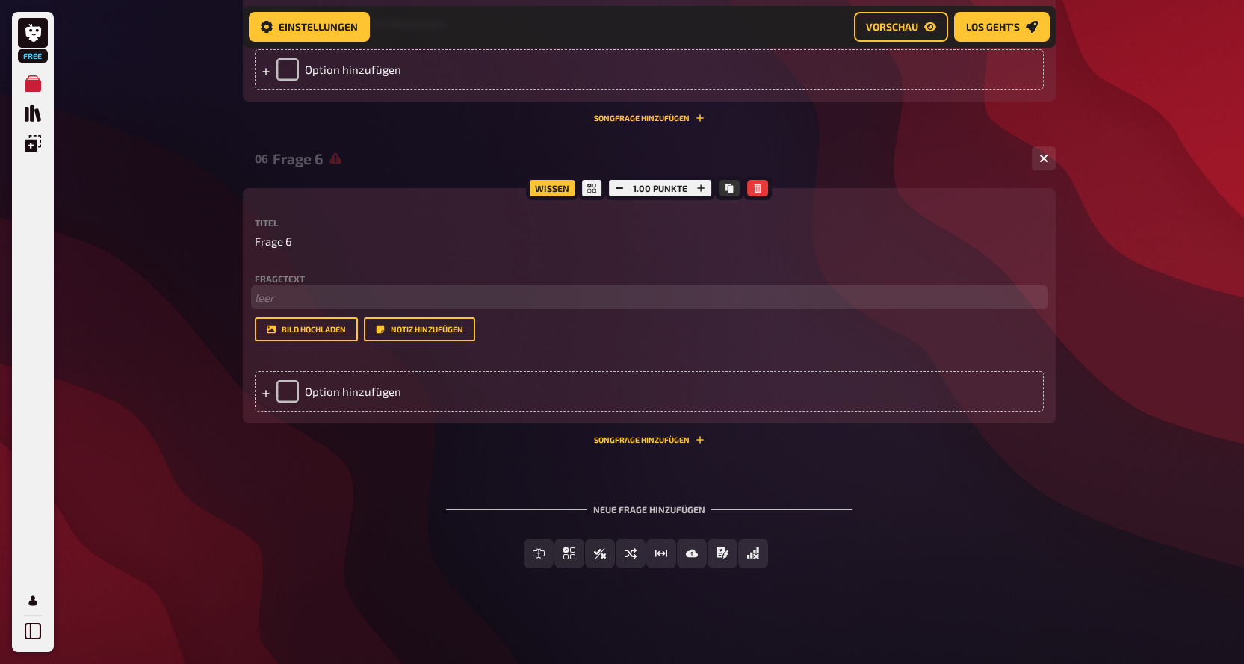
click at [328, 297] on p "﻿ leer" at bounding box center [649, 297] width 789 height 17
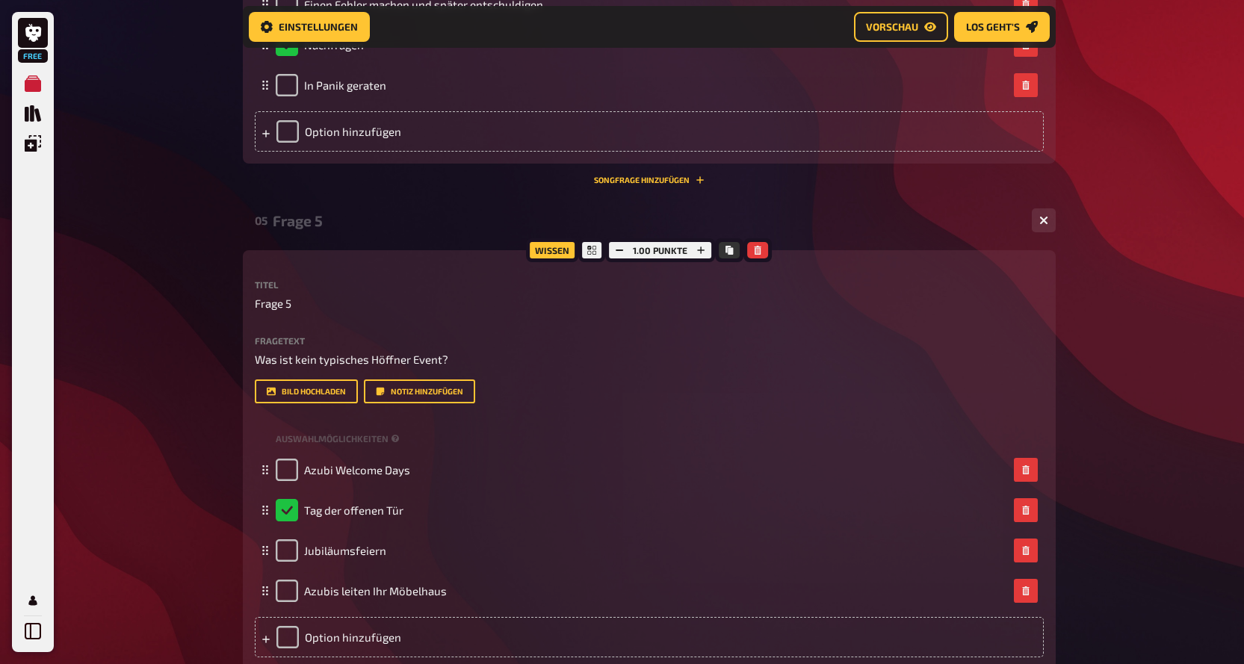
scroll to position [1946, 0]
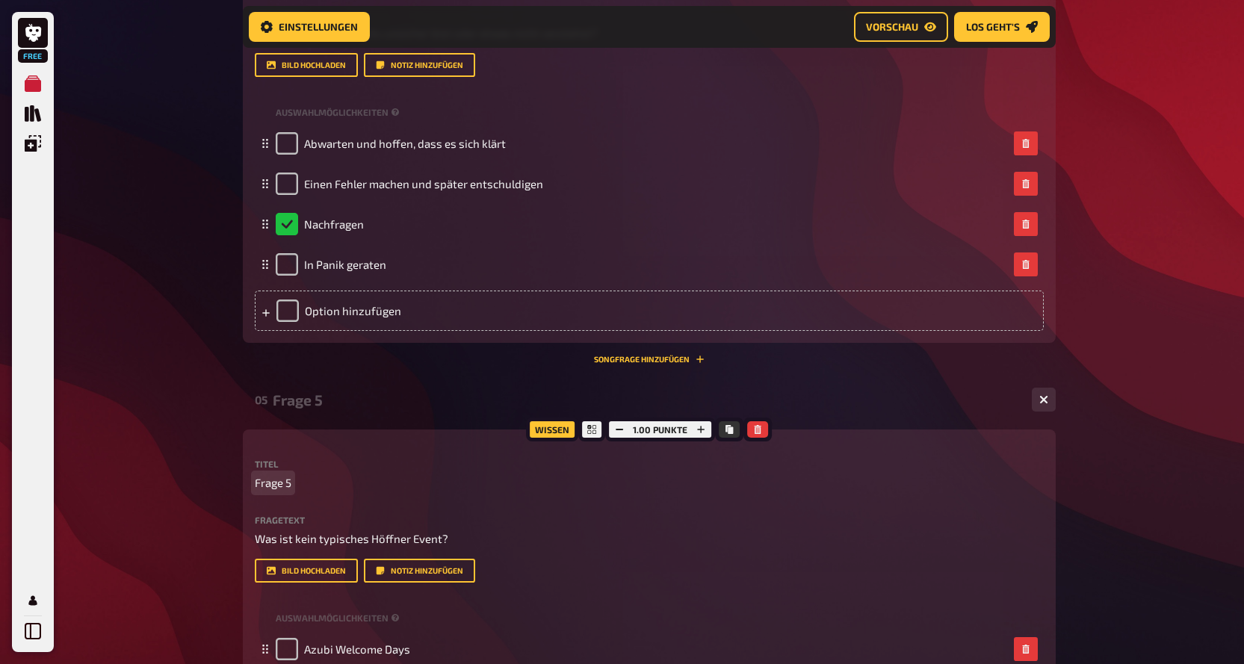
drag, startPoint x: 563, startPoint y: 480, endPoint x: 514, endPoint y: 477, distance: 48.7
click at [560, 561] on div "Titel Frage 5 Fragetext Was ist kein typisches Höffner Event? Hier hinziehen fü…" at bounding box center [649, 521] width 789 height 123
click at [348, 388] on div "05 Frage 5 4" at bounding box center [649, 400] width 813 height 36
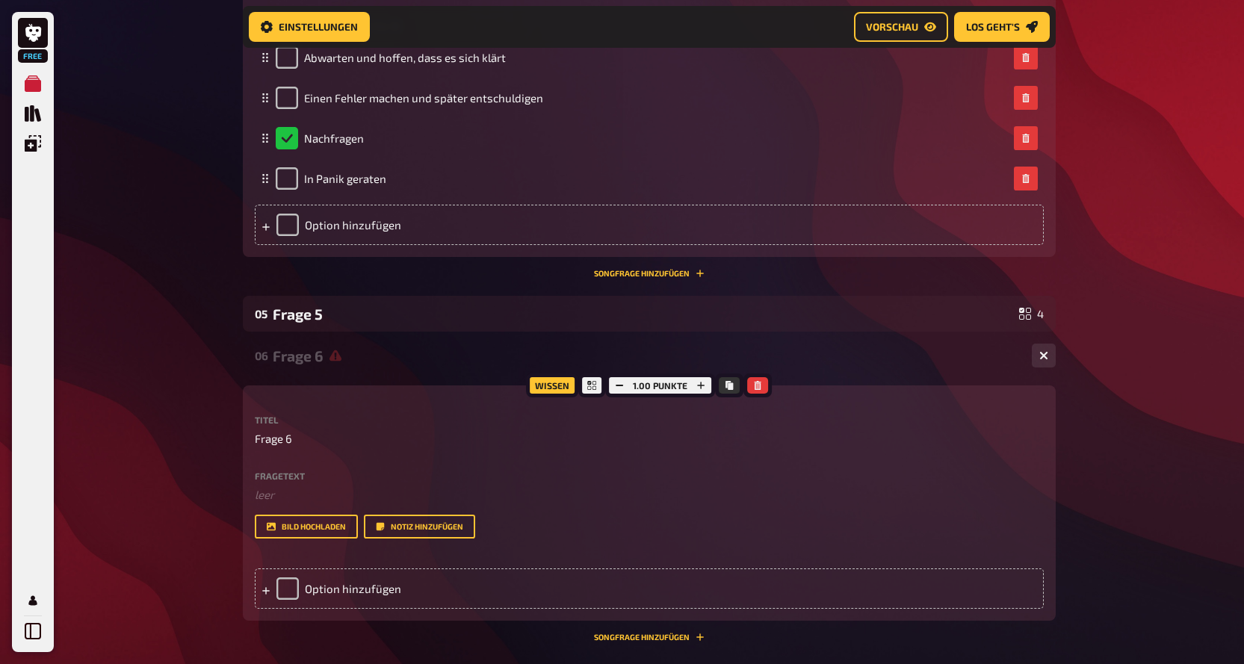
scroll to position [2229, 0]
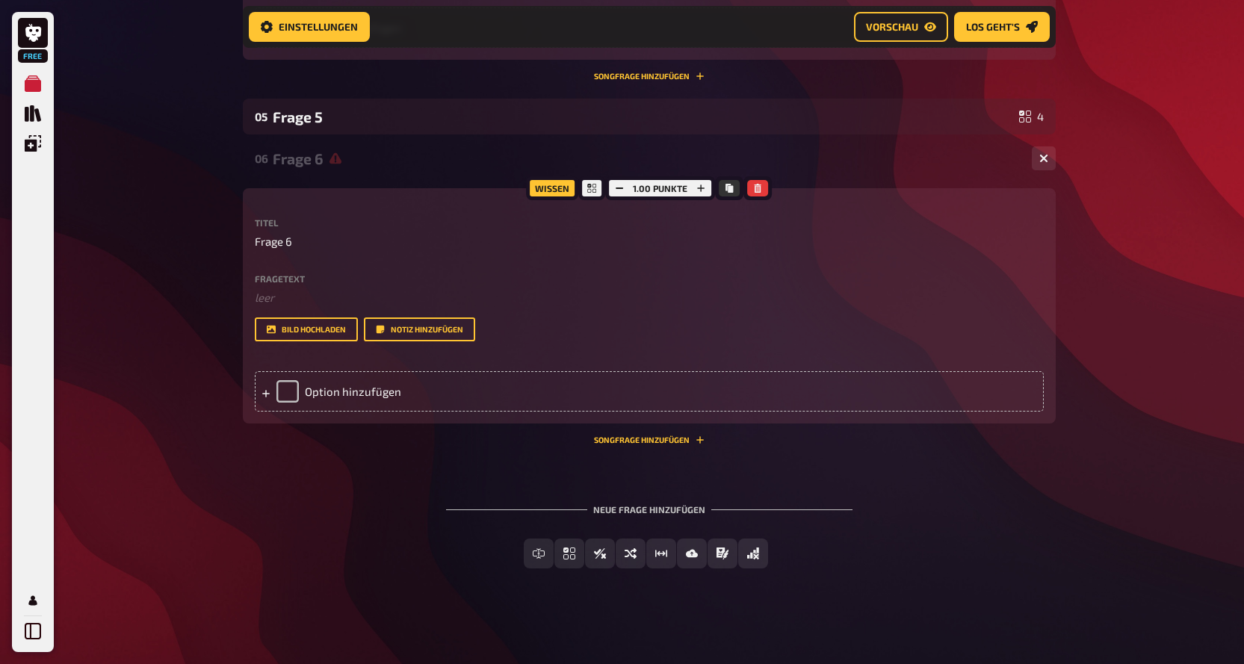
drag, startPoint x: 290, startPoint y: 287, endPoint x: 286, endPoint y: 298, distance: 11.8
click at [289, 287] on div "Fragetext ﻿ leer Hier hinziehen für Dateiupload" at bounding box center [649, 290] width 789 height 32
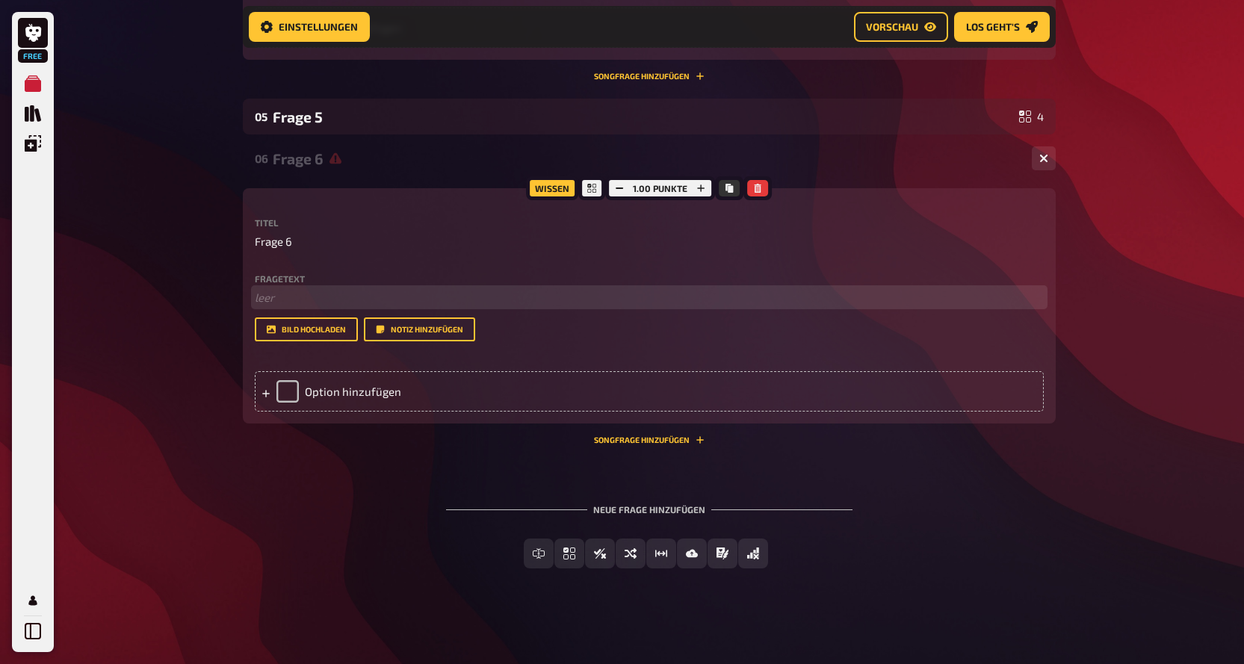
click at [286, 298] on p "﻿ leer" at bounding box center [649, 297] width 789 height 17
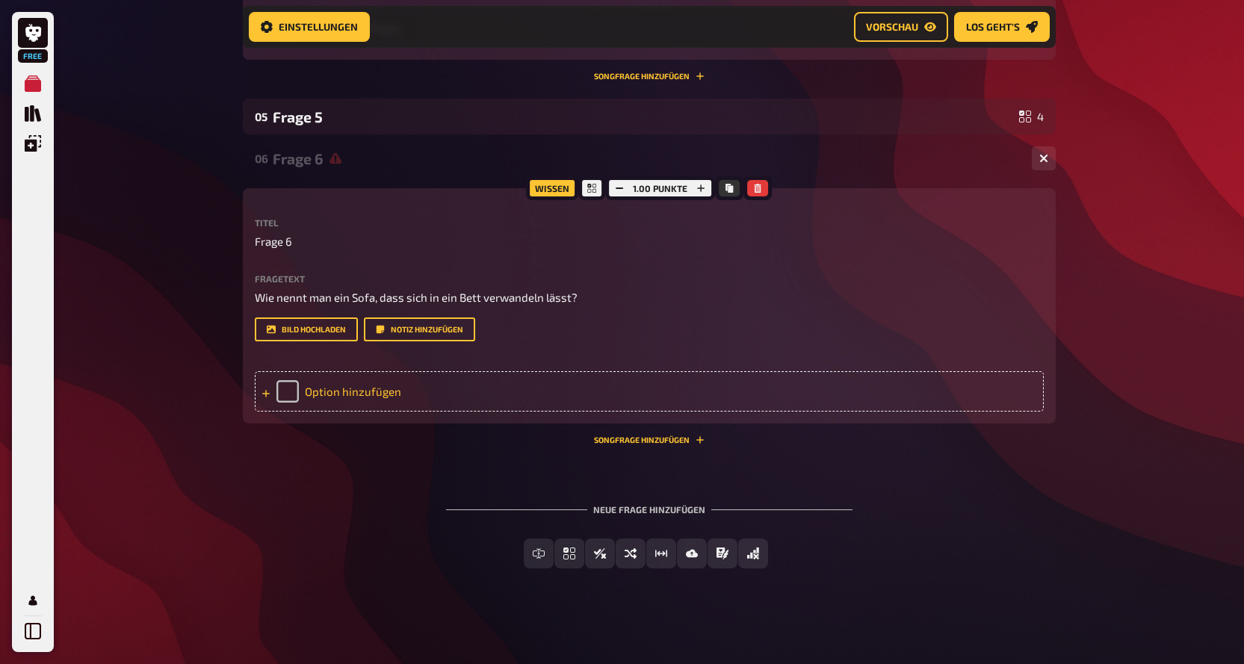
click at [419, 389] on div "Option hinzufügen" at bounding box center [649, 391] width 789 height 40
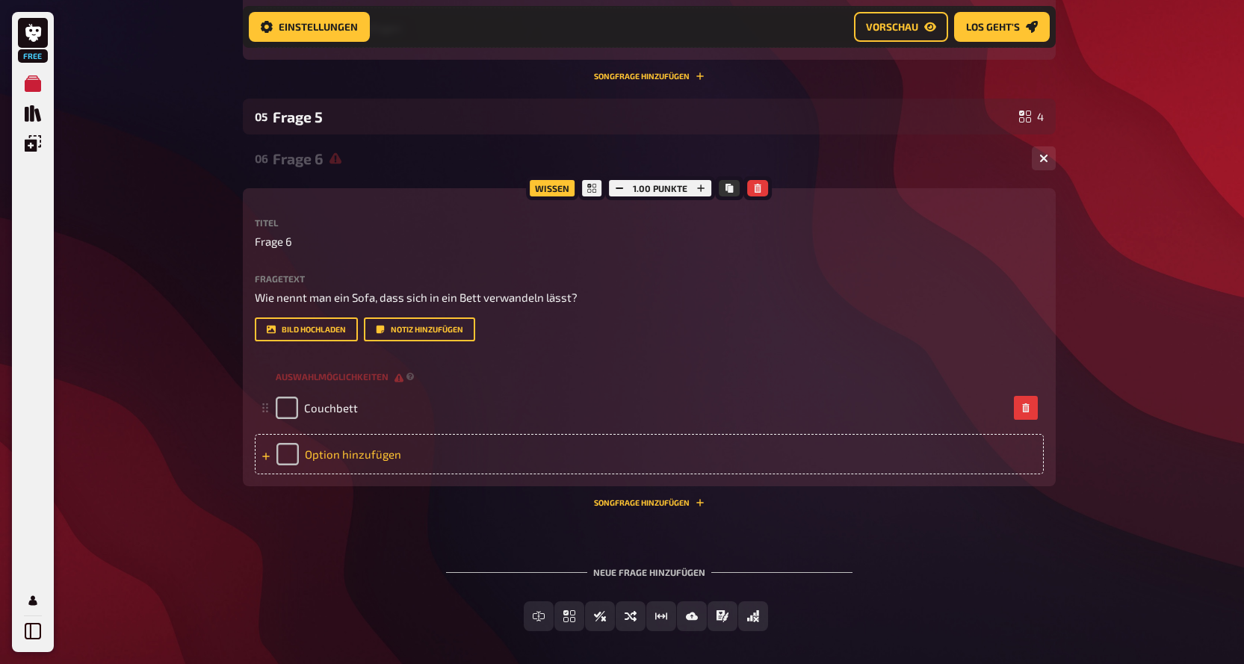
click at [375, 445] on div "Option hinzufügen" at bounding box center [649, 454] width 789 height 40
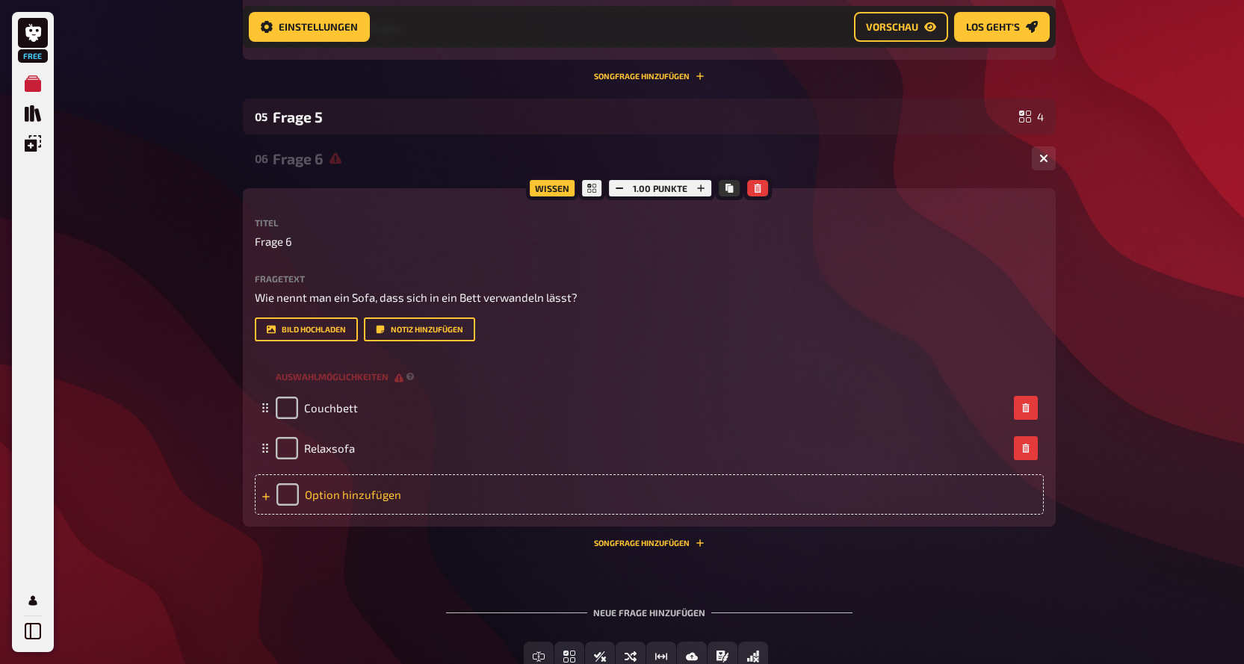
click at [344, 495] on div "Option hinzufügen" at bounding box center [649, 494] width 789 height 40
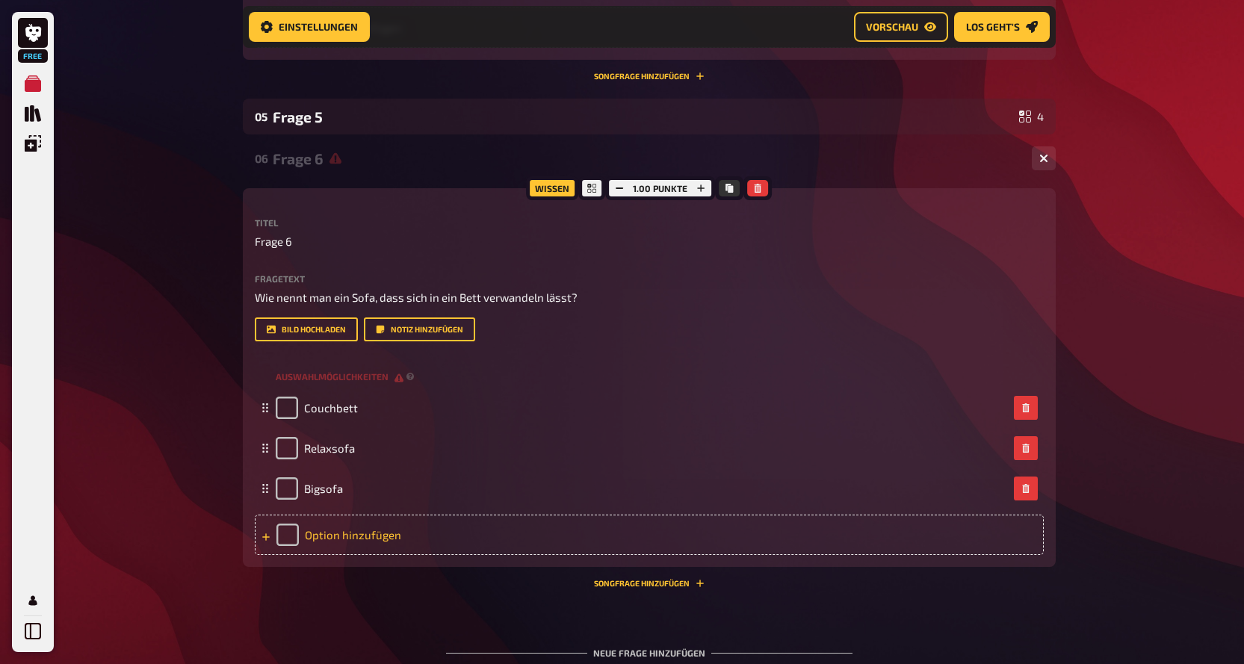
click at [350, 534] on div "Option hinzufügen" at bounding box center [649, 535] width 789 height 40
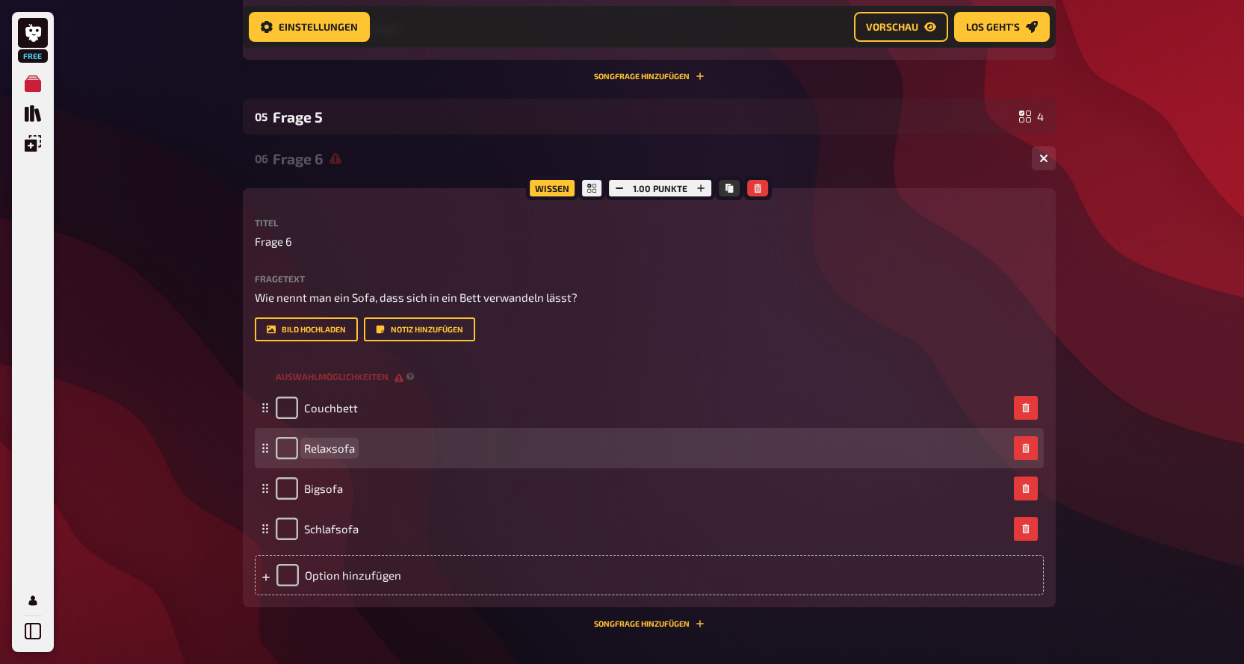
click at [344, 441] on div "Relaxsofa" at bounding box center [315, 448] width 79 height 22
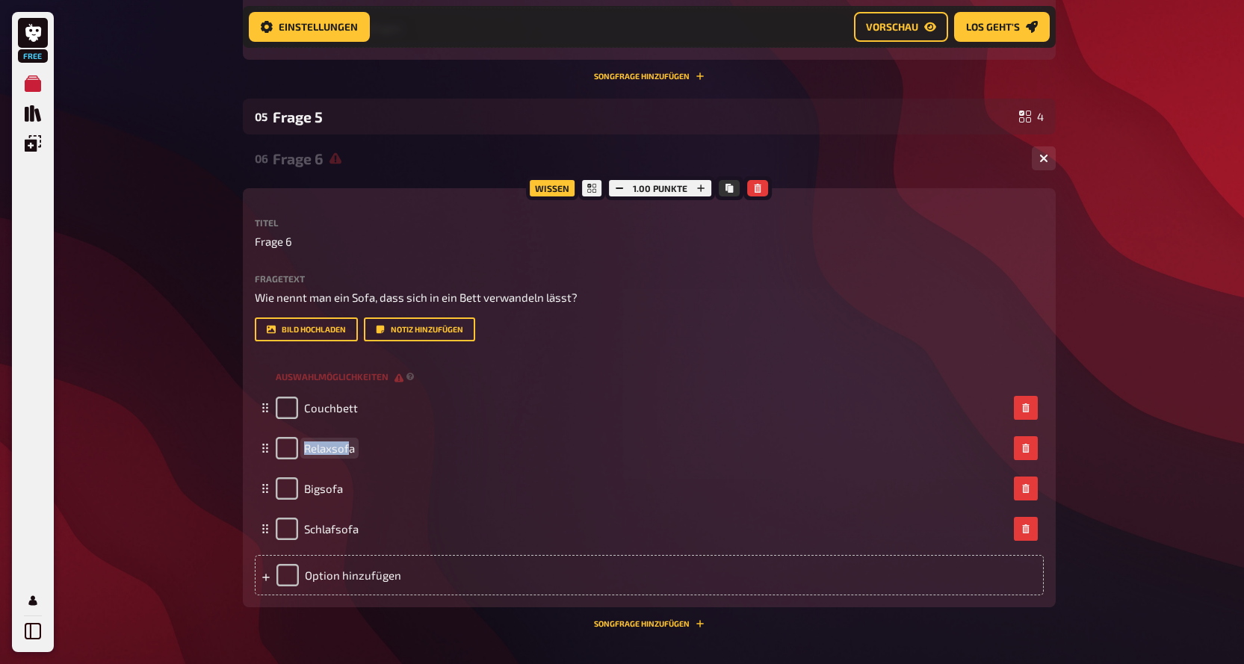
drag, startPoint x: 347, startPoint y: 449, endPoint x: 237, endPoint y: 438, distance: 111.2
drag, startPoint x: 354, startPoint y: 453, endPoint x: 215, endPoint y: 435, distance: 140.1
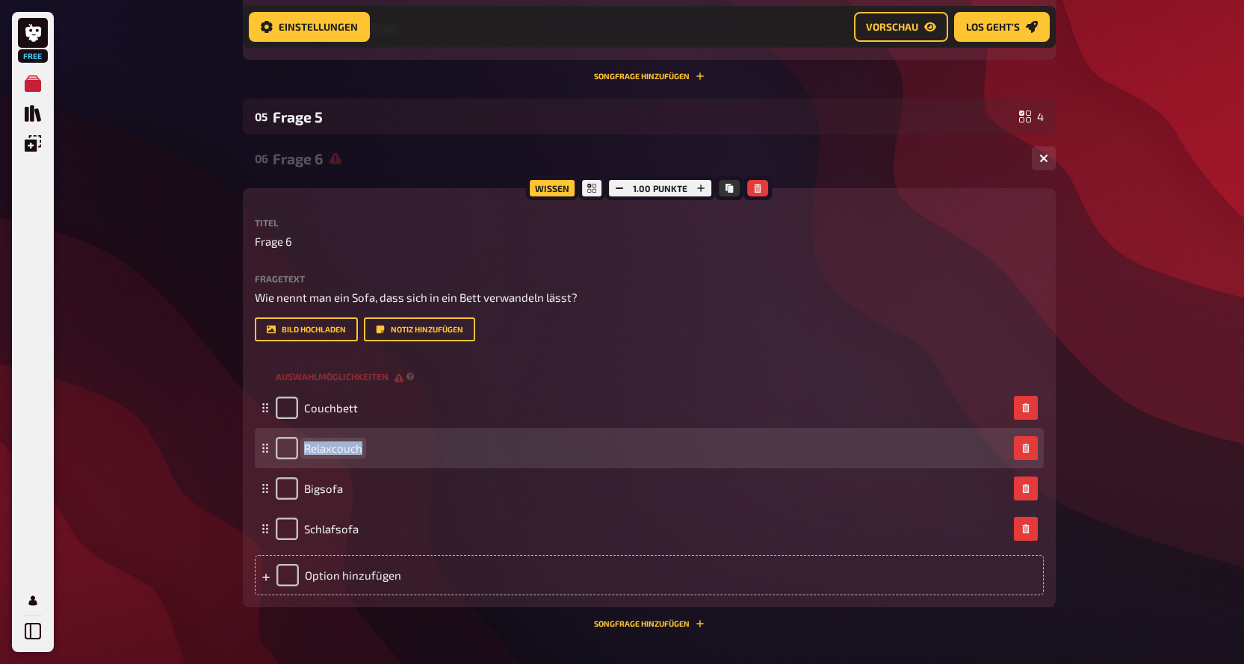
drag, startPoint x: 379, startPoint y: 451, endPoint x: 276, endPoint y: 434, distance: 103.7
click at [276, 434] on div "Relaxcouch" at bounding box center [649, 448] width 789 height 40
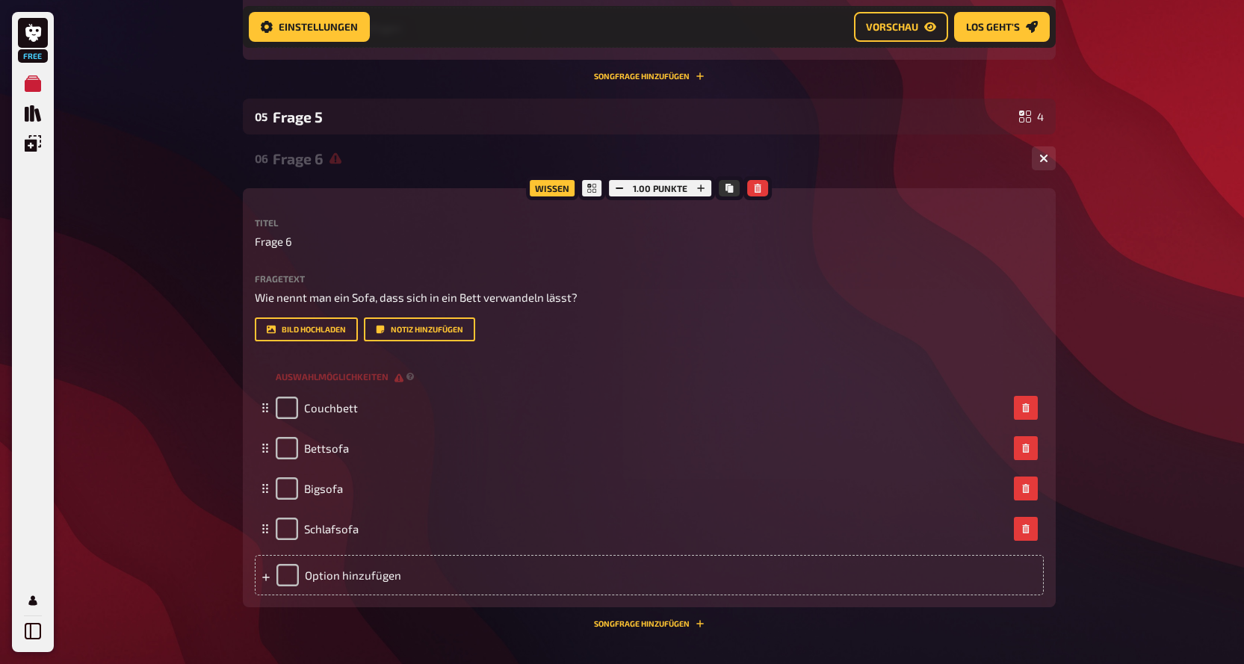
click at [680, 626] on button "Songfrage hinzufügen" at bounding box center [649, 623] width 111 height 9
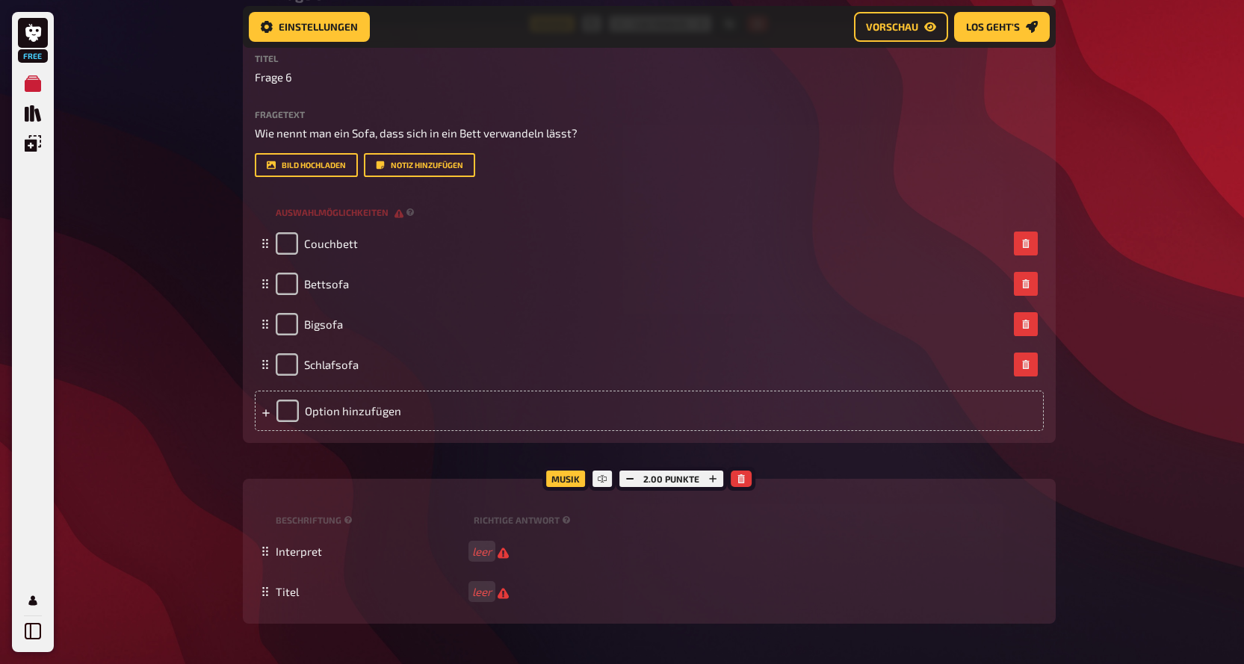
scroll to position [2573, 0]
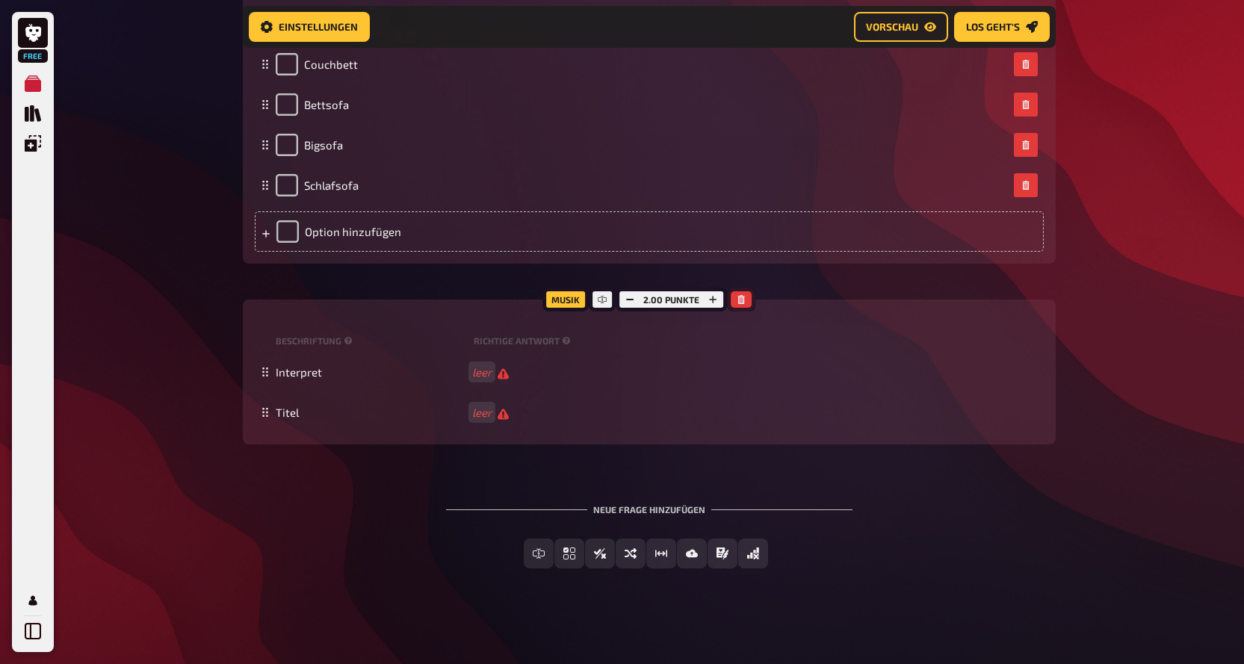
click at [737, 296] on icon "button" at bounding box center [741, 299] width 9 height 9
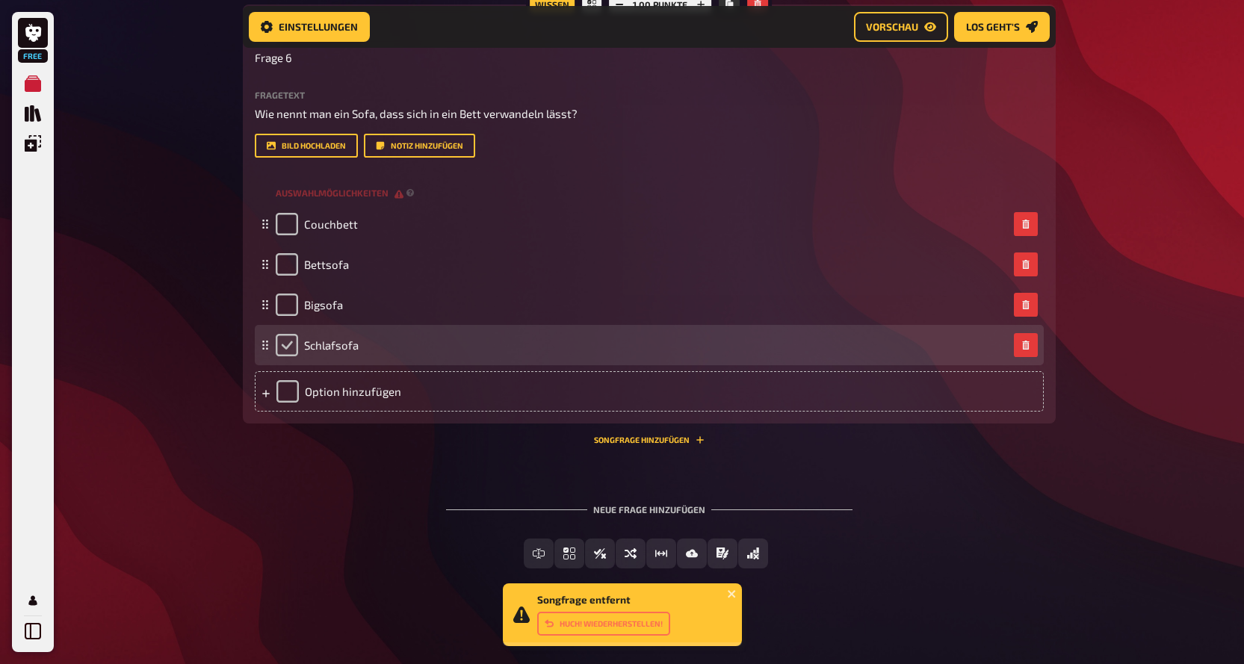
click at [289, 344] on input "checkbox" at bounding box center [287, 345] width 22 height 22
checkbox input "true"
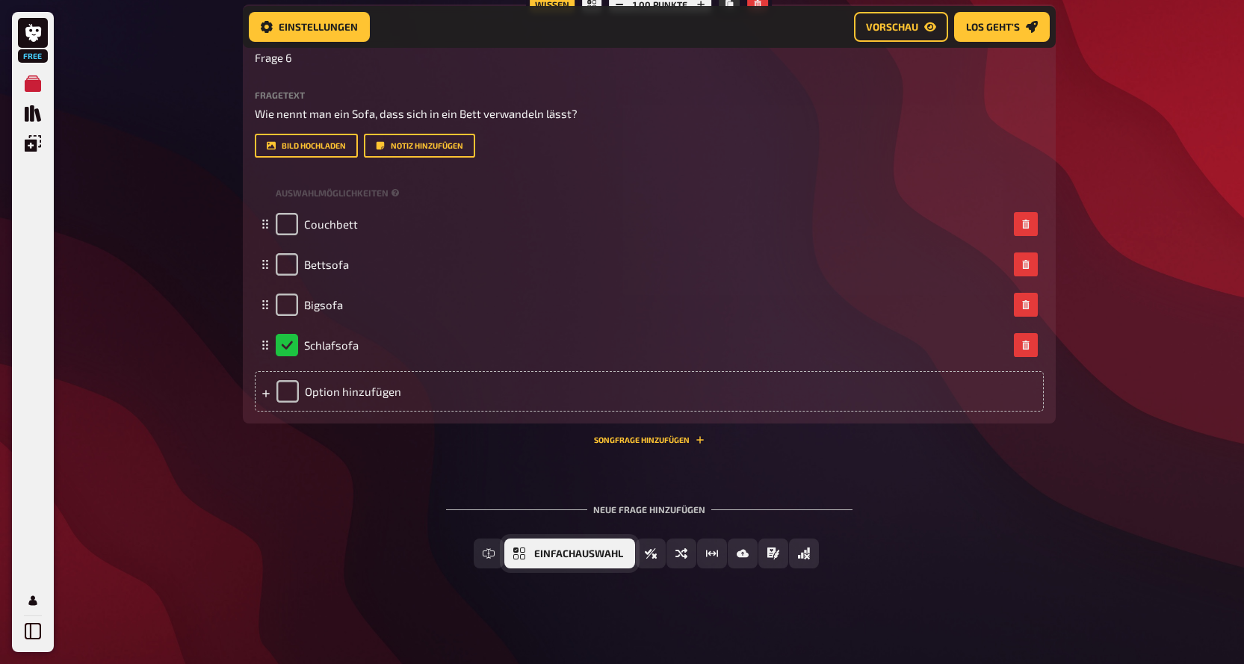
click at [525, 551] on button "Einfachauswahl" at bounding box center [569, 554] width 131 height 30
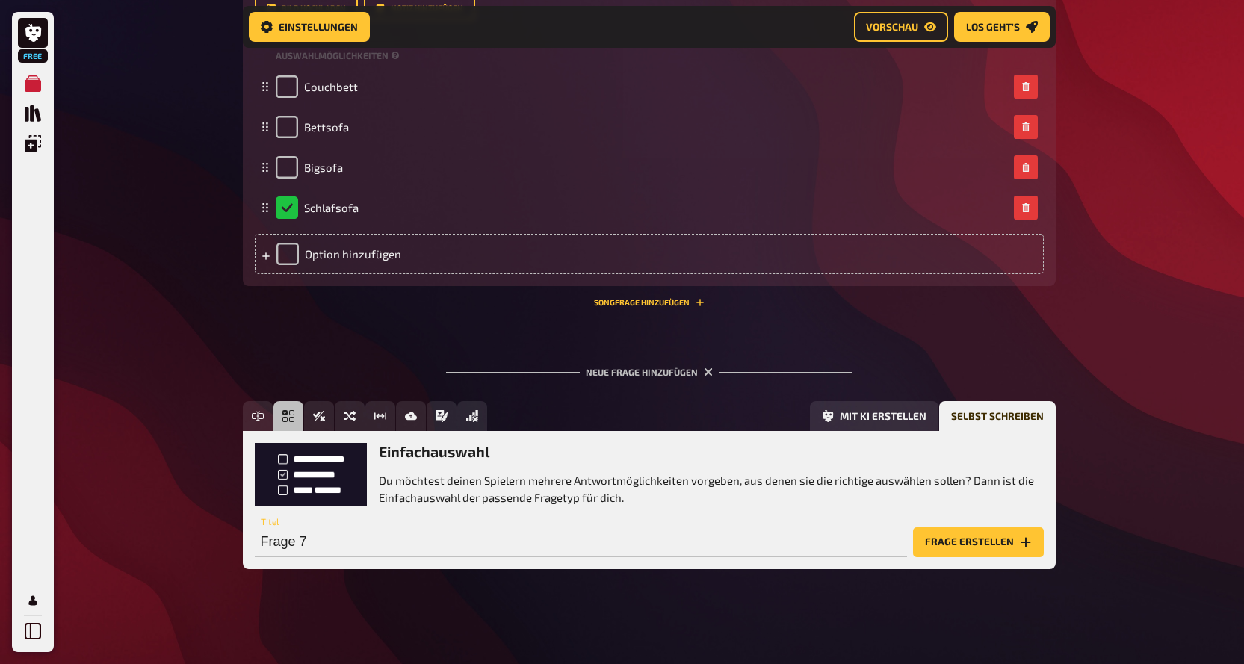
scroll to position [2551, 0]
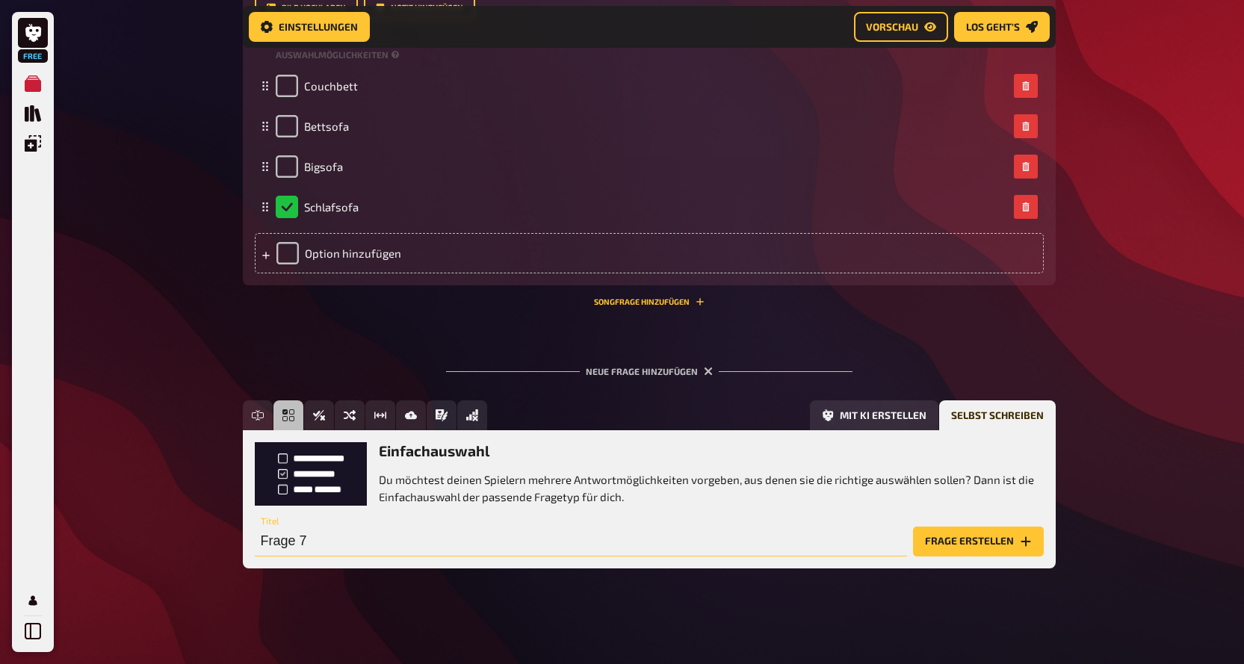
click at [338, 555] on input "Frage 7" at bounding box center [581, 542] width 652 height 30
click at [436, 533] on input "Frage 7" at bounding box center [581, 542] width 652 height 30
click at [977, 542] on button "Frage erstellen" at bounding box center [978, 542] width 131 height 30
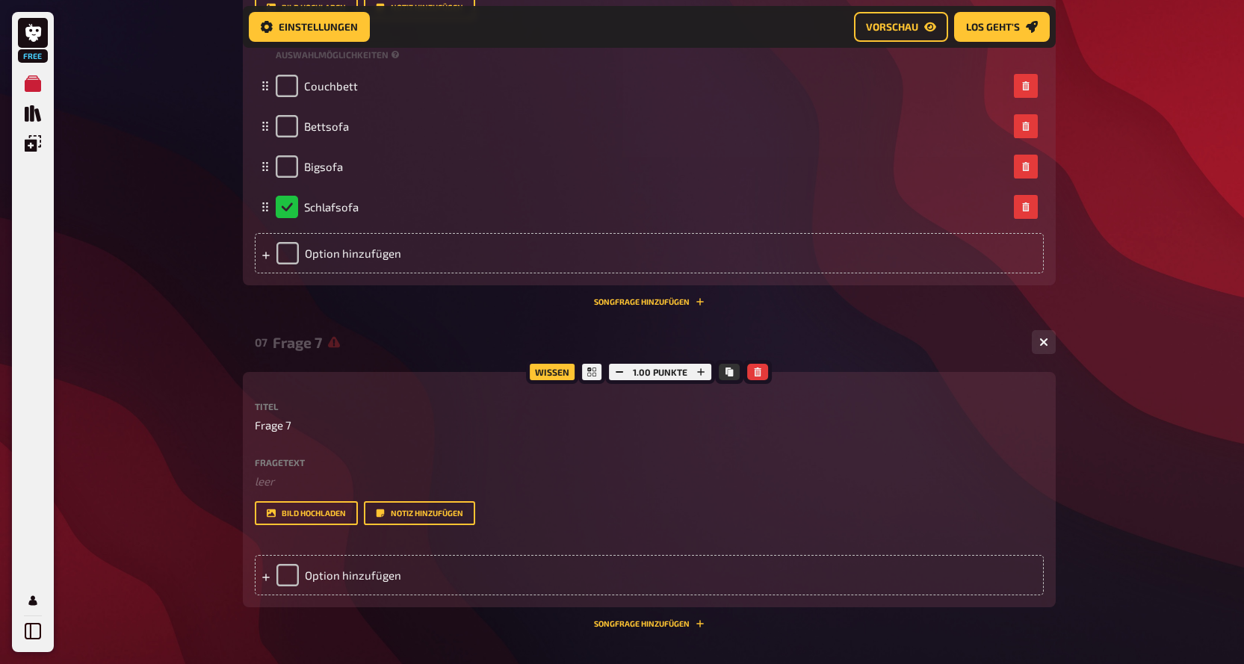
scroll to position [2735, 0]
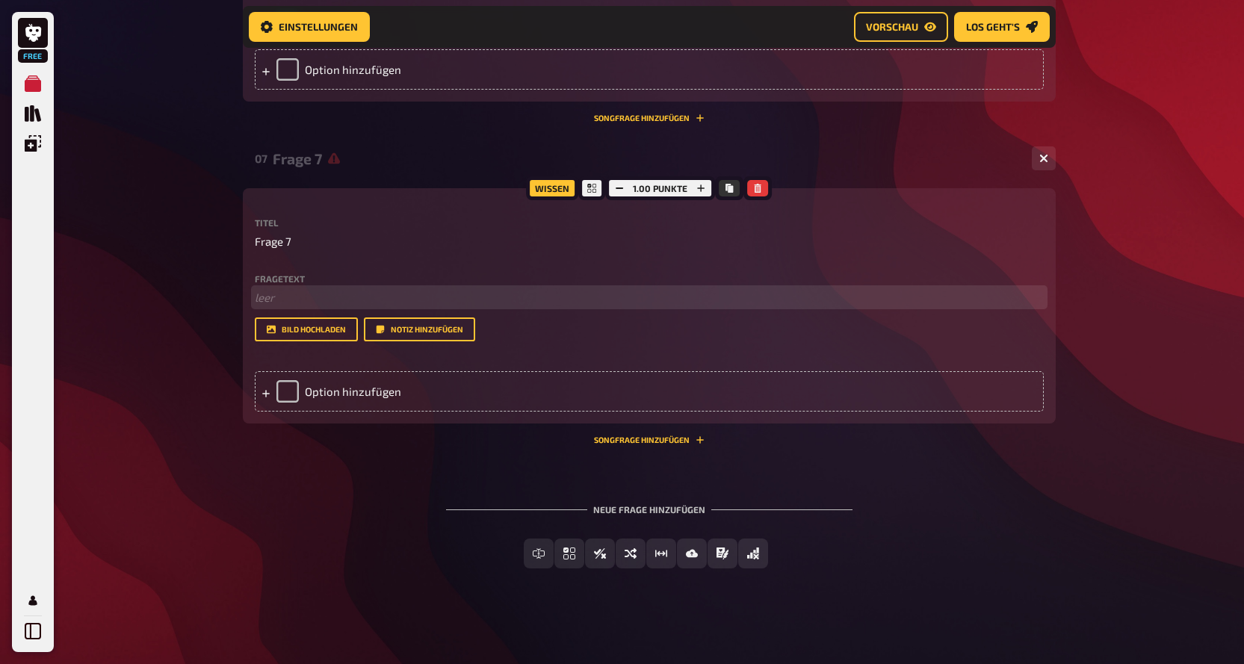
click at [279, 297] on p "﻿ leer" at bounding box center [649, 297] width 789 height 17
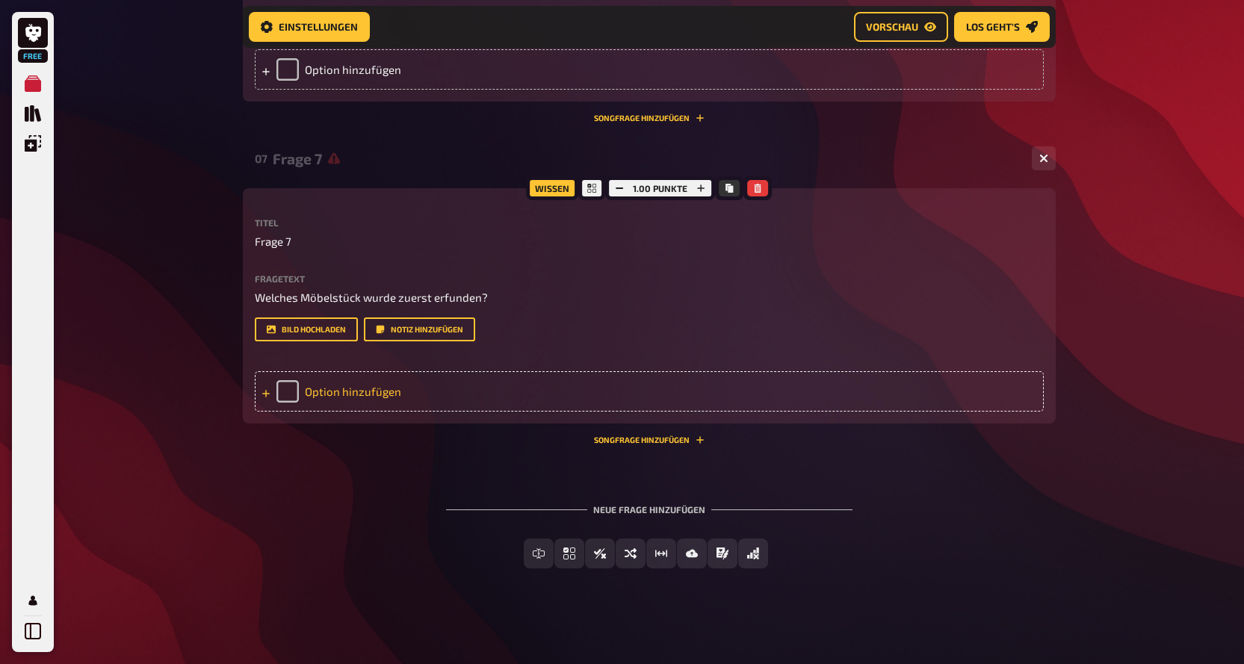
click at [364, 379] on div "Option hinzufügen" at bounding box center [649, 391] width 789 height 40
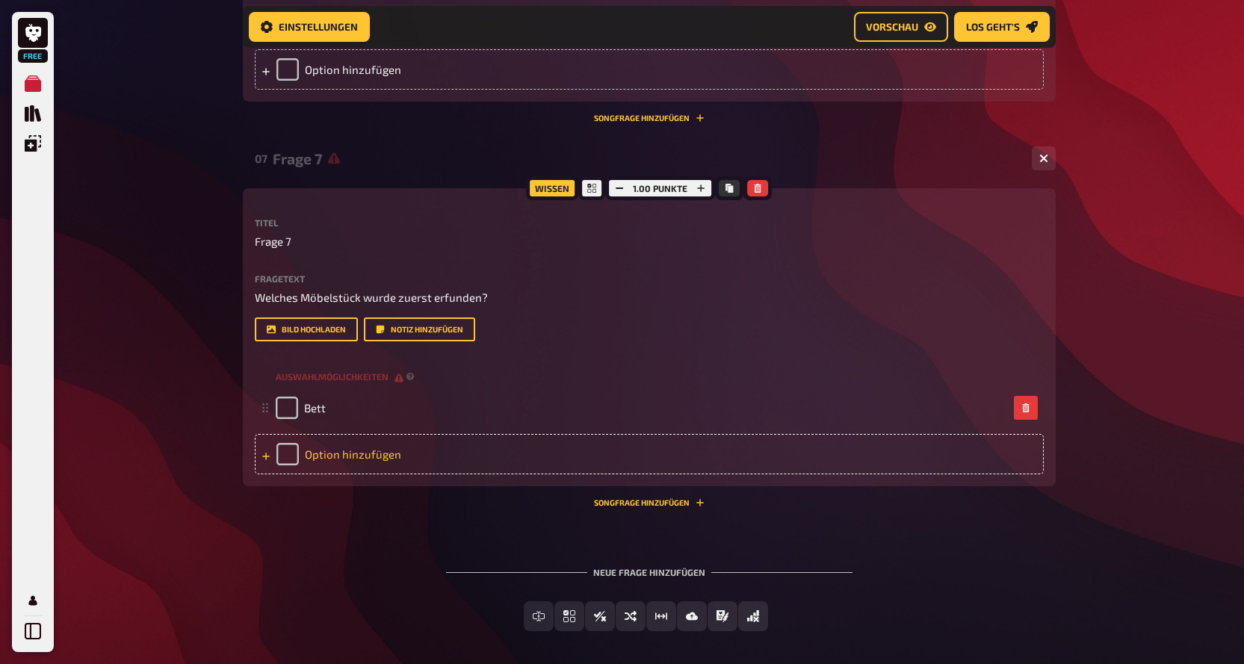
click at [388, 452] on div "Option hinzufügen" at bounding box center [649, 454] width 789 height 40
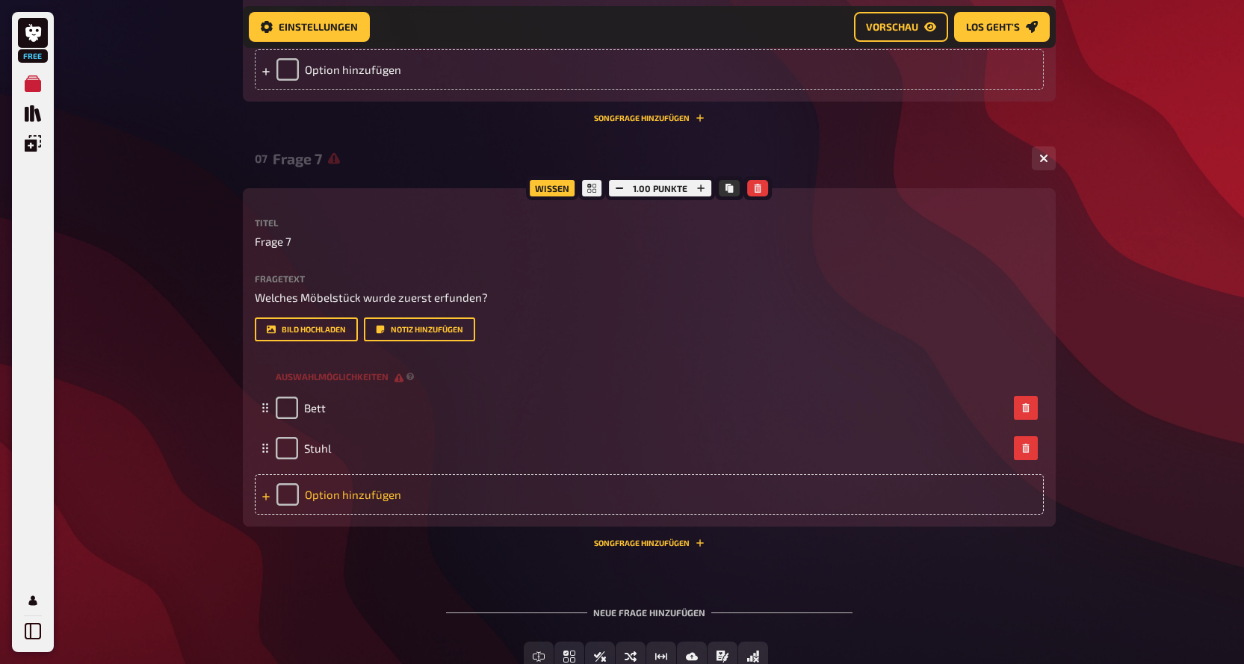
click at [383, 501] on div "Option hinzufügen" at bounding box center [649, 494] width 789 height 40
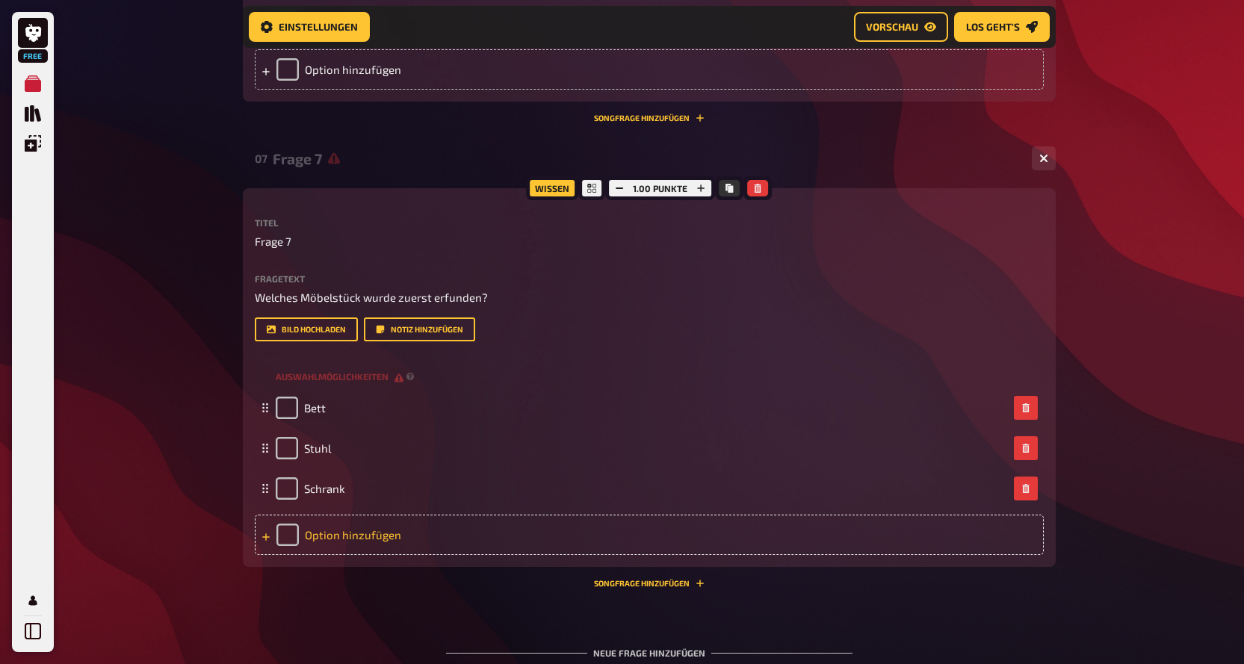
click at [483, 528] on div "Option hinzufügen" at bounding box center [649, 535] width 789 height 40
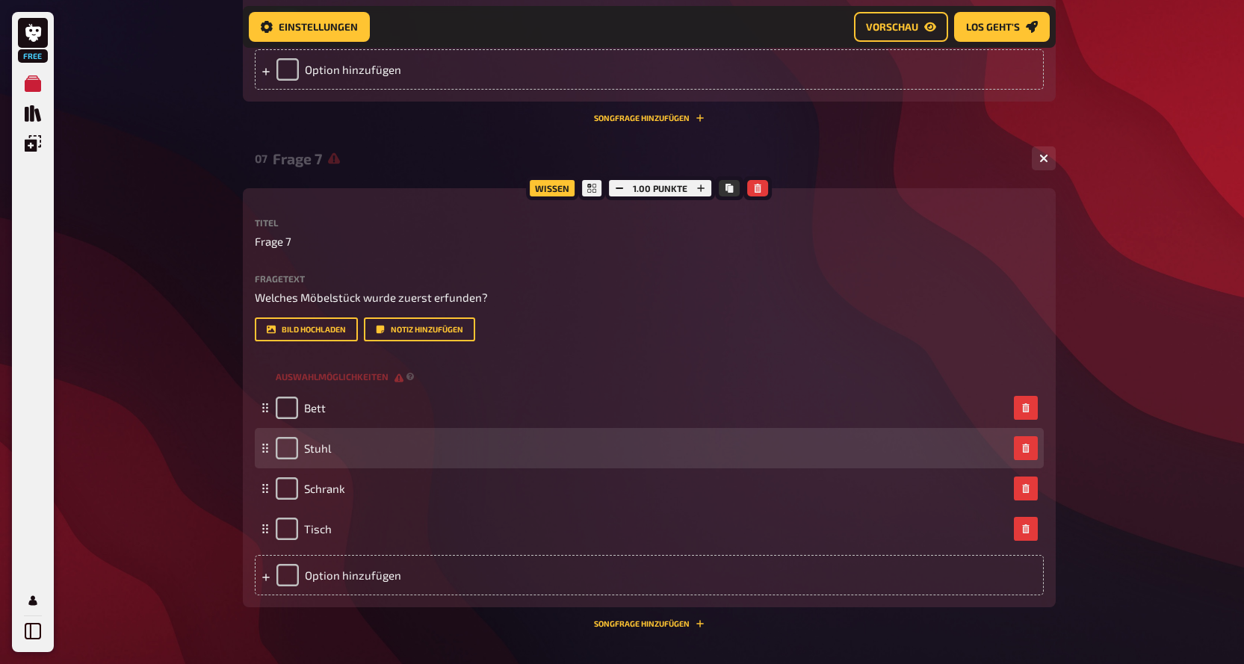
click at [283, 434] on div "Stuhl" at bounding box center [649, 448] width 789 height 40
click at [288, 457] on input "checkbox" at bounding box center [287, 448] width 22 height 22
checkbox input "true"
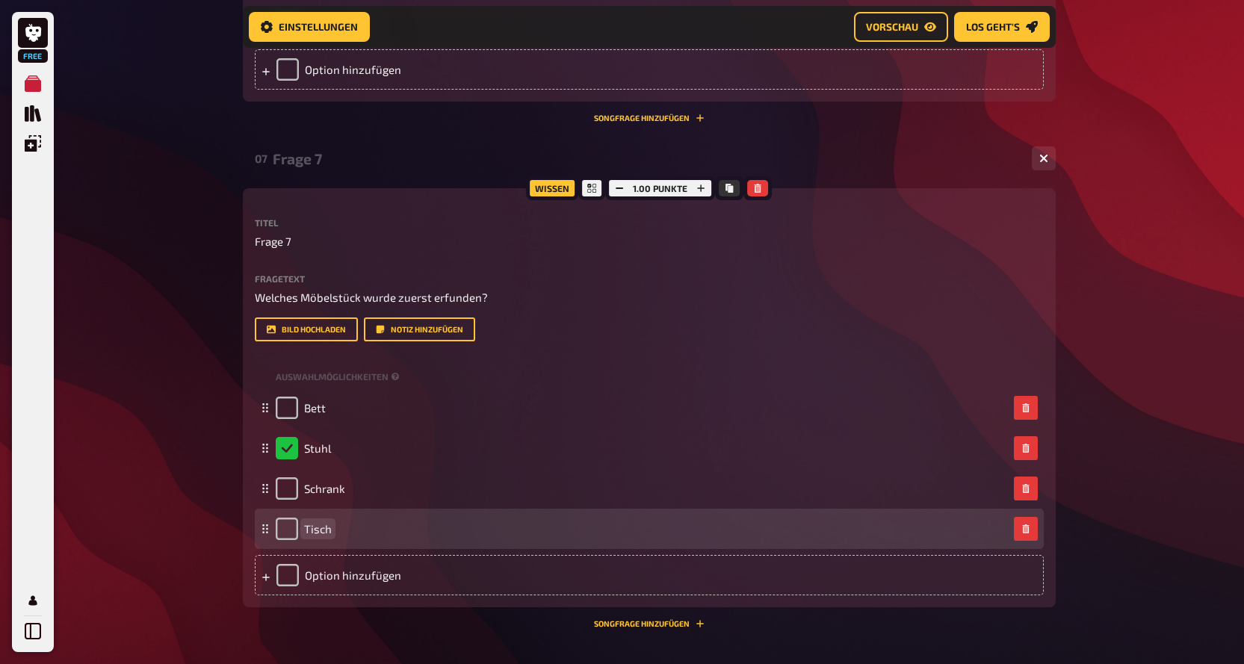
click at [330, 533] on span "Tisch" at bounding box center [318, 528] width 28 height 13
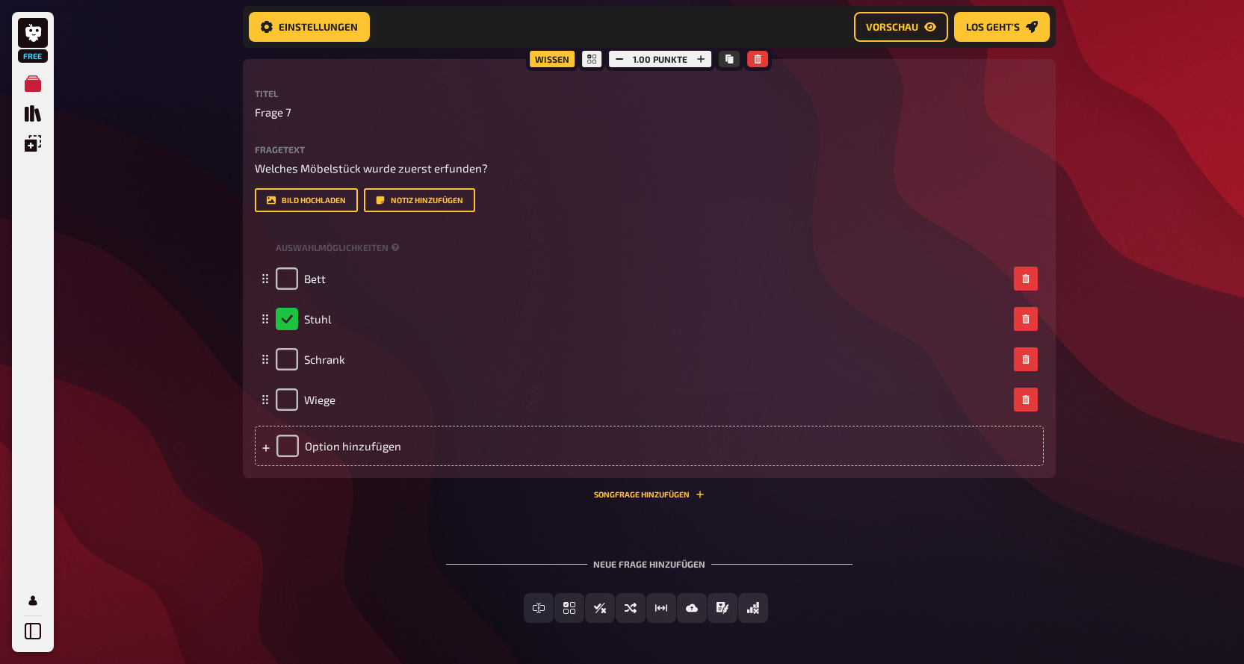
scroll to position [2919, 0]
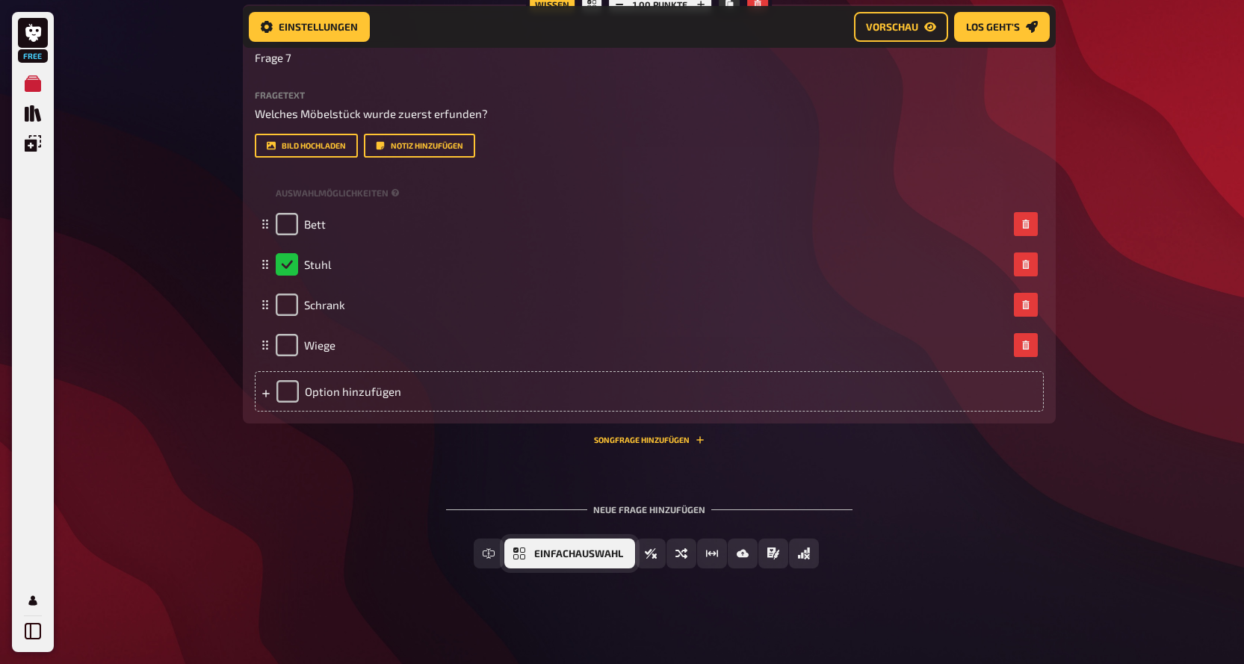
click at [551, 549] on span "Einfachauswahl" at bounding box center [578, 554] width 89 height 10
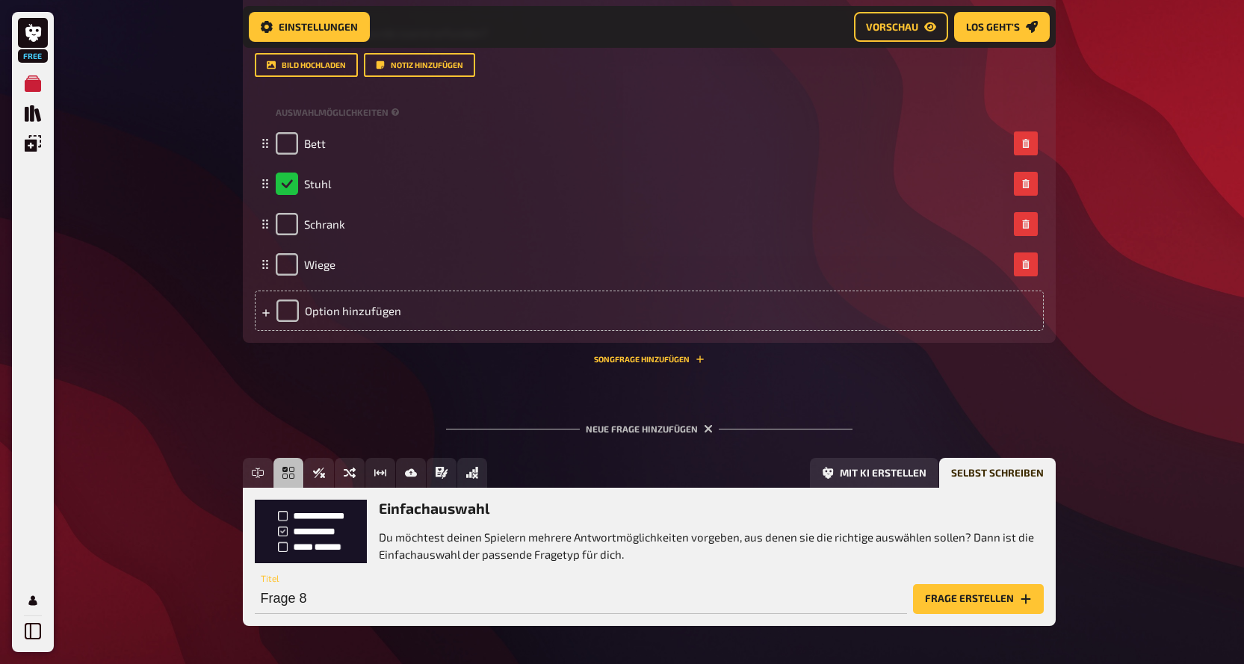
scroll to position [3057, 0]
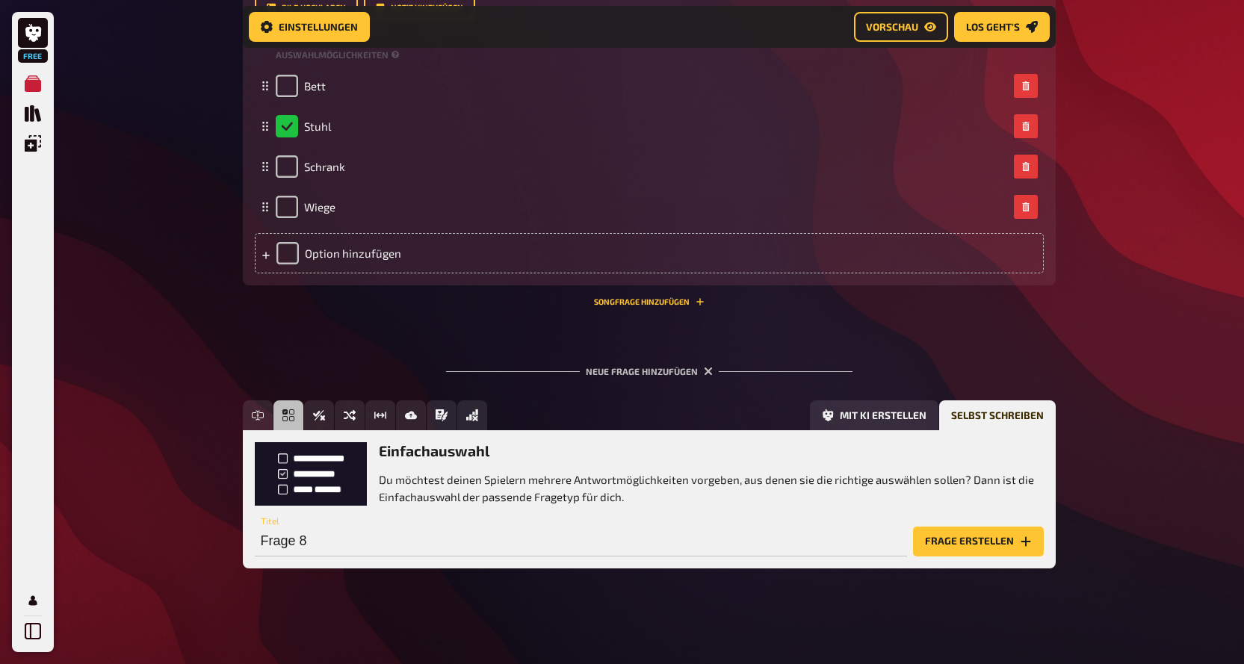
click at [968, 543] on button "Frage erstellen" at bounding box center [978, 542] width 131 height 30
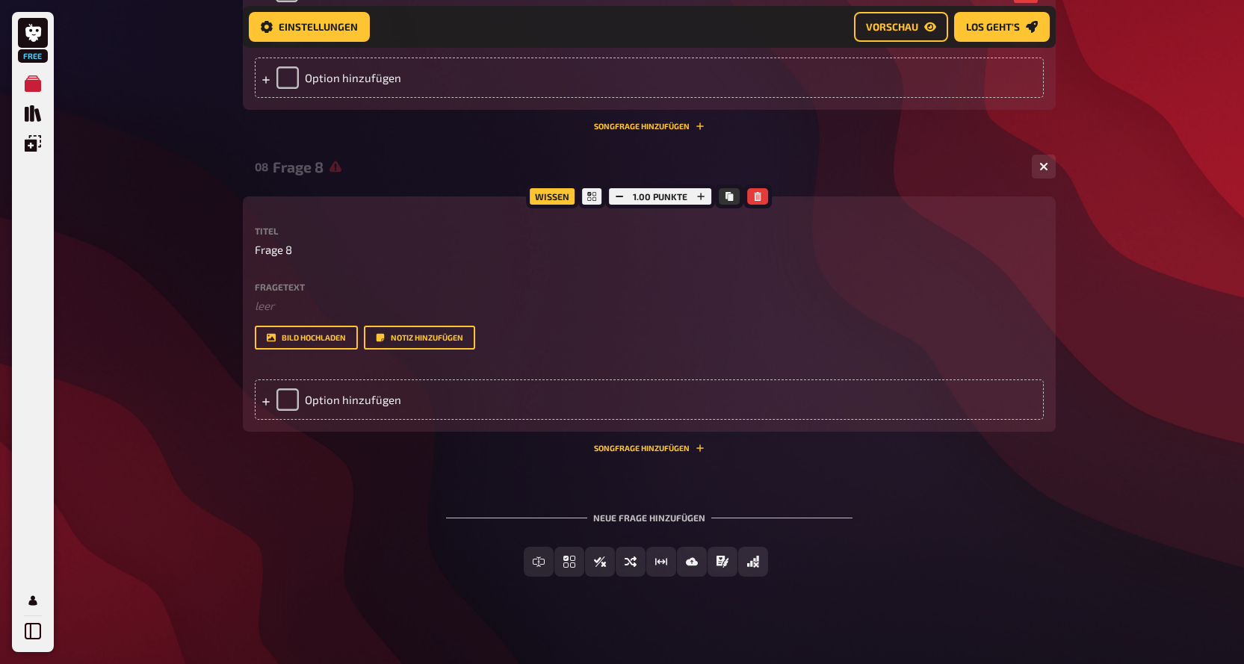
scroll to position [3241, 0]
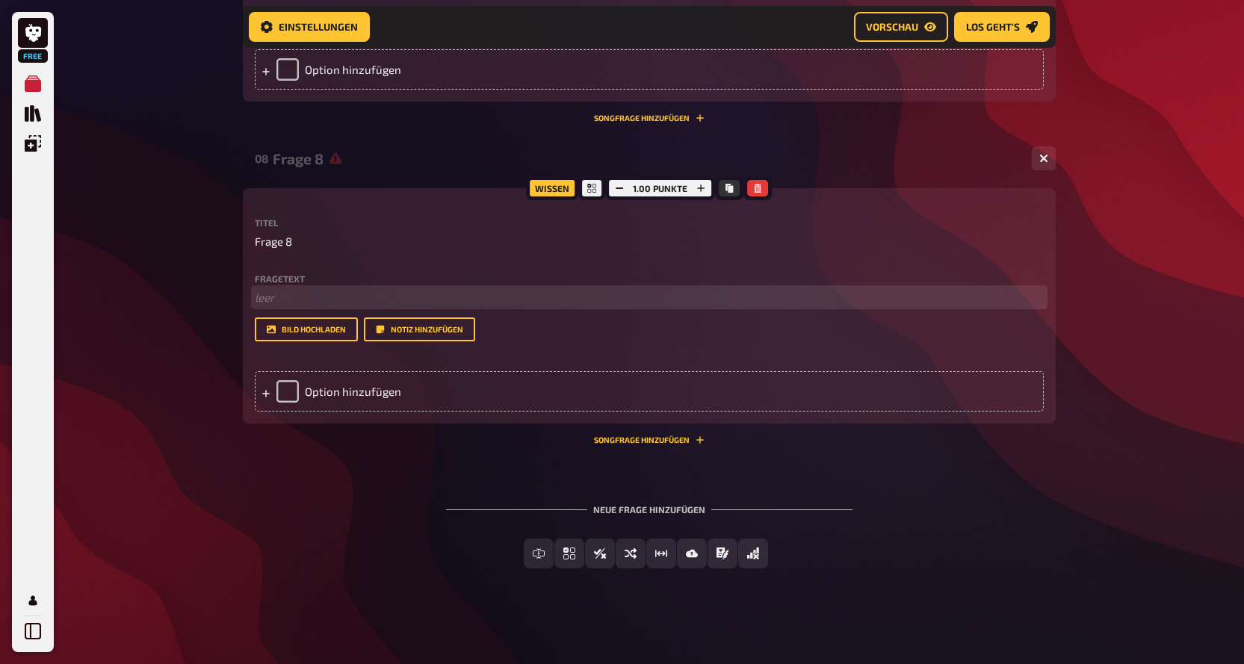
click at [285, 291] on p "﻿ leer" at bounding box center [649, 297] width 789 height 17
drag, startPoint x: 464, startPoint y: 297, endPoint x: 366, endPoint y: 304, distance: 98.1
click at [366, 304] on p "Was ist eine tolle Verkäufereigenschaft" at bounding box center [649, 297] width 789 height 17
click at [533, 305] on p "Was ist eine tolle Verkäufereigenschaft" at bounding box center [649, 297] width 789 height 17
drag, startPoint x: 463, startPoint y: 297, endPoint x: 346, endPoint y: 301, distance: 117.4
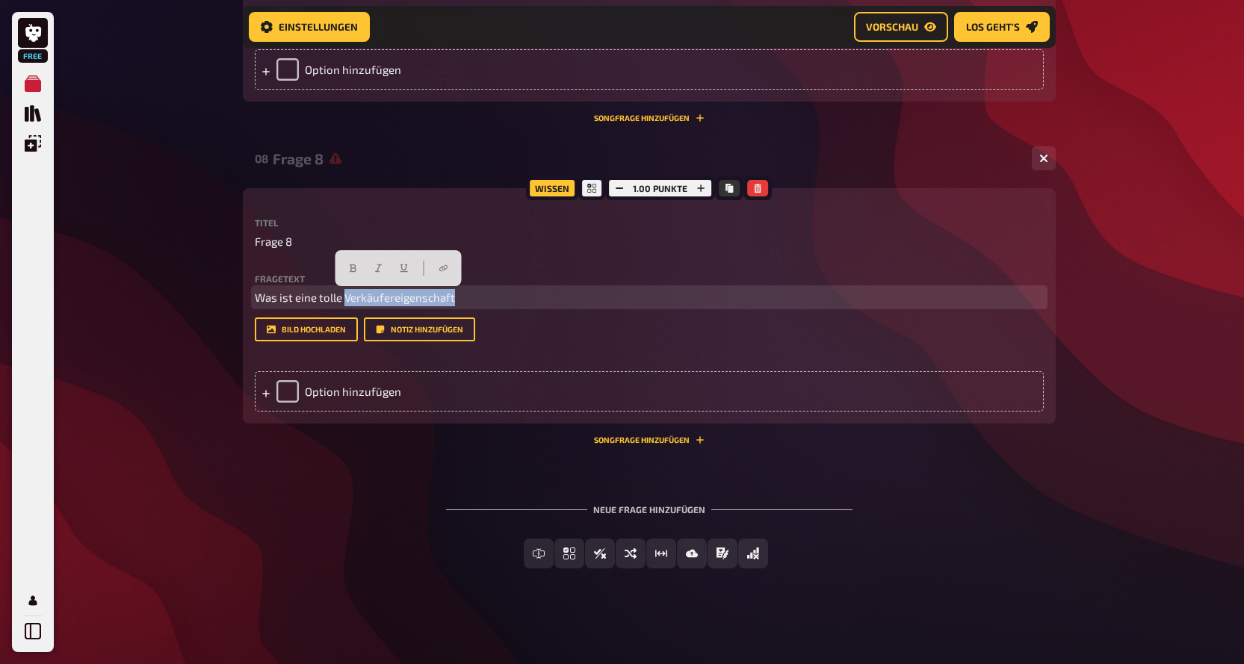
click at [346, 301] on p "Was ist eine tolle Verkäufereigenschaft" at bounding box center [649, 297] width 789 height 17
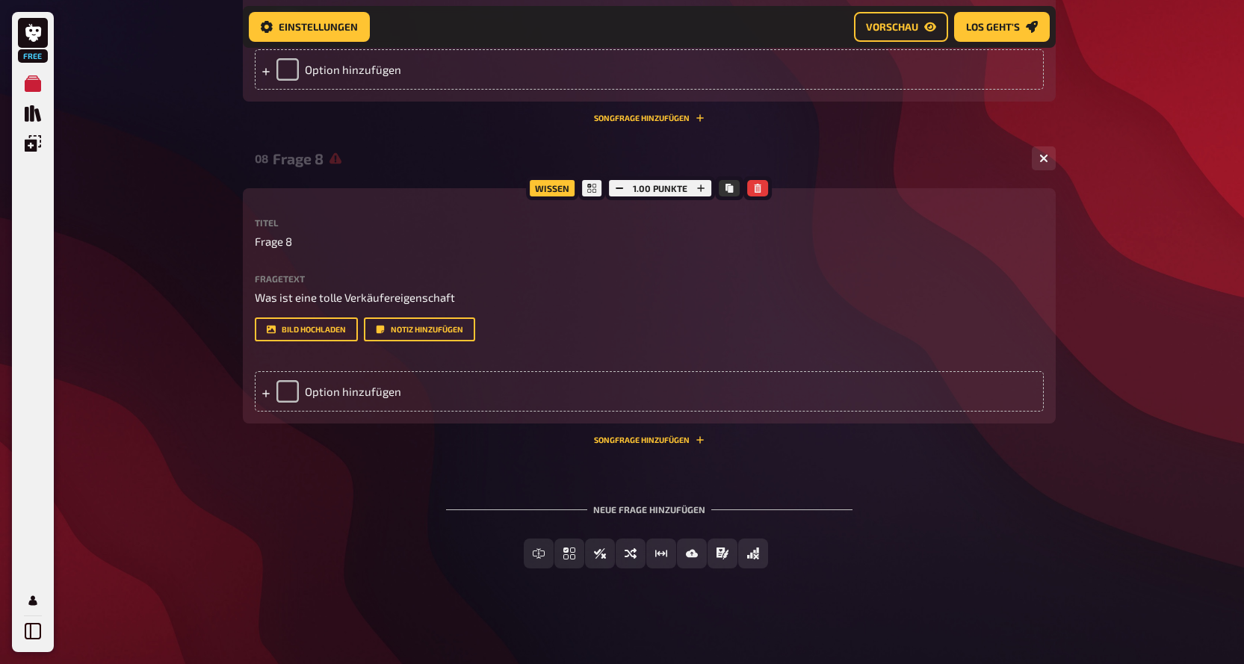
click at [477, 287] on div "Fragetext Was ist eine tolle Verkäufereigenschaft Hier hinziehen für Dateiupload" at bounding box center [649, 290] width 789 height 32
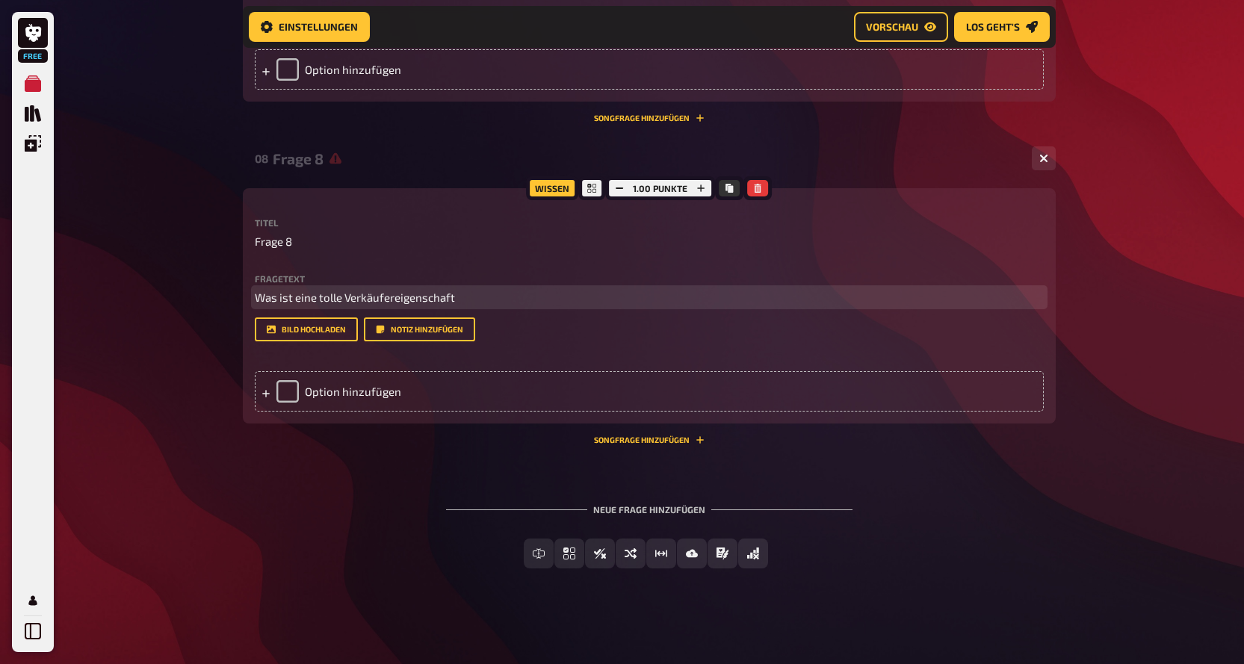
click at [463, 298] on p "Was ist eine tolle Verkäufereigenschaft" at bounding box center [649, 297] width 789 height 17
drag, startPoint x: 459, startPoint y: 298, endPoint x: 455, endPoint y: 307, distance: 9.7
click at [455, 307] on div "Fragetext Was ist eine tolle Verkäufereigenschaft? Hier hinziehen für Dateiuplo…" at bounding box center [649, 308] width 789 height 68
click at [467, 300] on p "Was ist eine tolle Verkäufereigenschaft?" at bounding box center [649, 297] width 789 height 17
drag, startPoint x: 471, startPoint y: 297, endPoint x: 265, endPoint y: 302, distance: 205.5
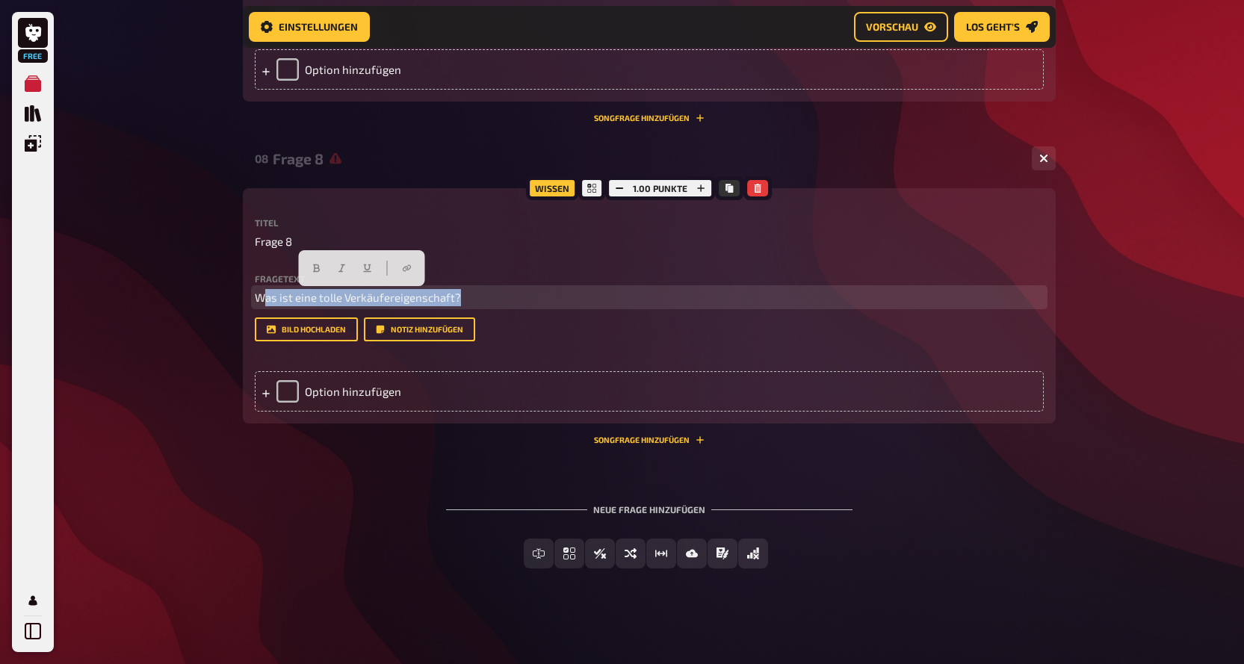
click at [265, 302] on p "Was ist eine tolle Verkäufereigenschaft?" at bounding box center [649, 297] width 789 height 17
click at [475, 302] on p "Was ist eine tolle Verkäufereigenschaft?" at bounding box center [649, 297] width 789 height 17
drag, startPoint x: 468, startPoint y: 297, endPoint x: 339, endPoint y: 298, distance: 128.5
click at [339, 298] on p "Was ist eine tolle Verkäufereigenschaft?" at bounding box center [649, 297] width 789 height 17
click at [384, 297] on span "Was zeichnet einen engaierten Verkäufer aus?" at bounding box center [373, 297] width 236 height 13
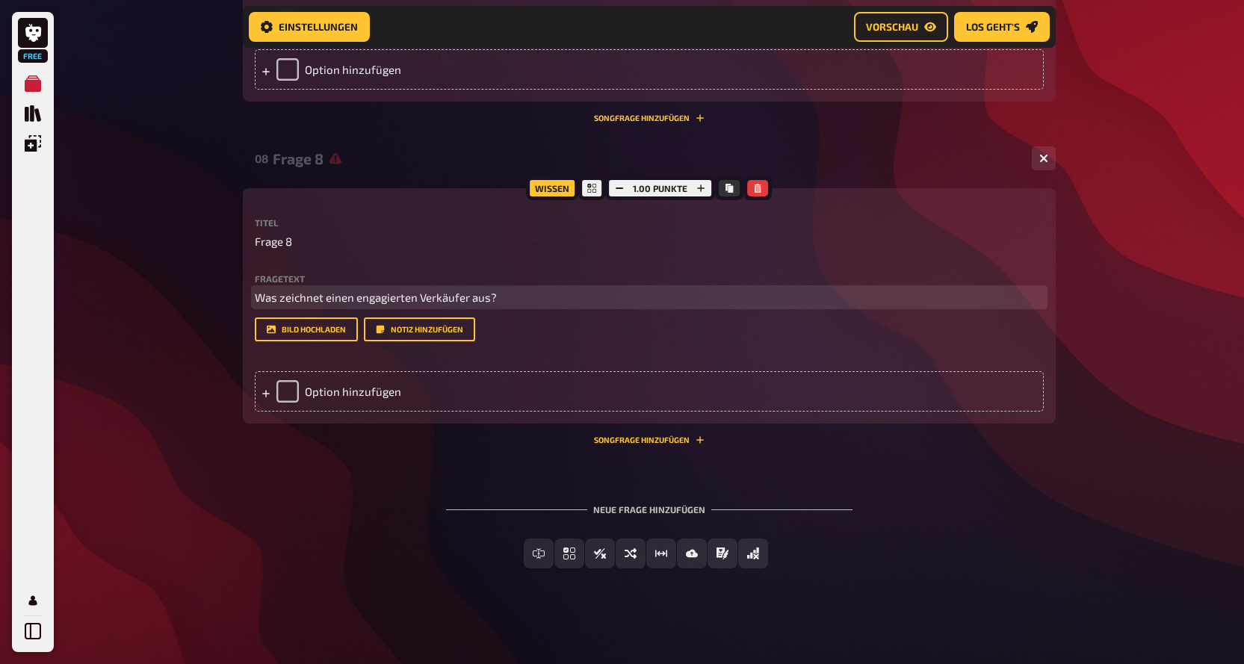
click at [548, 294] on p "Was zeichnet einen engagierten Verkäufer aus?" at bounding box center [649, 297] width 789 height 17
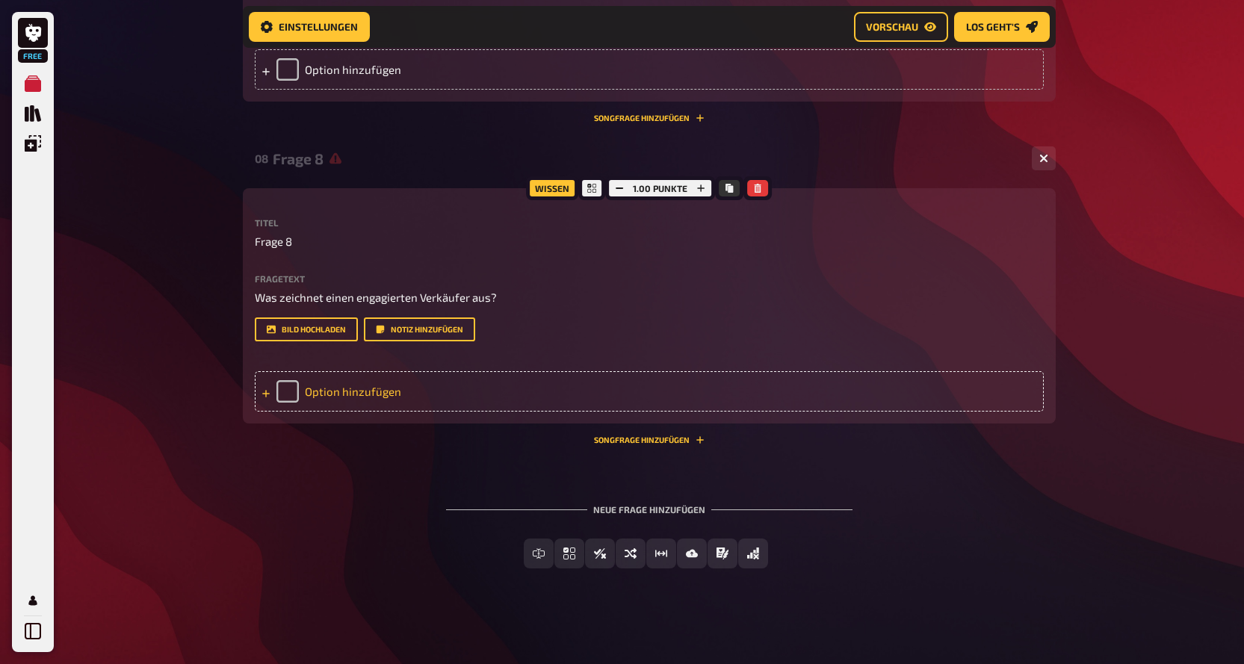
click at [385, 389] on div "Option hinzufügen" at bounding box center [649, 391] width 789 height 40
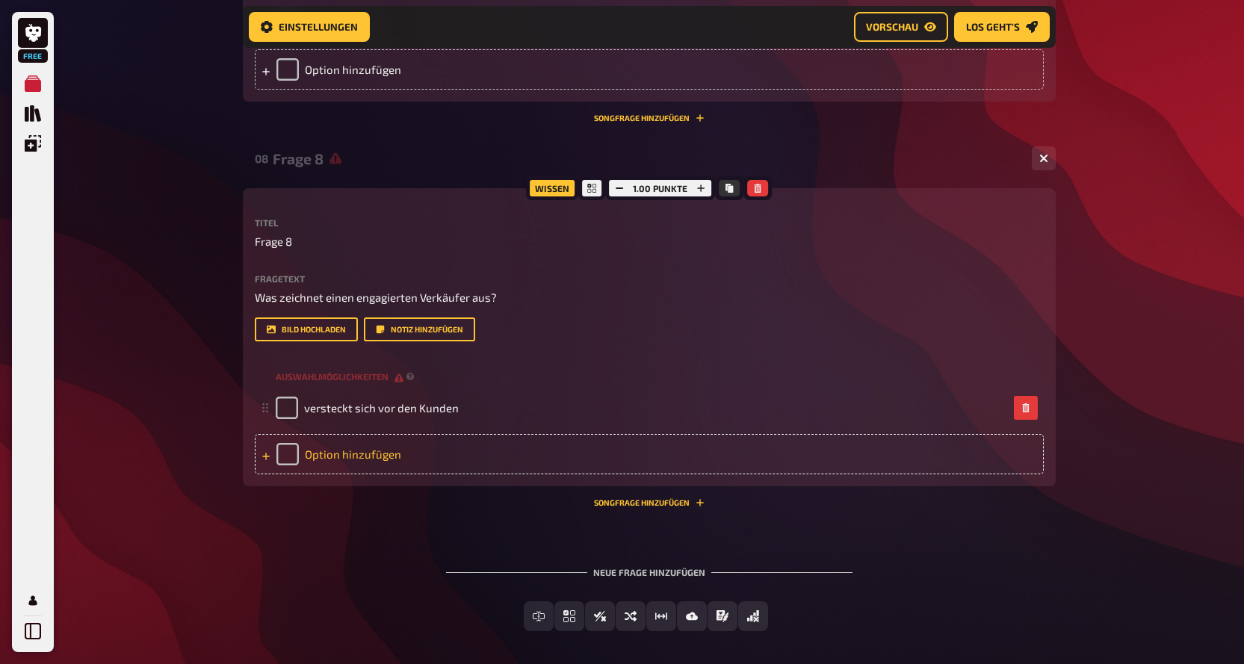
click at [360, 457] on div "Option hinzufügen" at bounding box center [649, 454] width 789 height 40
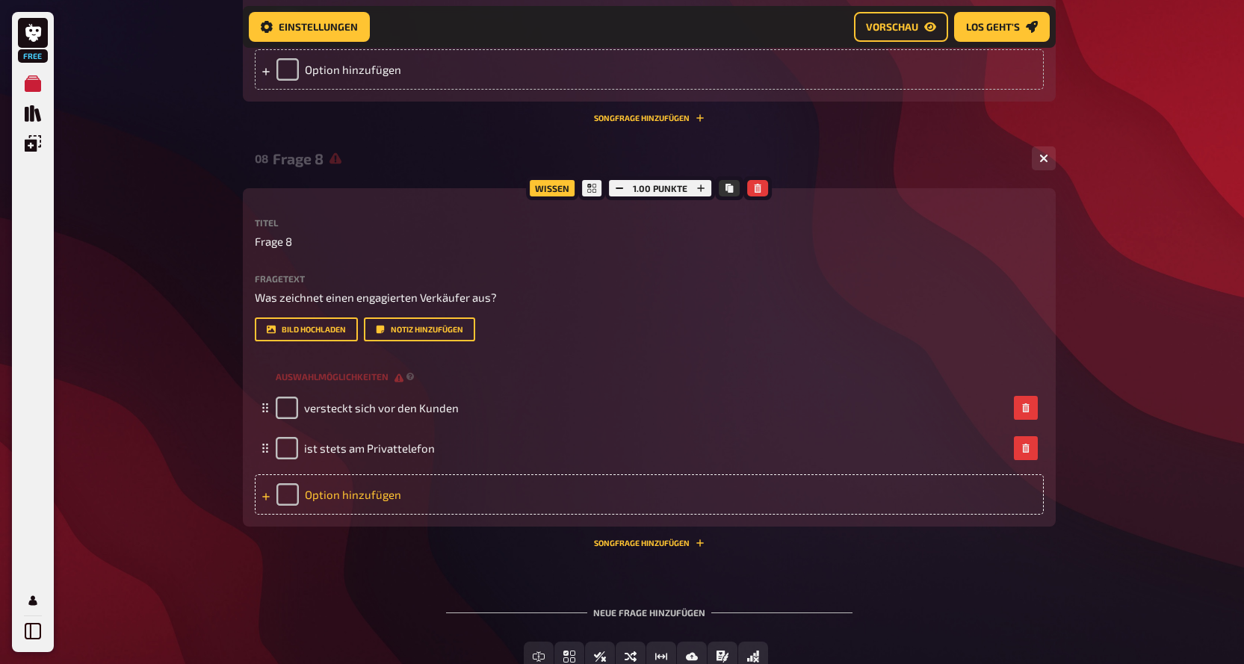
click at [395, 506] on div "Option hinzufügen" at bounding box center [649, 494] width 789 height 40
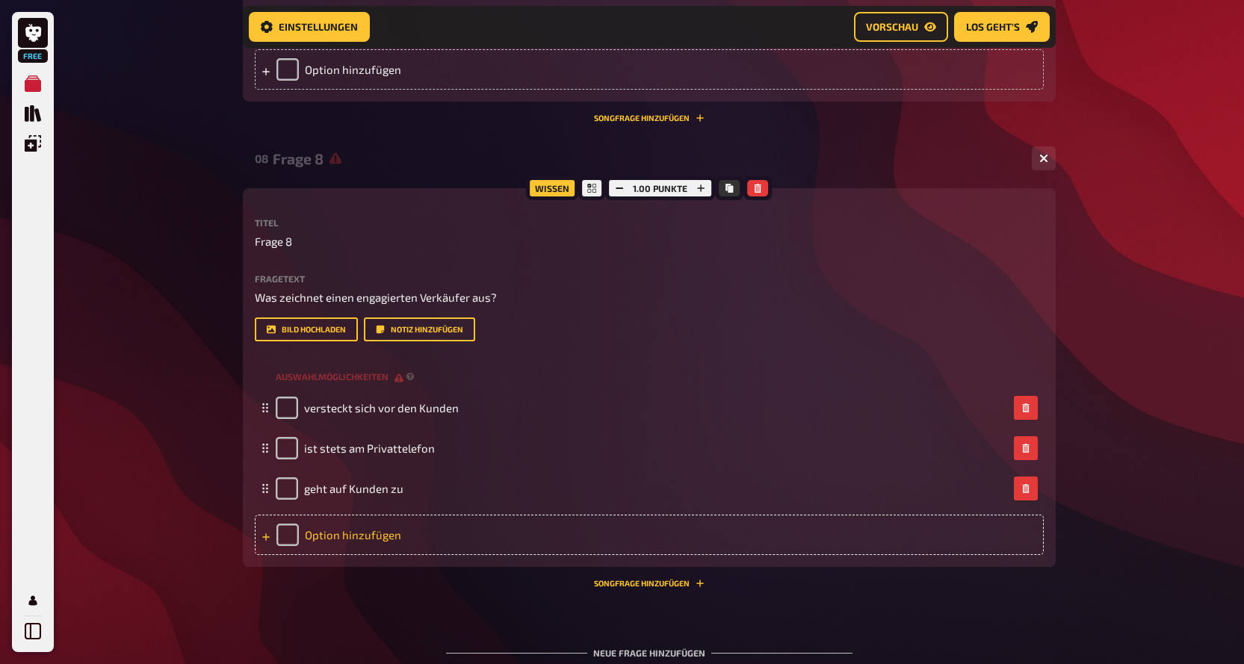
click at [414, 536] on div "Option hinzufügen" at bounding box center [649, 535] width 789 height 40
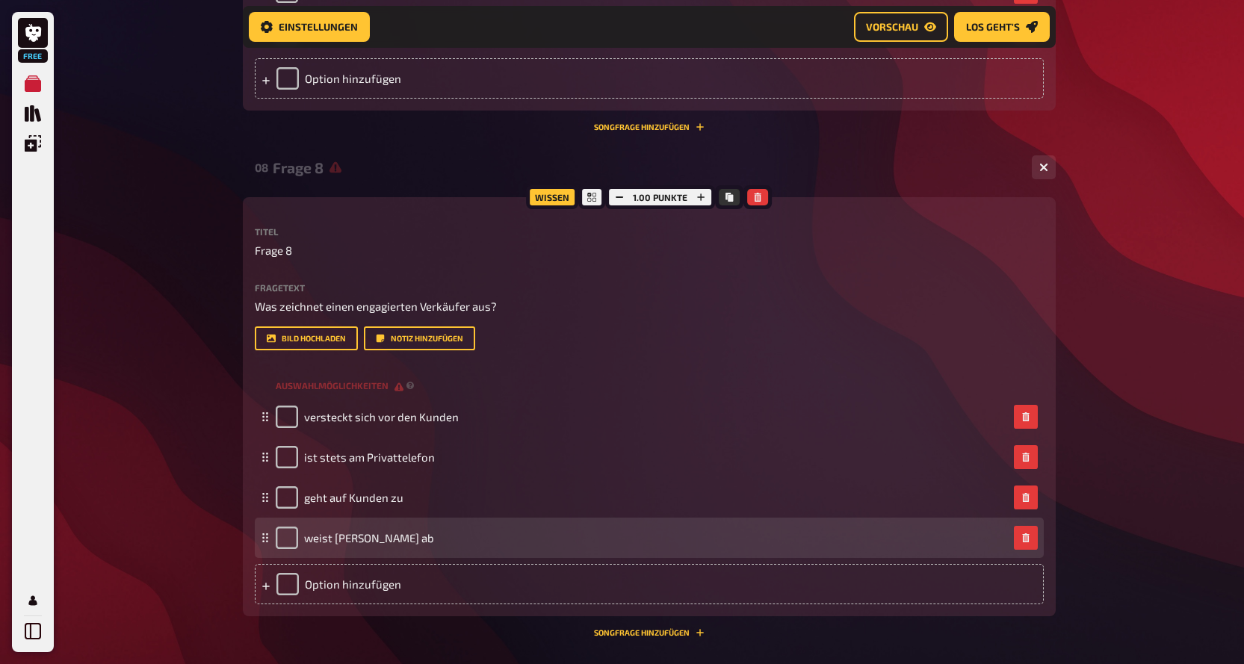
scroll to position [3390, 0]
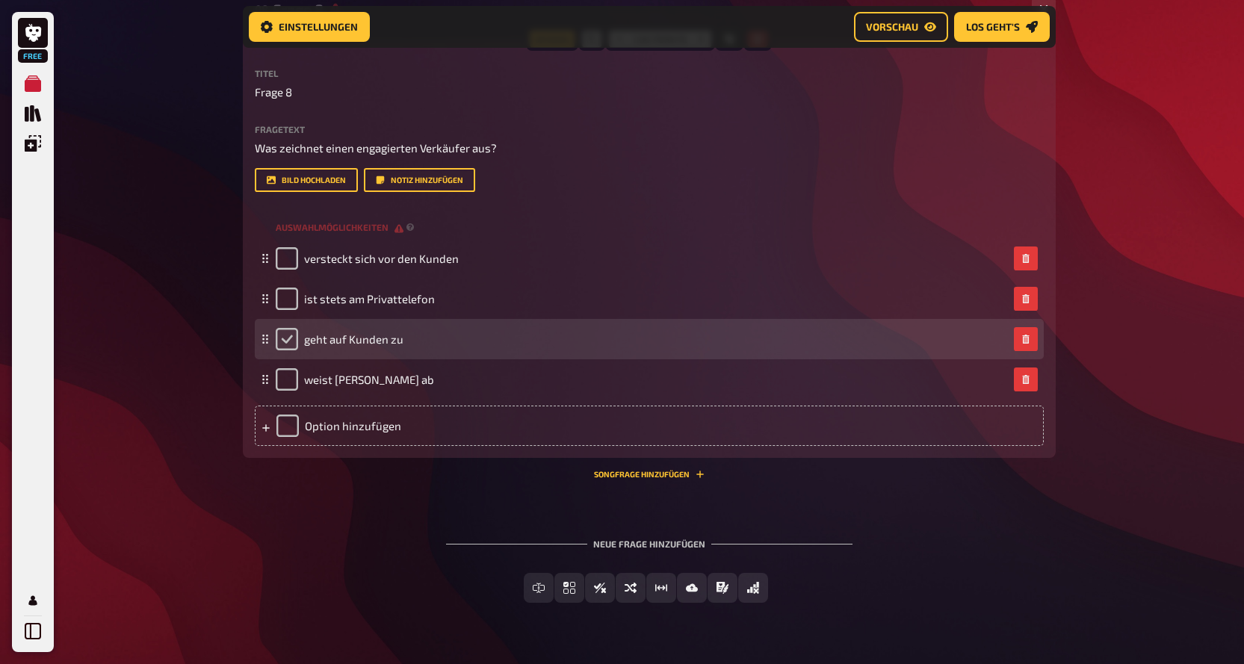
click at [291, 336] on input "checkbox" at bounding box center [287, 339] width 22 height 22
checkbox input "true"
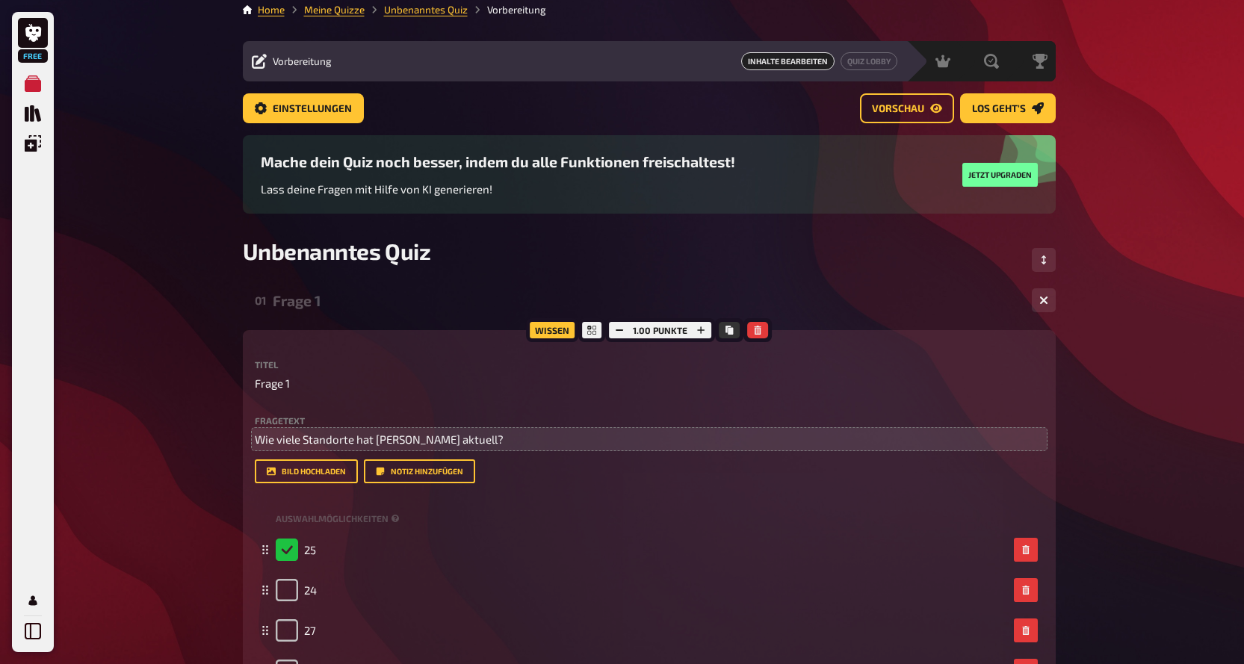
scroll to position [0, 0]
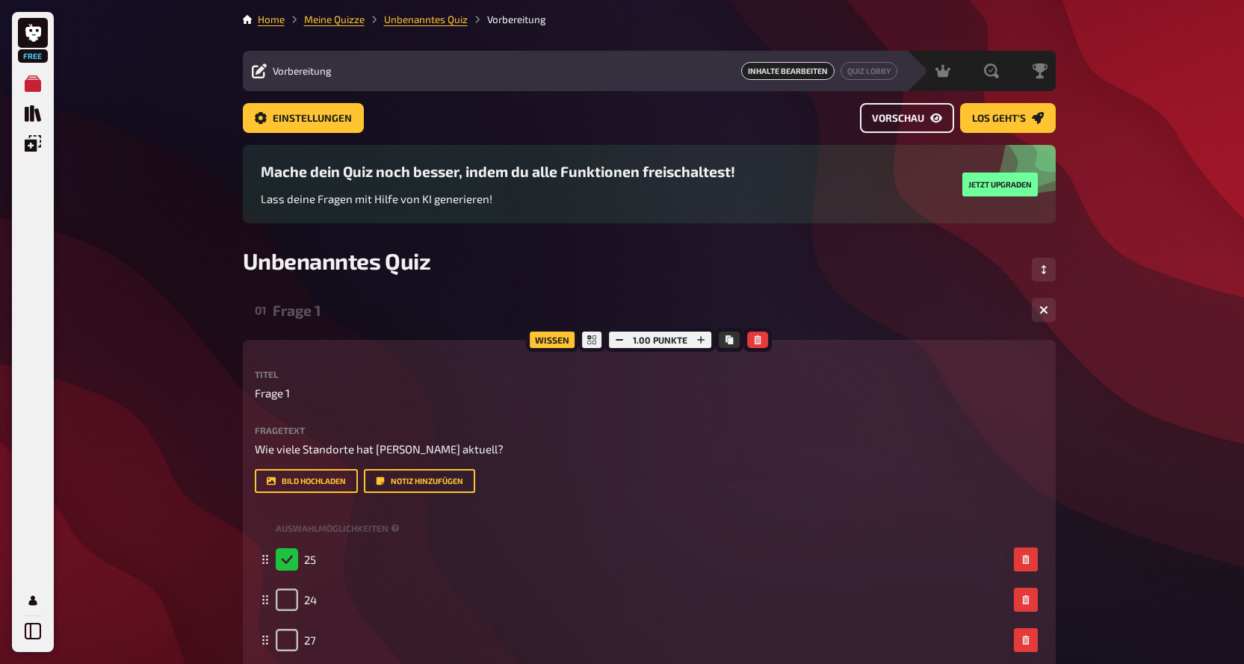
click at [894, 120] on span "Vorschau" at bounding box center [898, 119] width 52 height 10
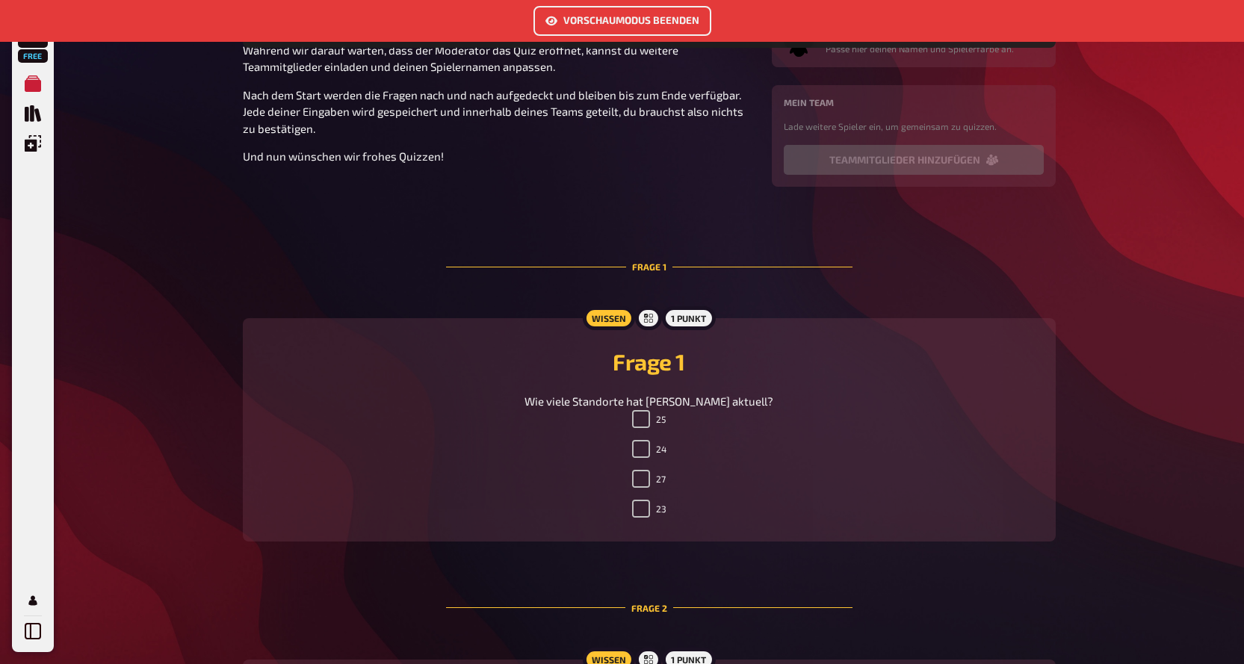
scroll to position [460, 0]
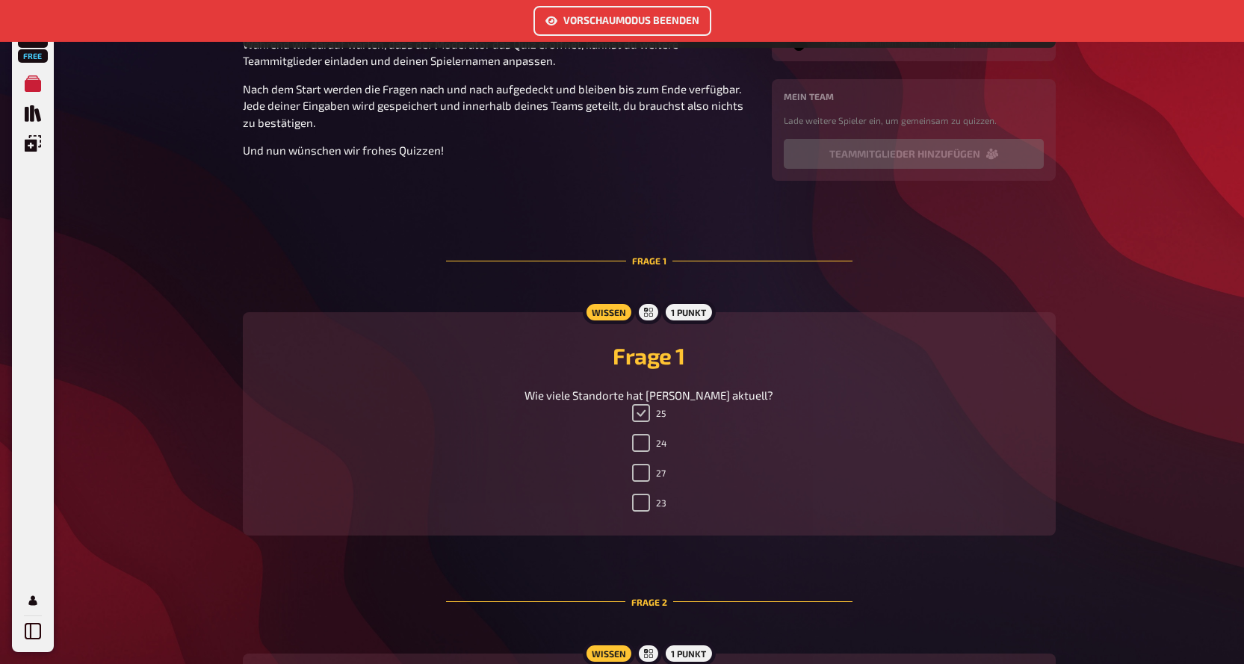
click at [639, 413] on input "25" at bounding box center [641, 413] width 18 height 18
checkbox input "false"
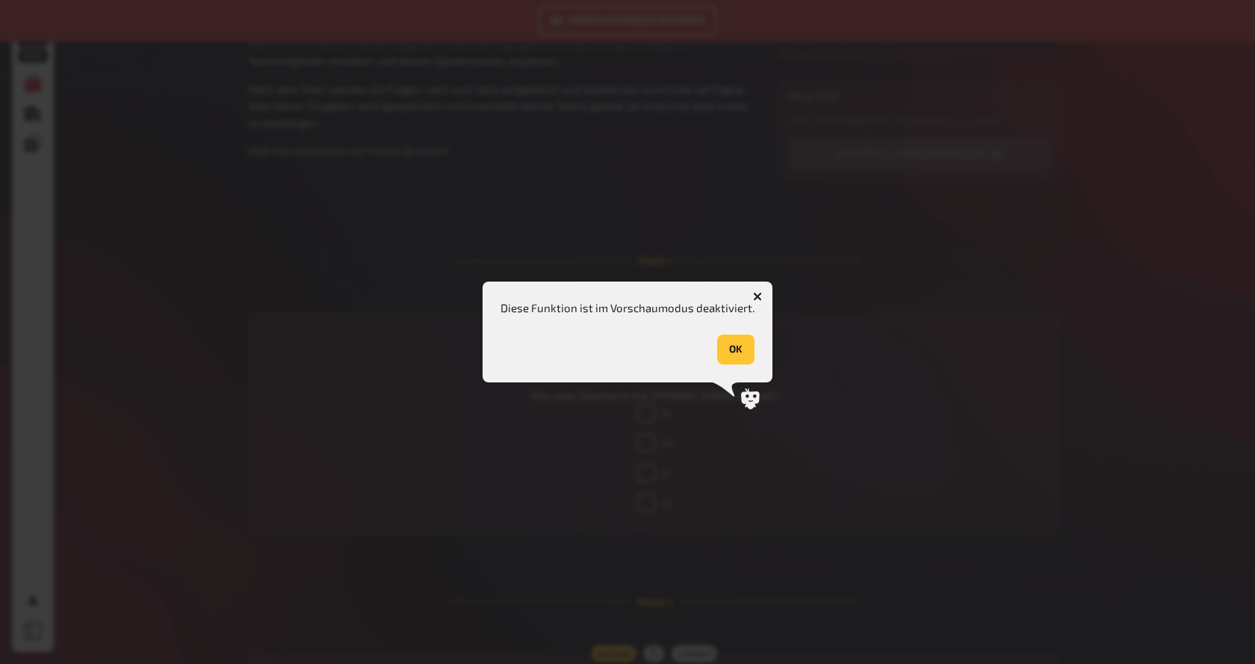
click at [739, 361] on button "OK" at bounding box center [735, 350] width 37 height 30
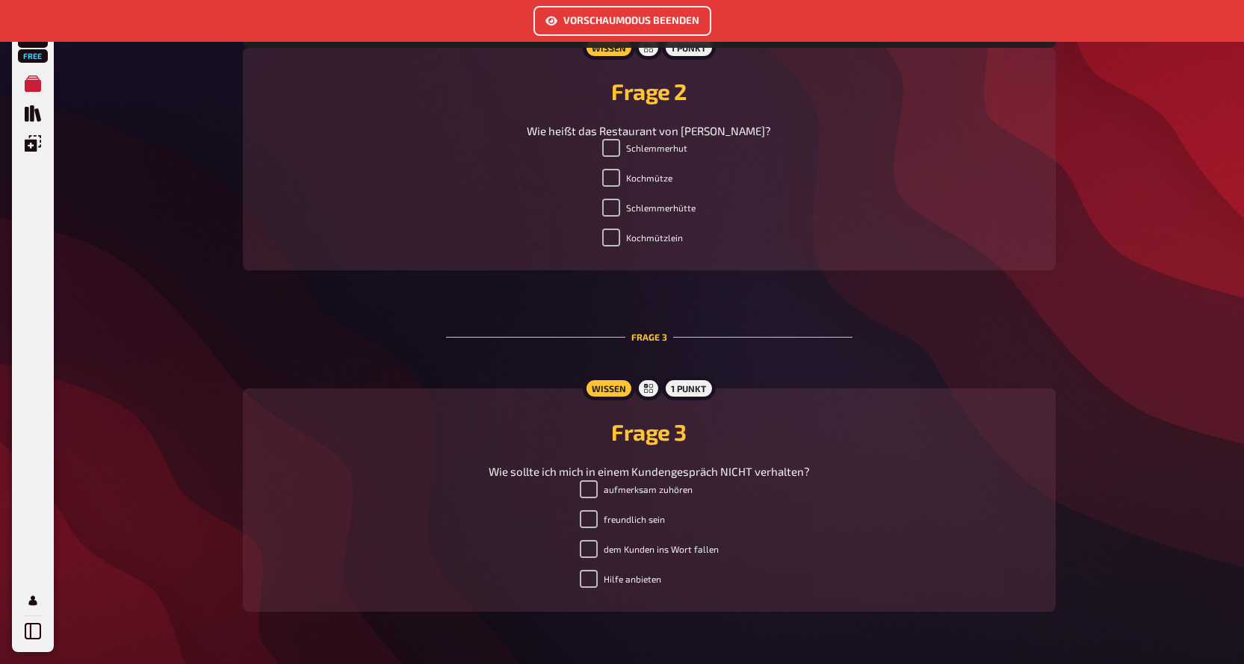
scroll to position [1207, 0]
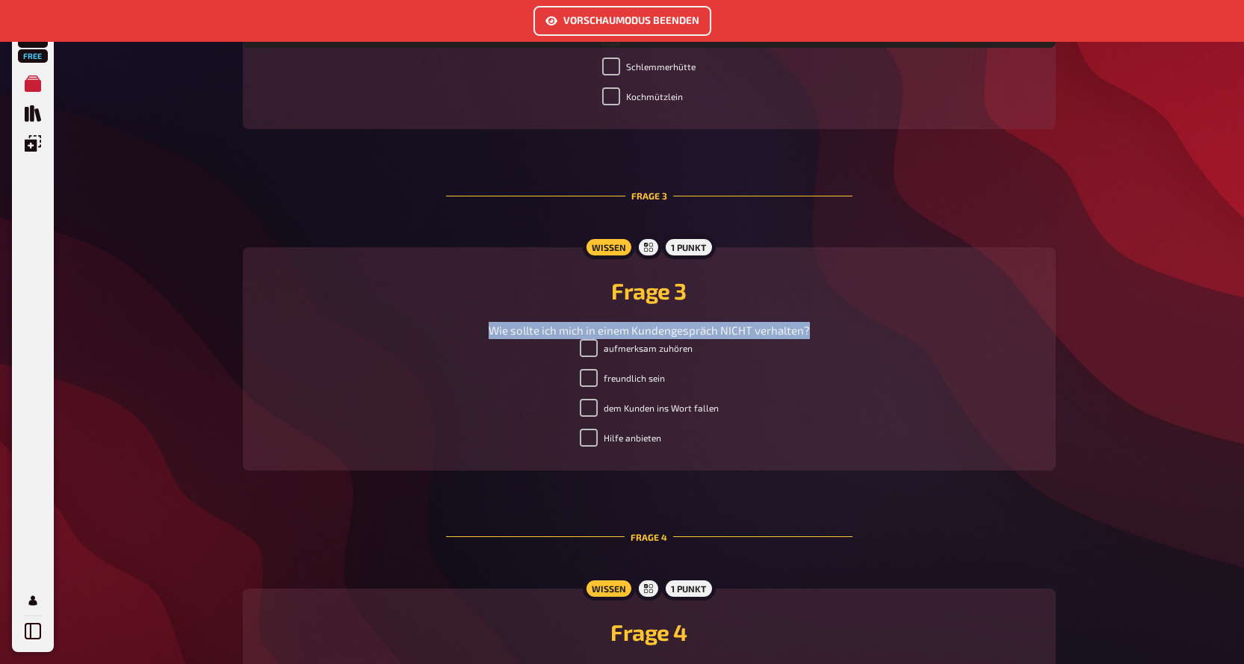
drag, startPoint x: 816, startPoint y: 335, endPoint x: 489, endPoint y: 325, distance: 327.4
click at [489, 325] on div "Wie sollte ich mich in einem Kundengespräch NICHT verhalten?" at bounding box center [649, 330] width 777 height 17
copy span "Wie sollte ich mich in einem Kundengespräch NICHT verhalten?"
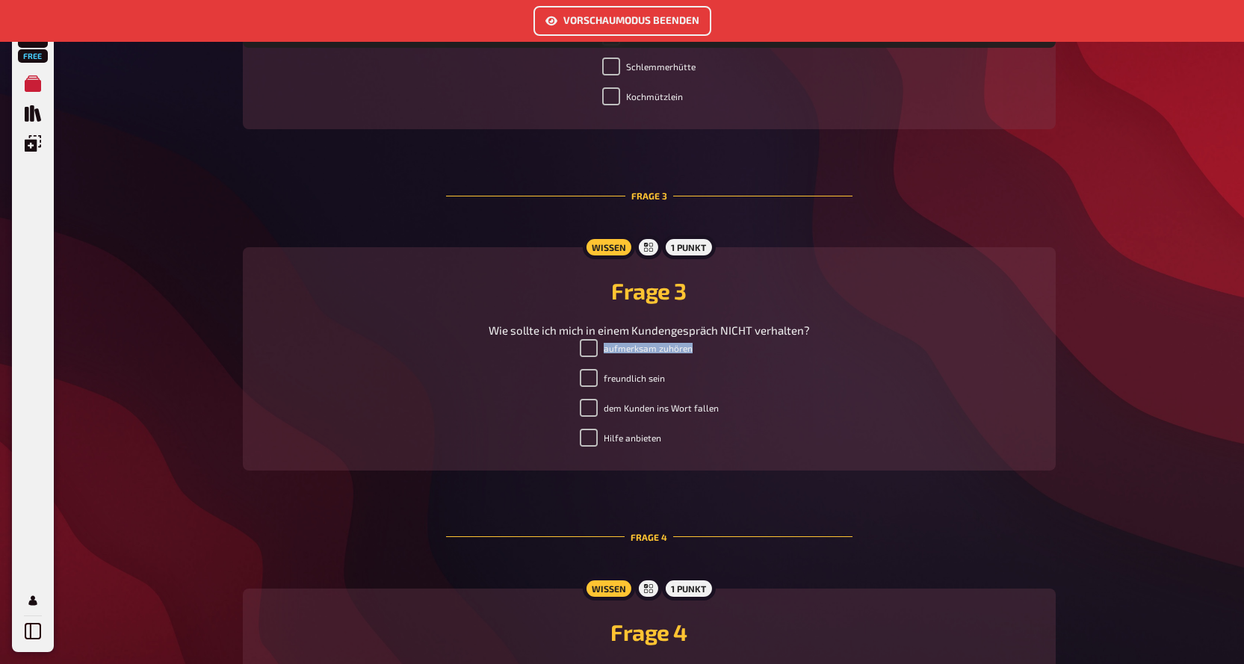
drag, startPoint x: 693, startPoint y: 353, endPoint x: 613, endPoint y: 353, distance: 80.0
click at [613, 353] on li "aufmerksam zuhören" at bounding box center [649, 351] width 139 height 24
copy label "aufmerksam zuhören"
drag, startPoint x: 666, startPoint y: 378, endPoint x: 601, endPoint y: 379, distance: 64.3
click at [601, 379] on li "freundlich sein" at bounding box center [649, 381] width 139 height 24
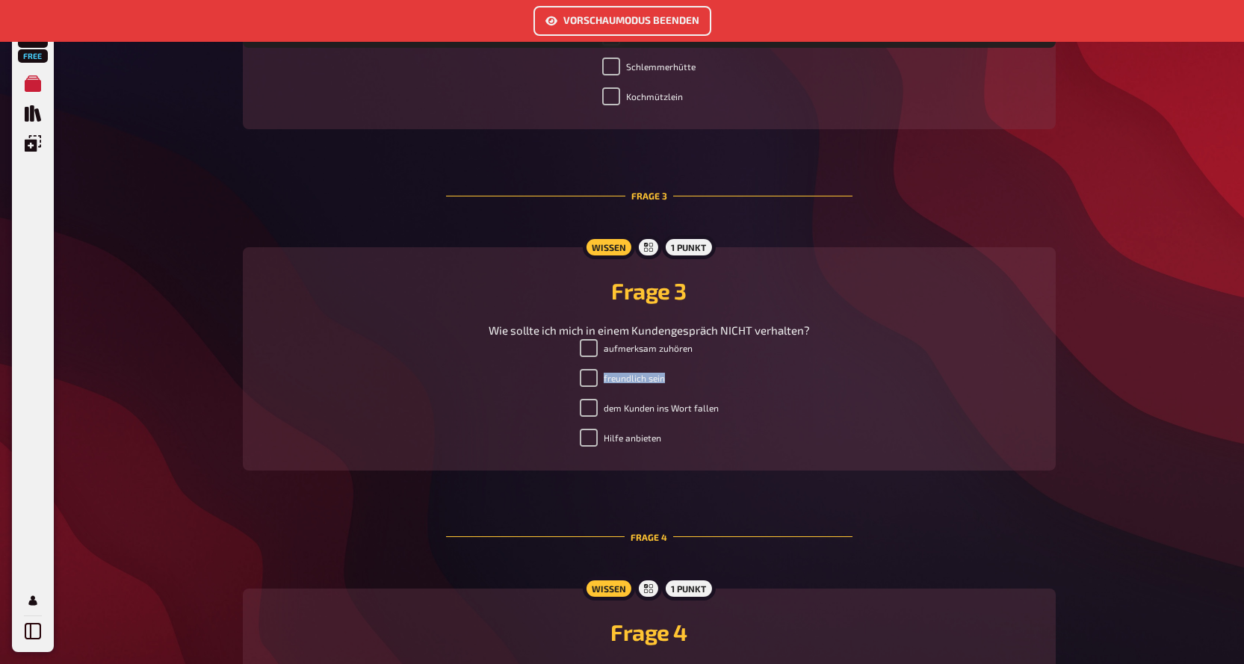
copy label "freundlich sein"
drag, startPoint x: 733, startPoint y: 412, endPoint x: 577, endPoint y: 404, distance: 156.3
click at [577, 404] on div "aufmerksam zuhören freundlich sein dem Kunden ins Wort fallen Hilfe anbieten" at bounding box center [649, 396] width 777 height 114
copy label "dem Kunden ins Wort fallen"
drag, startPoint x: 665, startPoint y: 438, endPoint x: 507, endPoint y: 436, distance: 157.7
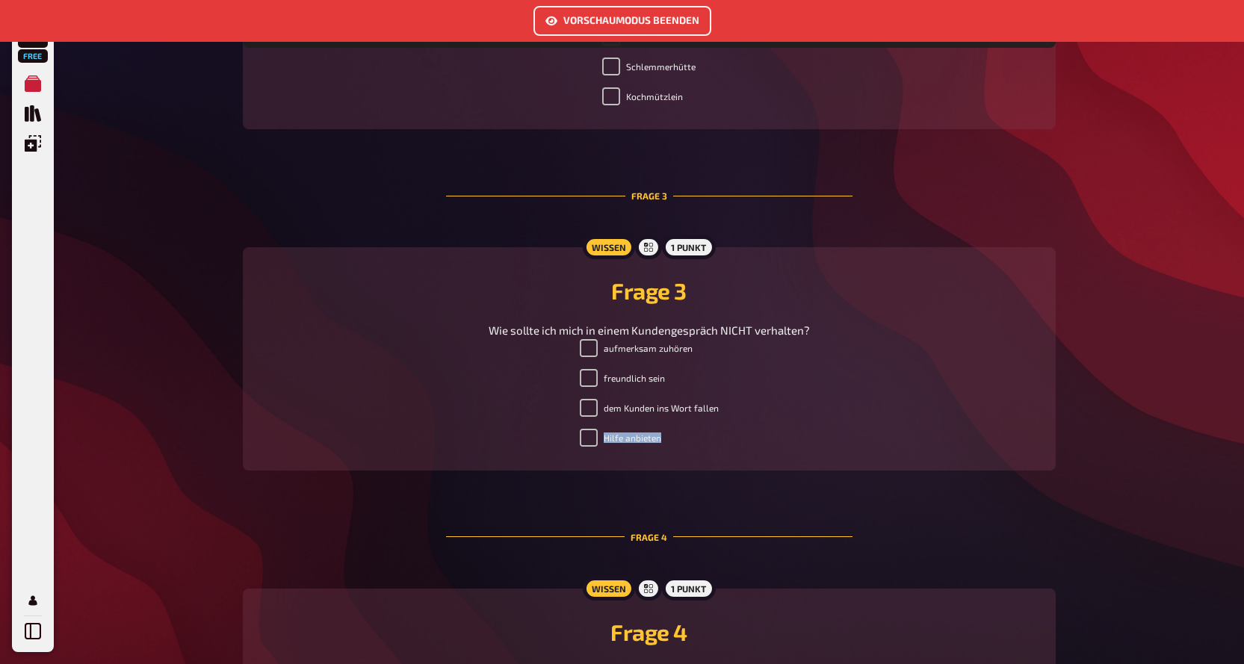
click at [507, 436] on div "aufmerksam zuhören freundlich sein dem Kunden ins Wort fallen Hilfe anbieten" at bounding box center [649, 396] width 777 height 114
copy label "Hilfe anbieten"
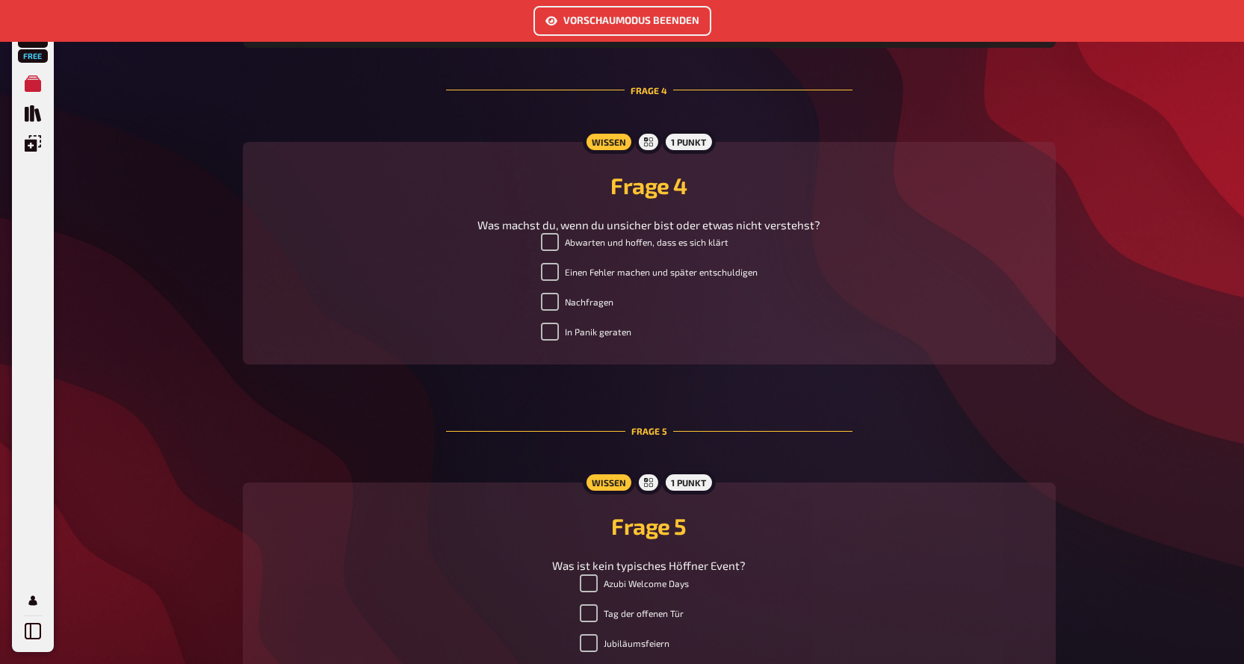
scroll to position [1656, 0]
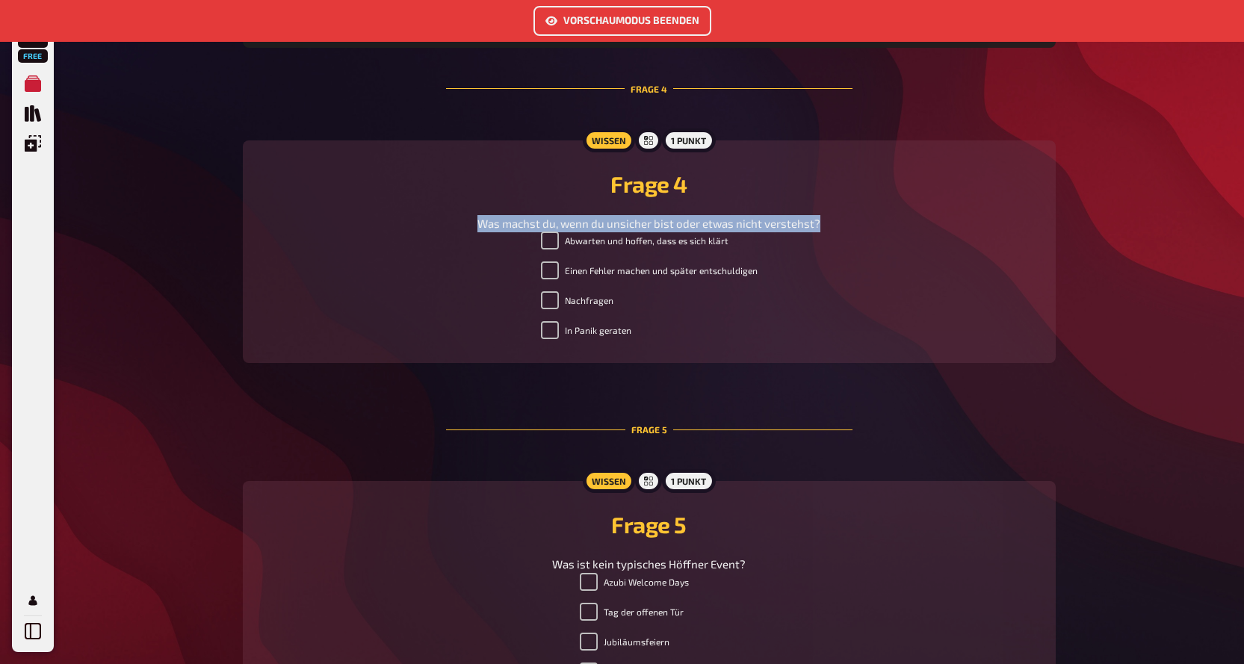
drag, startPoint x: 795, startPoint y: 221, endPoint x: 378, endPoint y: 225, distance: 416.9
click at [378, 225] on div "Was machst du, wenn du unsicher bist oder etwas nicht verstehst?" at bounding box center [649, 223] width 777 height 17
copy span "Was machst du, wenn du unsicher bist oder etwas nicht verstehst?"
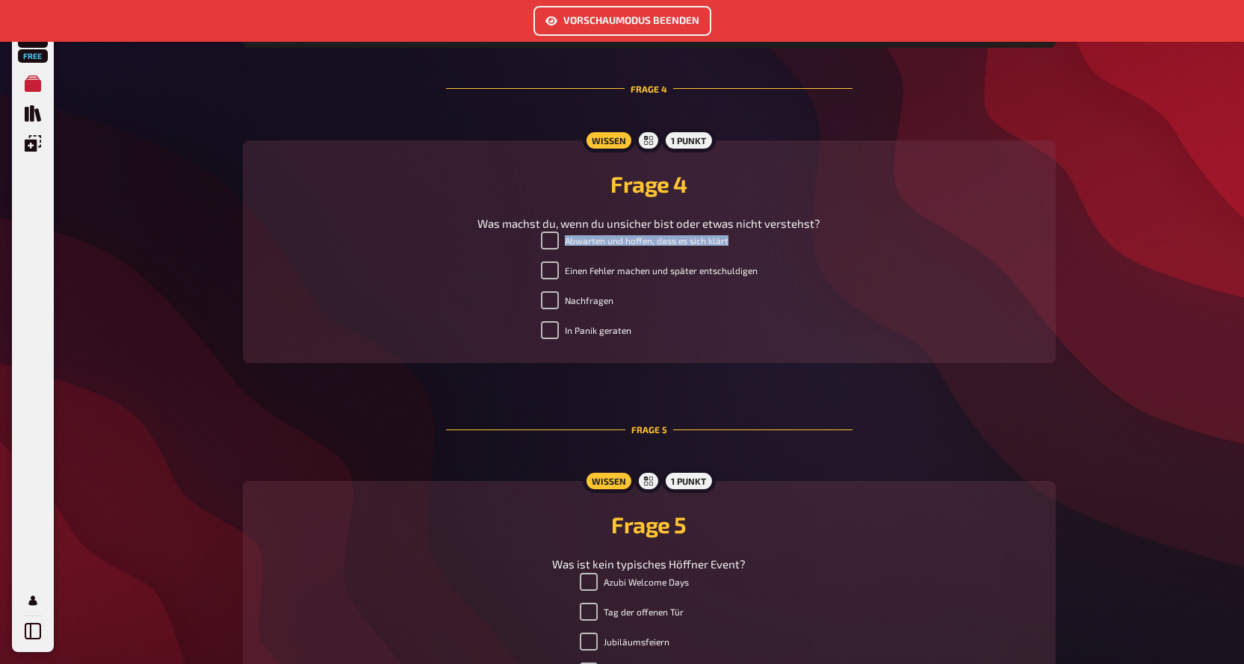
drag, startPoint x: 640, startPoint y: 231, endPoint x: 536, endPoint y: 247, distance: 105.2
click at [536, 247] on div "Abwarten und hoffen, dass es sich klärt Einen Fehler machen und später entschul…" at bounding box center [649, 289] width 777 height 114
copy label "Abwarten und hoffen, dass es sich klärt"
drag, startPoint x: 673, startPoint y: 276, endPoint x: 475, endPoint y: 282, distance: 198.1
click at [475, 282] on div "Abwarten und hoffen, dass es sich klärt Einen Fehler machen und später entschul…" at bounding box center [649, 289] width 777 height 114
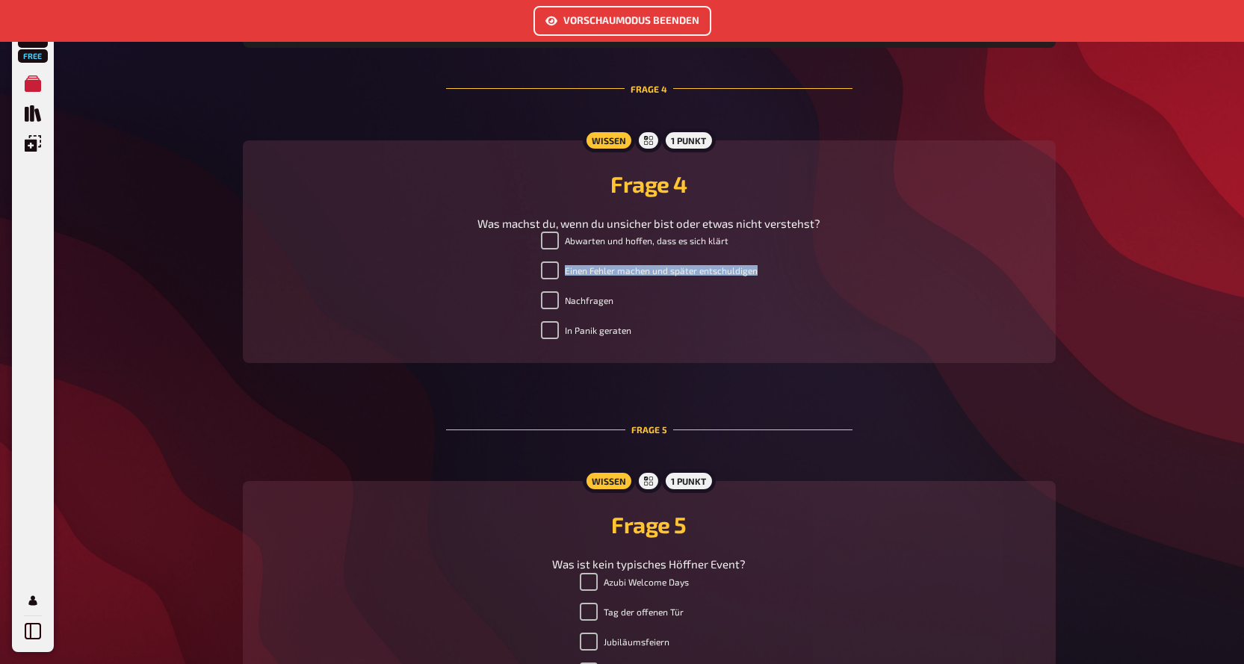
copy label "Einen Fehler machen und später entschuldigen"
drag, startPoint x: 628, startPoint y: 306, endPoint x: 458, endPoint y: 303, distance: 170.4
click at [458, 303] on div "Abwarten und hoffen, dass es sich klärt Einen Fehler machen und später entschul…" at bounding box center [649, 289] width 777 height 114
copy label "Nachfragen"
drag, startPoint x: 647, startPoint y: 329, endPoint x: 460, endPoint y: 347, distance: 188.4
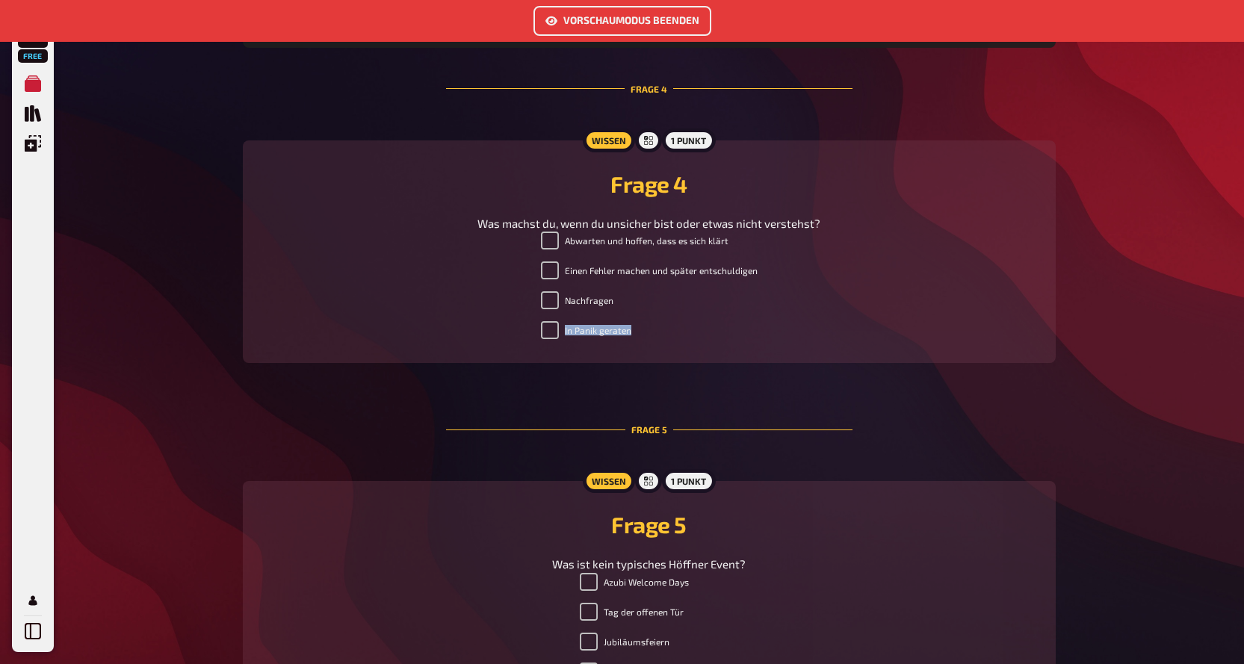
click at [460, 347] on div "Wissen 1 Punkt Frage 4 Was machst du, wenn du unsicher bist oder etwas nicht ve…" at bounding box center [649, 251] width 813 height 223
copy label "In Panik geraten"
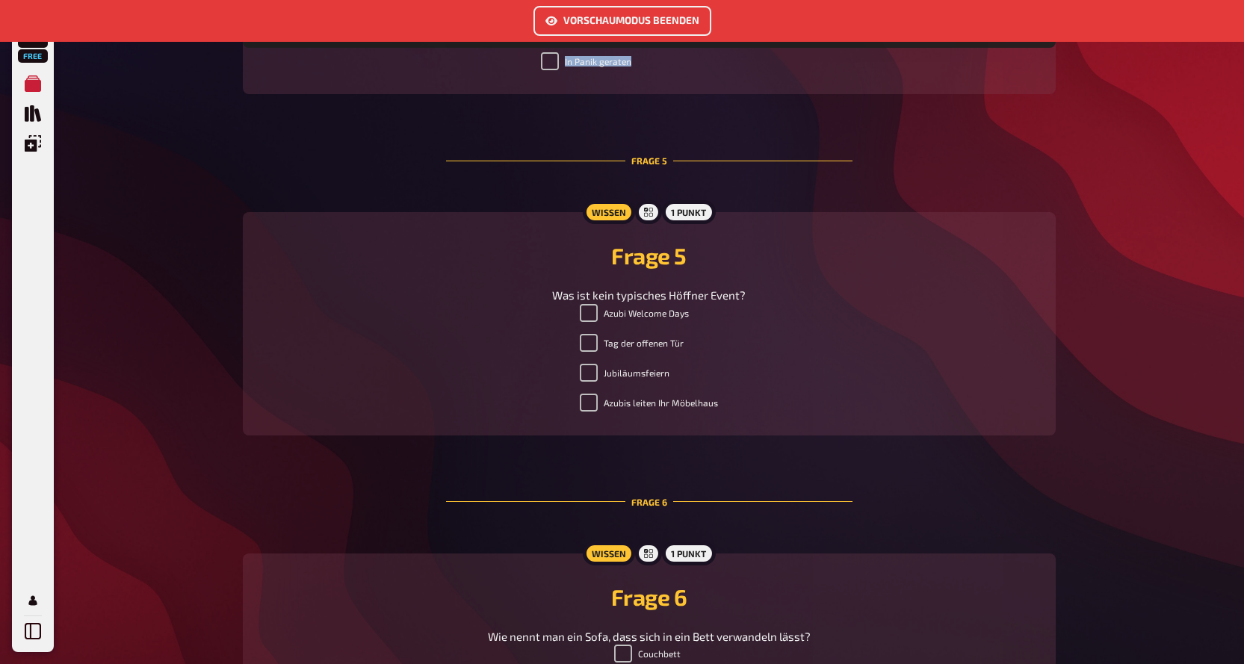
scroll to position [1955, 0]
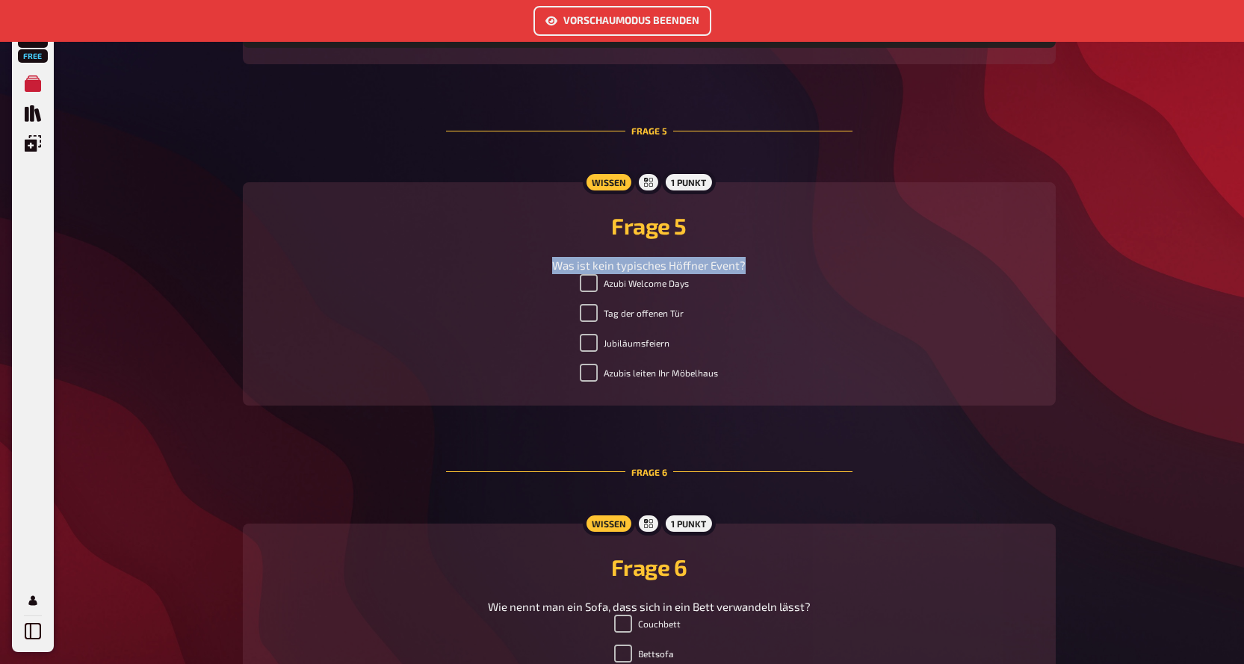
drag, startPoint x: 755, startPoint y: 260, endPoint x: 522, endPoint y: 265, distance: 233.9
click at [522, 265] on div "Was ist kein typisches Höffner Event?" at bounding box center [649, 265] width 777 height 17
drag, startPoint x: 690, startPoint y: 279, endPoint x: 613, endPoint y: 291, distance: 77.9
click at [613, 291] on li "Azubi Welcome Days" at bounding box center [649, 286] width 138 height 24
drag, startPoint x: 652, startPoint y: 320, endPoint x: 499, endPoint y: 324, distance: 152.5
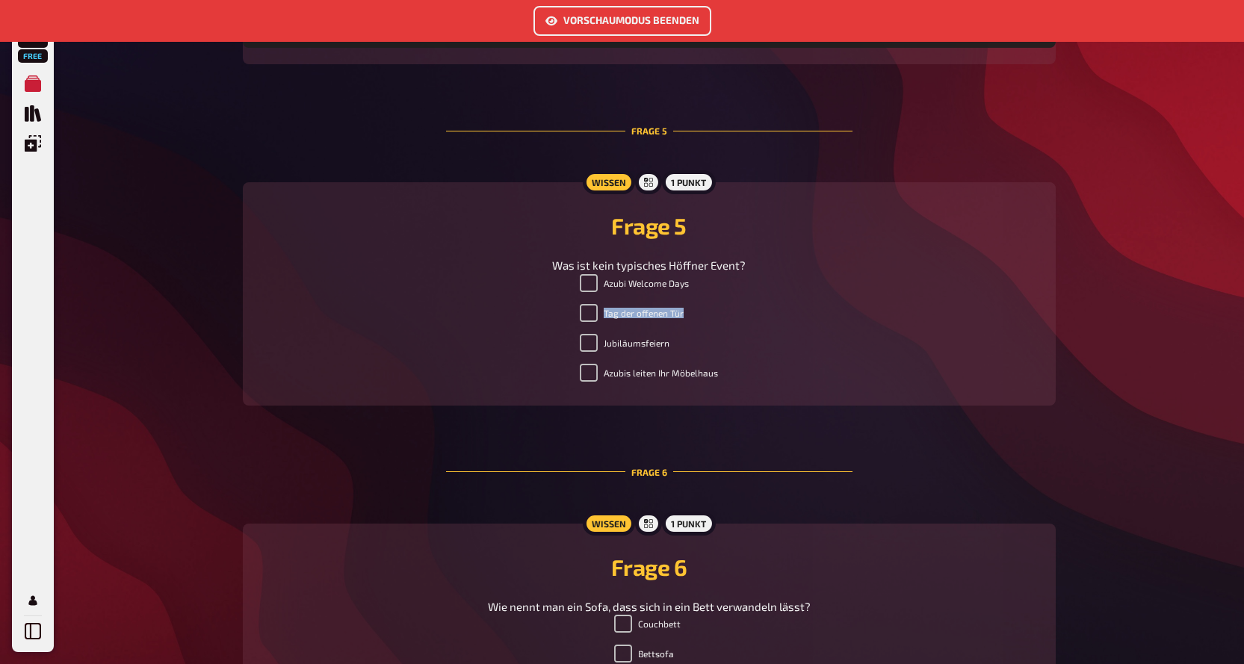
click at [499, 324] on div "Azubi Welcome Days Tag der offenen Tür Jubiläumsfeiern Azubis leiten Ihr Möbelh…" at bounding box center [649, 331] width 777 height 114
drag, startPoint x: 706, startPoint y: 330, endPoint x: 583, endPoint y: 330, distance: 123.3
click at [551, 335] on div "Azubi Welcome Days Tag der offenen Tür Jubiläumsfeiern Azubis leiten Ihr Möbelh…" at bounding box center [649, 331] width 777 height 114
drag, startPoint x: 678, startPoint y: 345, endPoint x: 501, endPoint y: 341, distance: 177.1
click at [501, 341] on div "Azubi Welcome Days Tag der offenen Tür Jubiläumsfeiern Azubis leiten Ihr Möbelh…" at bounding box center [649, 331] width 777 height 114
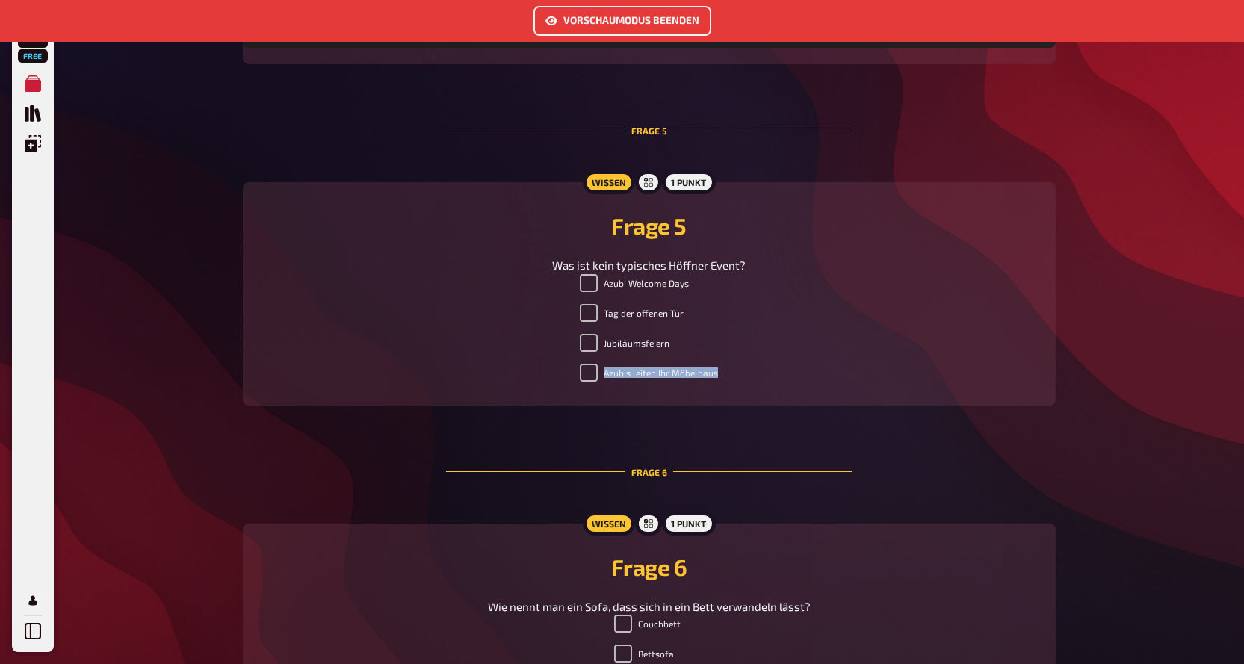
drag, startPoint x: 640, startPoint y: 379, endPoint x: 504, endPoint y: 379, distance: 135.2
click at [504, 379] on div "Azubi Welcome Days Tag der offenen Tür Jubiläumsfeiern Azubis leiten Ihr Möbelh…" at bounding box center [649, 331] width 777 height 114
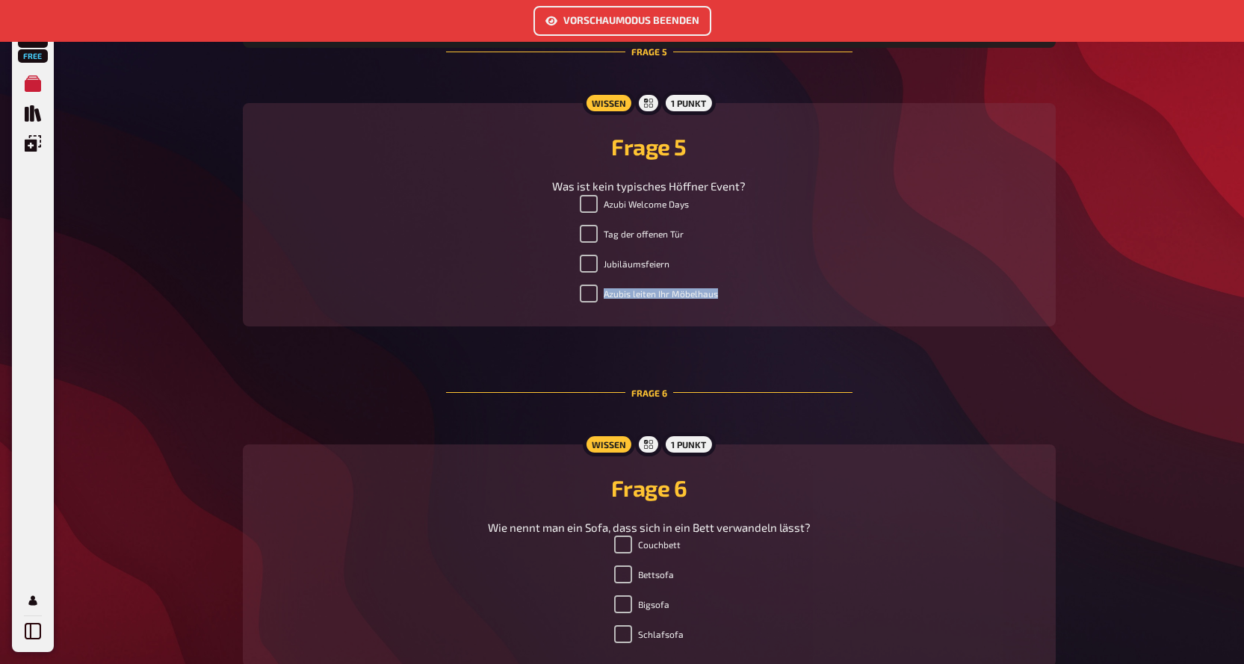
scroll to position [2254, 0]
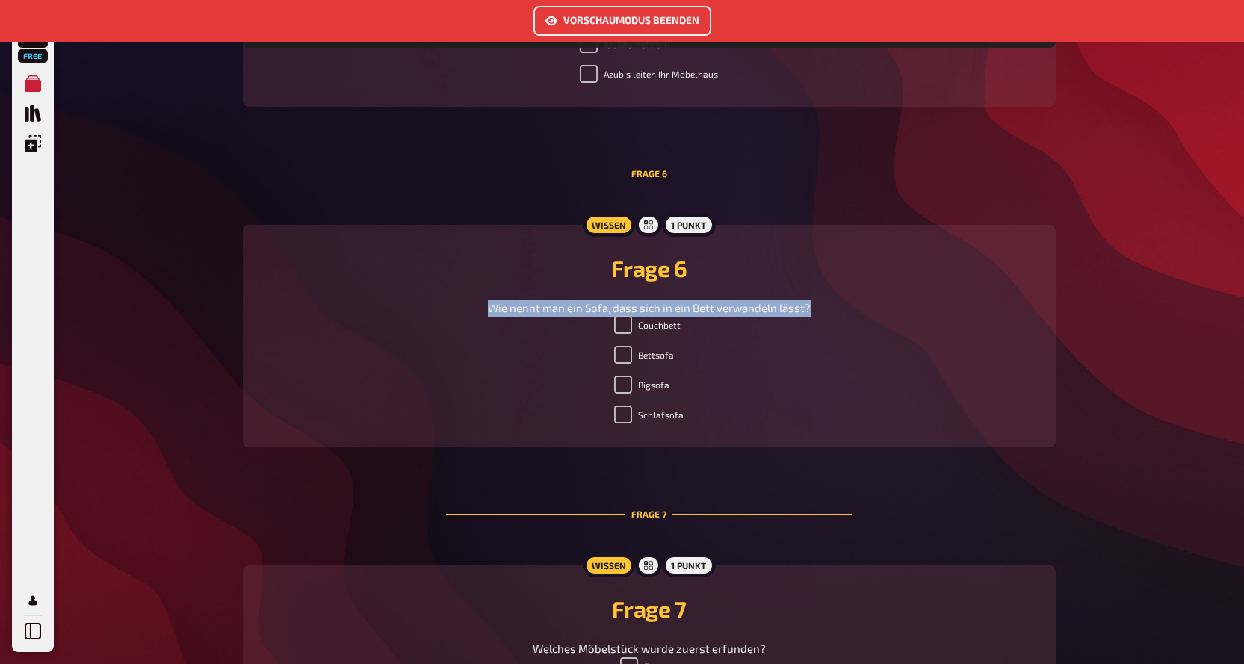
drag, startPoint x: 638, startPoint y: 309, endPoint x: 430, endPoint y: 306, distance: 208.5
click at [430, 306] on div "Wie nennt man ein Sofa, dass sich in ein Bett verwandeln lässt?" at bounding box center [649, 308] width 777 height 17
drag, startPoint x: 638, startPoint y: 318, endPoint x: 560, endPoint y: 310, distance: 78.1
click at [560, 310] on div "Wissen 1 Punkt Frage 6 Wie nennt man ein Sofa, dass sich in ein Bett verwandeln…" at bounding box center [649, 336] width 813 height 223
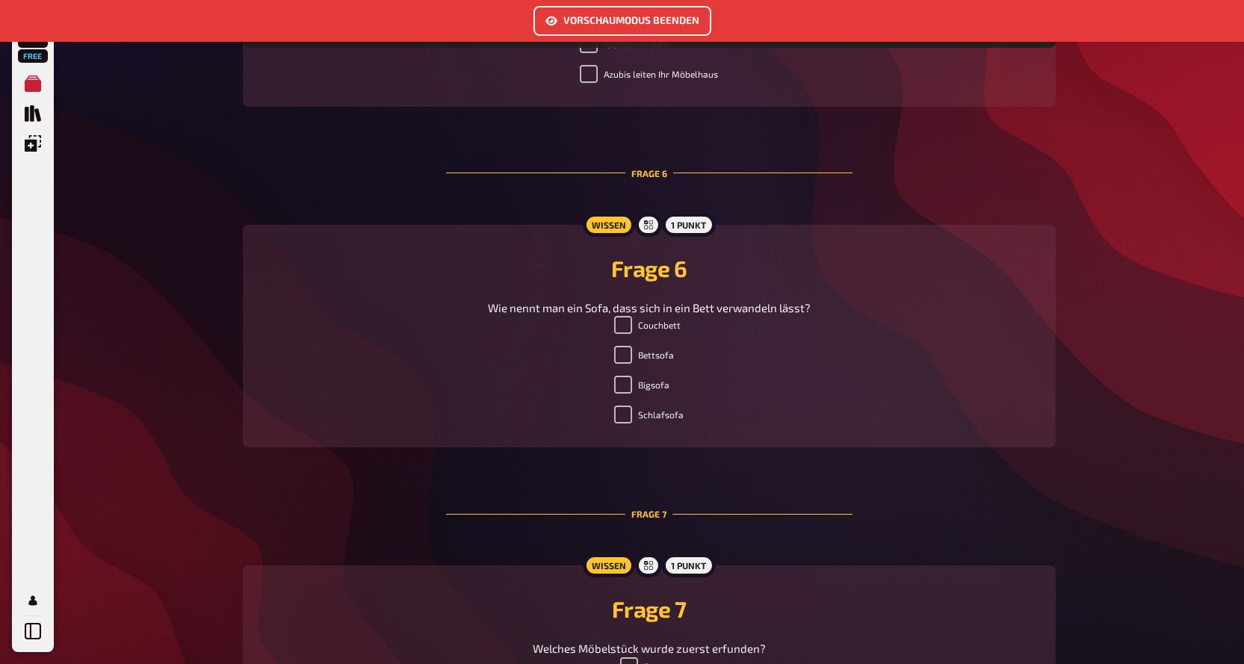
click at [686, 335] on div "Couchbett Bettsofa Bigsofa Schlafsofa" at bounding box center [649, 373] width 777 height 114
drag, startPoint x: 693, startPoint y: 326, endPoint x: 636, endPoint y: 325, distance: 57.5
click at [636, 325] on div "Couchbett Bettsofa Bigsofa Schlafsofa" at bounding box center [649, 373] width 777 height 114
drag, startPoint x: 675, startPoint y: 359, endPoint x: 608, endPoint y: 359, distance: 66.5
click at [608, 359] on div "Couchbett Bettsofa Bigsofa Schlafsofa" at bounding box center [649, 373] width 777 height 114
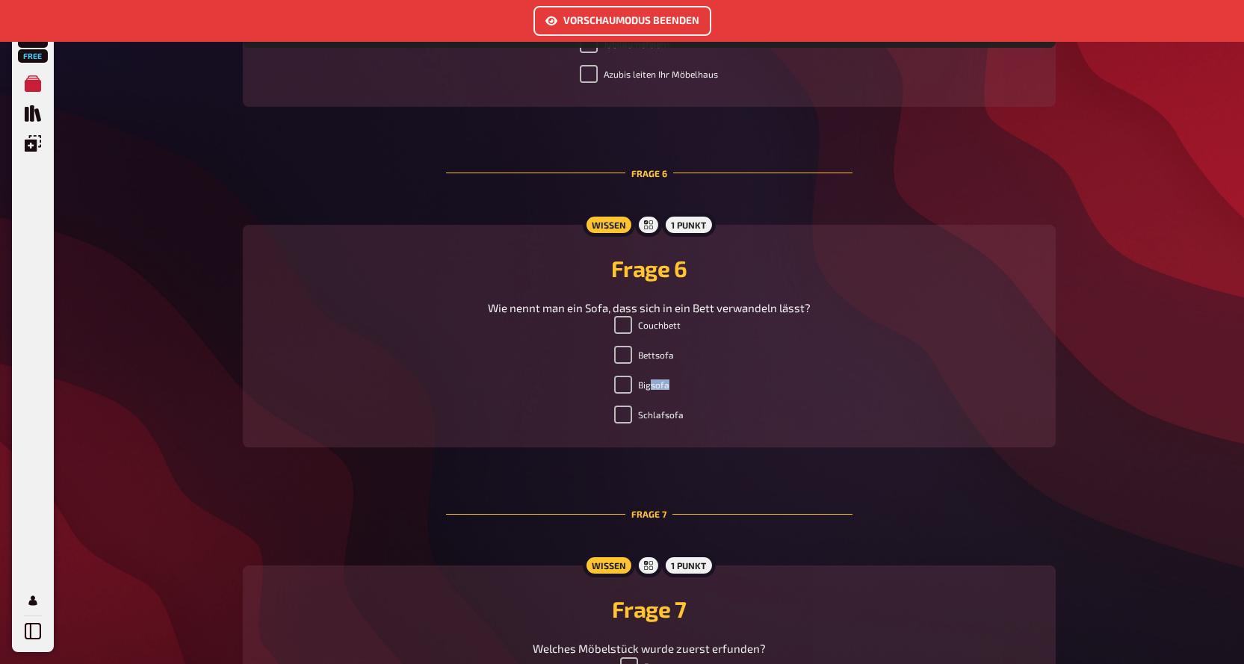
drag, startPoint x: 684, startPoint y: 374, endPoint x: 650, endPoint y: 386, distance: 35.7
click at [650, 386] on div "Couchbett Bettsofa Bigsofa Schlafsofa" at bounding box center [649, 373] width 777 height 114
click at [650, 386] on label "Bigsofa" at bounding box center [641, 385] width 55 height 18
click at [632, 386] on input "Bigsofa" at bounding box center [623, 385] width 18 height 18
checkbox input "false"
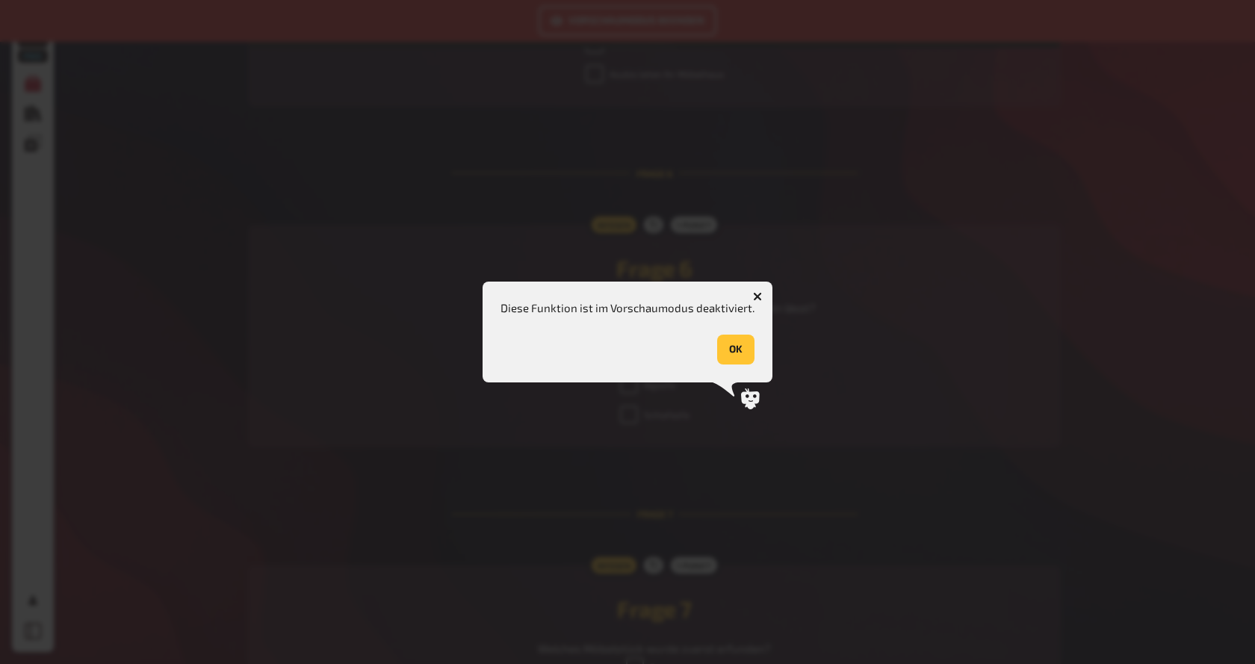
click at [757, 297] on icon "button" at bounding box center [757, 296] width 9 height 9
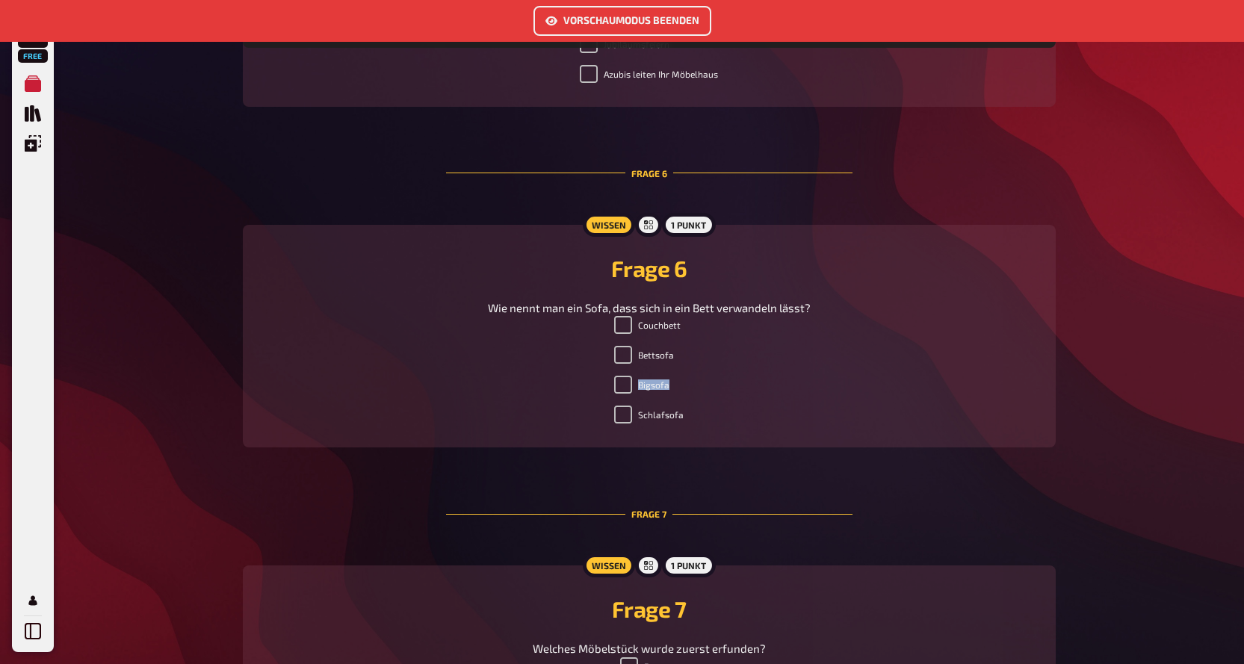
drag, startPoint x: 708, startPoint y: 377, endPoint x: 600, endPoint y: 390, distance: 109.1
click at [600, 390] on div "Couchbett Bettsofa Bigsofa Schlafsofa" at bounding box center [649, 373] width 777 height 114
drag, startPoint x: 661, startPoint y: 424, endPoint x: 614, endPoint y: 425, distance: 46.3
click at [614, 425] on div "Couchbett Bettsofa Bigsofa Schlafsofa" at bounding box center [649, 373] width 777 height 114
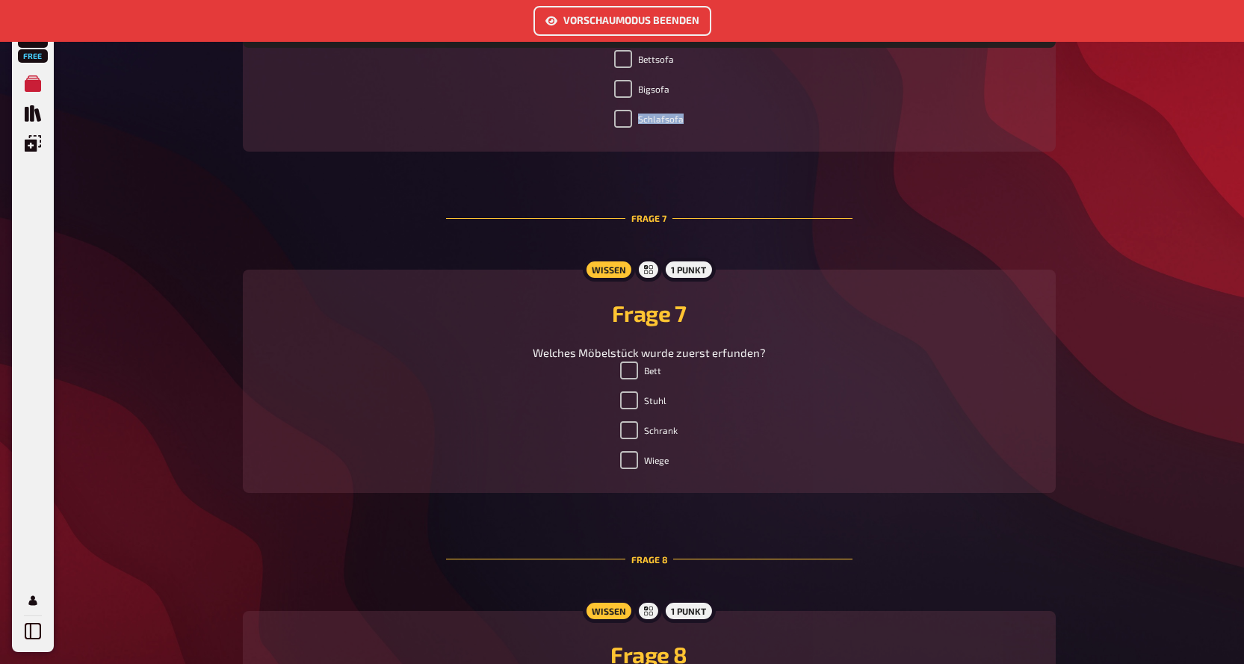
scroll to position [2552, 0]
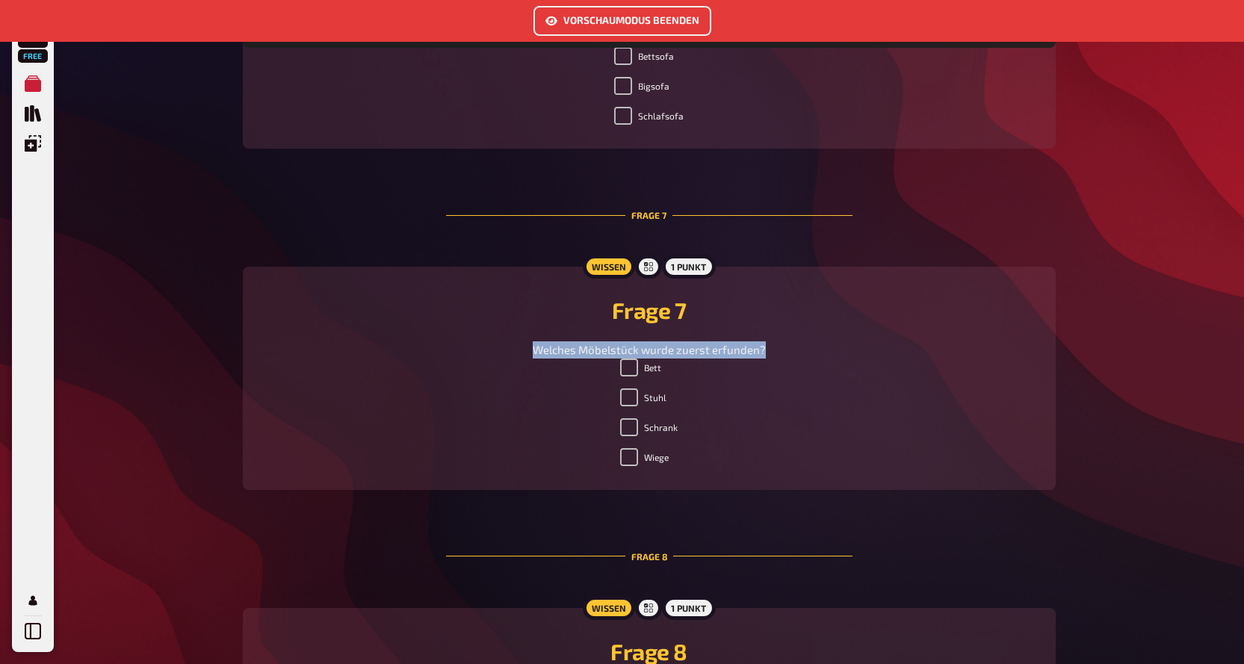
drag, startPoint x: 782, startPoint y: 350, endPoint x: 516, endPoint y: 340, distance: 266.9
click at [516, 340] on div "Frage 7 Welches Möbelstück wurde zuerst erfunden?" at bounding box center [649, 328] width 777 height 62
drag, startPoint x: 673, startPoint y: 367, endPoint x: 627, endPoint y: 369, distance: 46.4
click at [627, 369] on li "Bett" at bounding box center [649, 371] width 58 height 24
drag, startPoint x: 675, startPoint y: 397, endPoint x: 616, endPoint y: 402, distance: 59.3
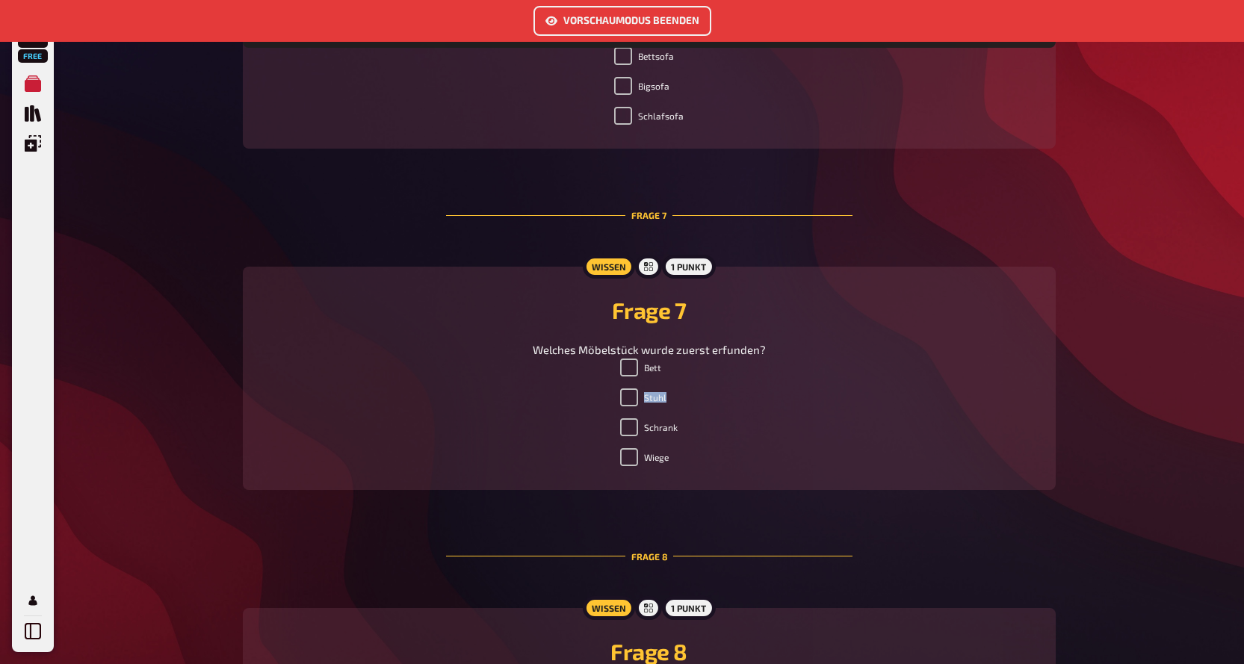
click at [616, 402] on div "Bett Stuhl Schrank Wiege" at bounding box center [649, 416] width 777 height 114
drag, startPoint x: 681, startPoint y: 426, endPoint x: 565, endPoint y: 436, distance: 116.3
click at [565, 436] on div "Bett Stuhl Schrank Wiege" at bounding box center [649, 416] width 777 height 114
drag, startPoint x: 715, startPoint y: 468, endPoint x: 561, endPoint y: 473, distance: 154.0
click at [561, 477] on div "Wissen 1 Punkt Frage 7 Welches Möbelstück wurde zuerst erfunden? Bett Stuhl Sch…" at bounding box center [649, 378] width 813 height 223
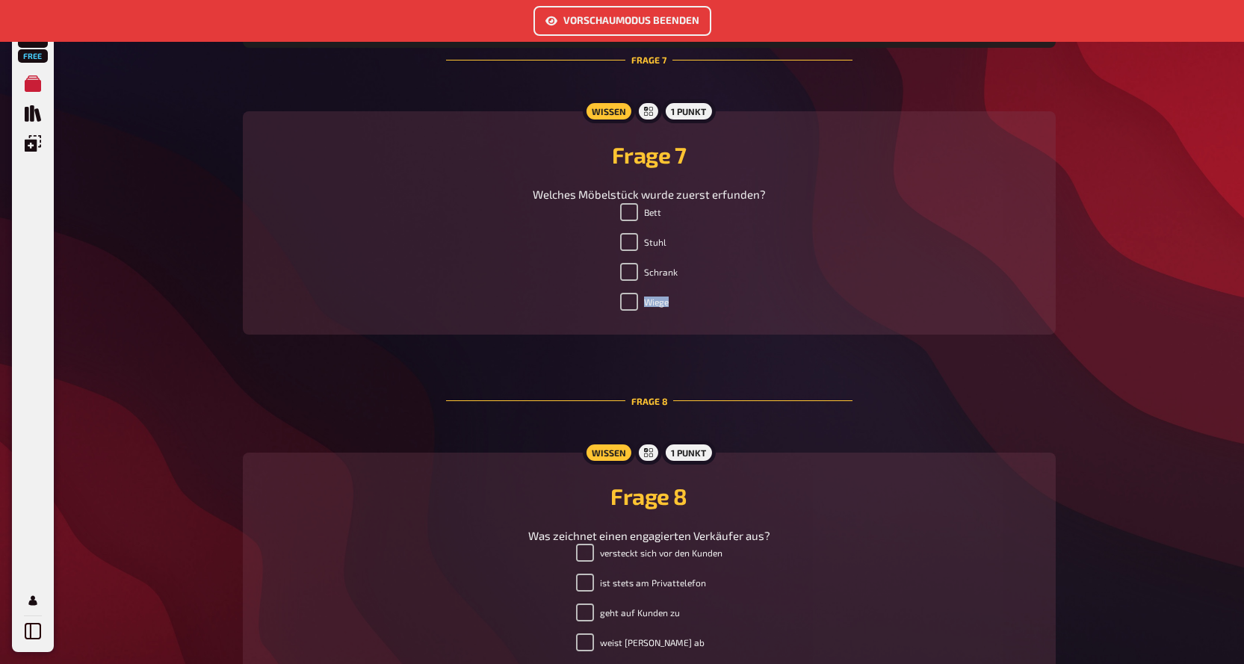
scroll to position [2815, 0]
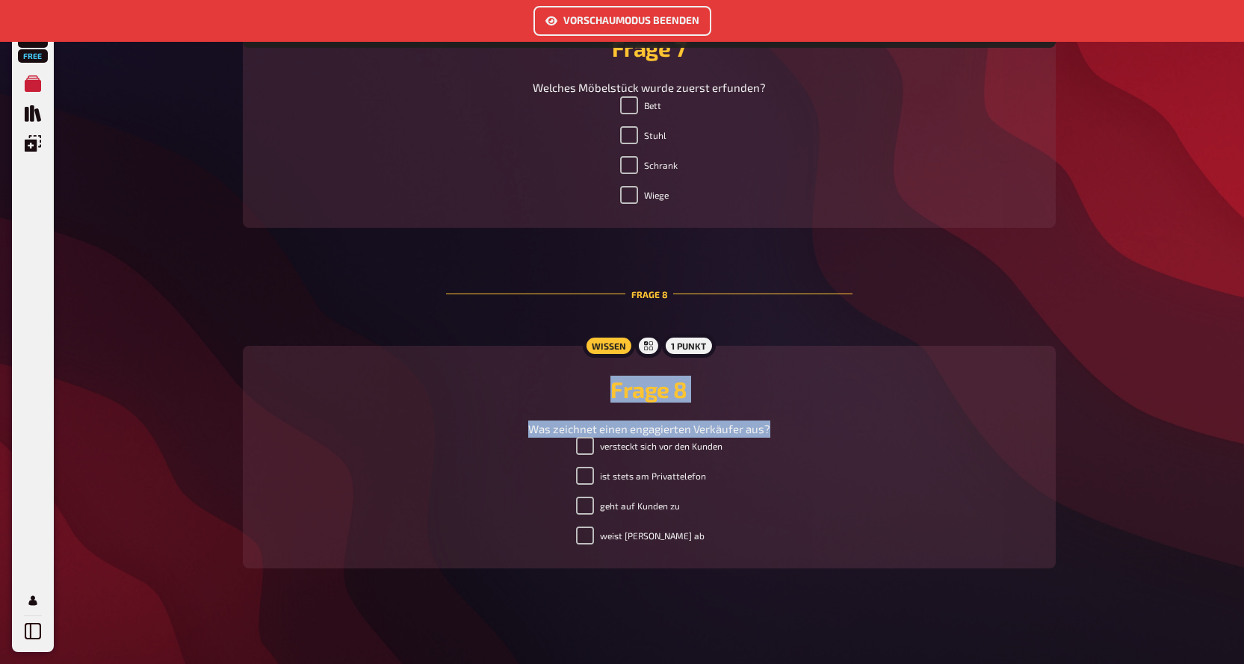
drag, startPoint x: 789, startPoint y: 427, endPoint x: 461, endPoint y: 400, distance: 329.1
click at [461, 400] on div "Frage 8 Was zeichnet einen engagierten Verkäufer aus?" at bounding box center [649, 407] width 777 height 62
click at [836, 427] on div "Was zeichnet einen engagierten Verkäufer aus?" at bounding box center [649, 429] width 777 height 17
drag, startPoint x: 793, startPoint y: 426, endPoint x: 491, endPoint y: 415, distance: 302.0
click at [491, 415] on div "Frage 8 Was zeichnet einen engagierten Verkäufer aus?" at bounding box center [649, 407] width 777 height 62
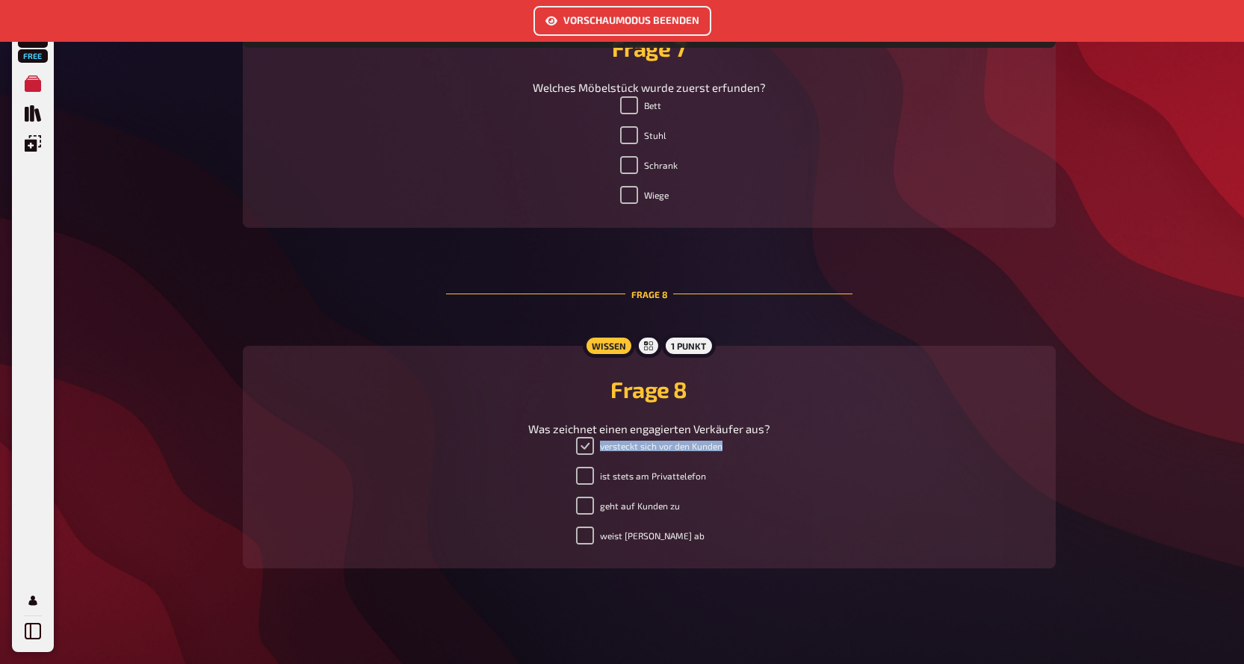
drag, startPoint x: 699, startPoint y: 448, endPoint x: 579, endPoint y: 451, distance: 120.3
click at [579, 451] on div "versteckt sich vor den Kunden ist stets am Privattelefon geht auf [PERSON_NAME]…" at bounding box center [649, 494] width 777 height 114
drag, startPoint x: 713, startPoint y: 481, endPoint x: 545, endPoint y: 463, distance: 169.1
click at [545, 463] on div "versteckt sich vor den Kunden ist stets am Privattelefon geht auf [PERSON_NAME]…" at bounding box center [649, 494] width 777 height 114
click at [785, 485] on div "versteckt sich vor den Kunden ist stets am Privattelefon geht auf [PERSON_NAME]…" at bounding box center [649, 494] width 777 height 114
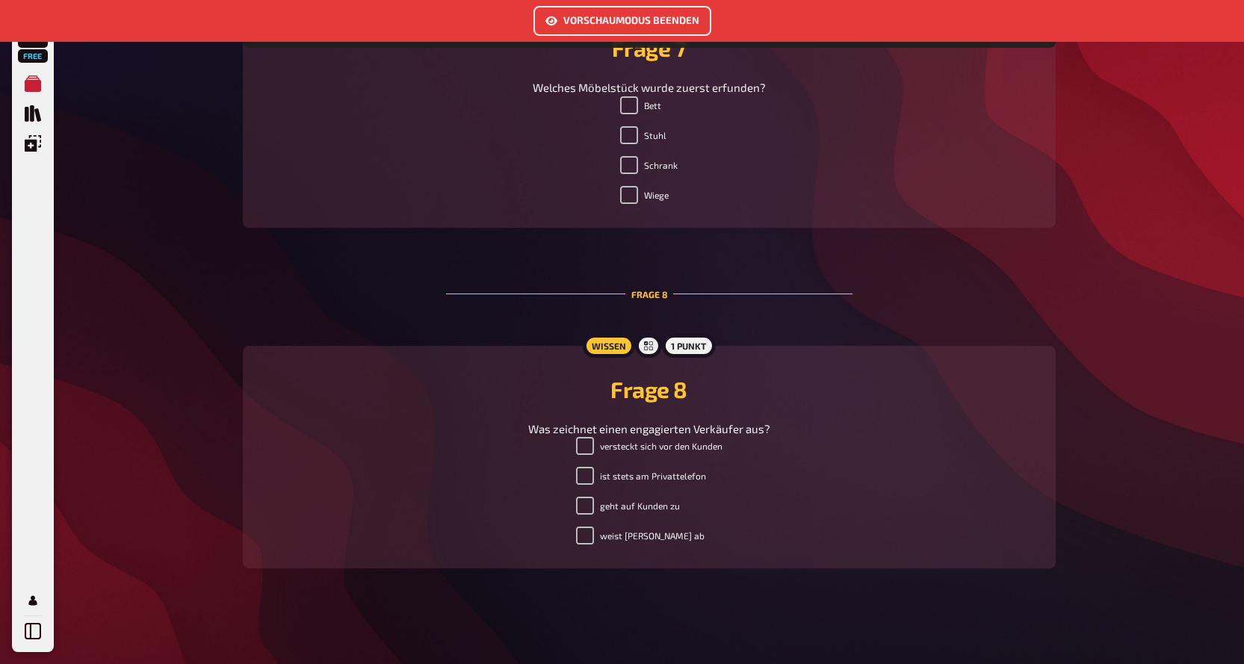
drag, startPoint x: 710, startPoint y: 492, endPoint x: 659, endPoint y: 490, distance: 50.8
click at [642, 489] on div "versteckt sich vor den Kunden ist stets am Privattelefon geht auf [PERSON_NAME]…" at bounding box center [649, 494] width 777 height 114
drag, startPoint x: 723, startPoint y: 477, endPoint x: 590, endPoint y: 470, distance: 133.9
click at [590, 470] on div "versteckt sich vor den Kunden ist stets am Privattelefon geht auf [PERSON_NAME]…" at bounding box center [649, 494] width 777 height 114
drag, startPoint x: 652, startPoint y: 504, endPoint x: 563, endPoint y: 512, distance: 89.2
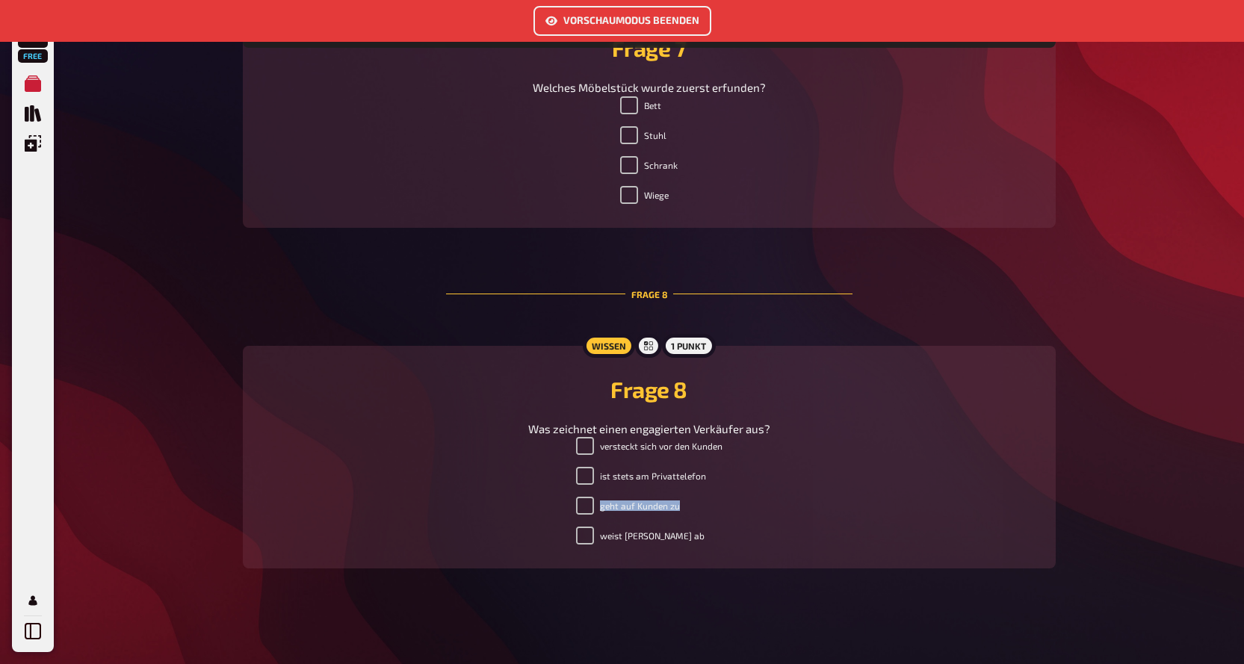
click at [563, 513] on div "versteckt sich vor den Kunden ist stets am Privattelefon geht auf [PERSON_NAME]…" at bounding box center [649, 494] width 777 height 114
drag, startPoint x: 683, startPoint y: 536, endPoint x: 540, endPoint y: 533, distance: 142.7
click at [540, 533] on div "versteckt sich vor den Kunden ist stets am Privattelefon geht auf [PERSON_NAME]…" at bounding box center [649, 494] width 777 height 114
